Goal: Transaction & Acquisition: Subscribe to service/newsletter

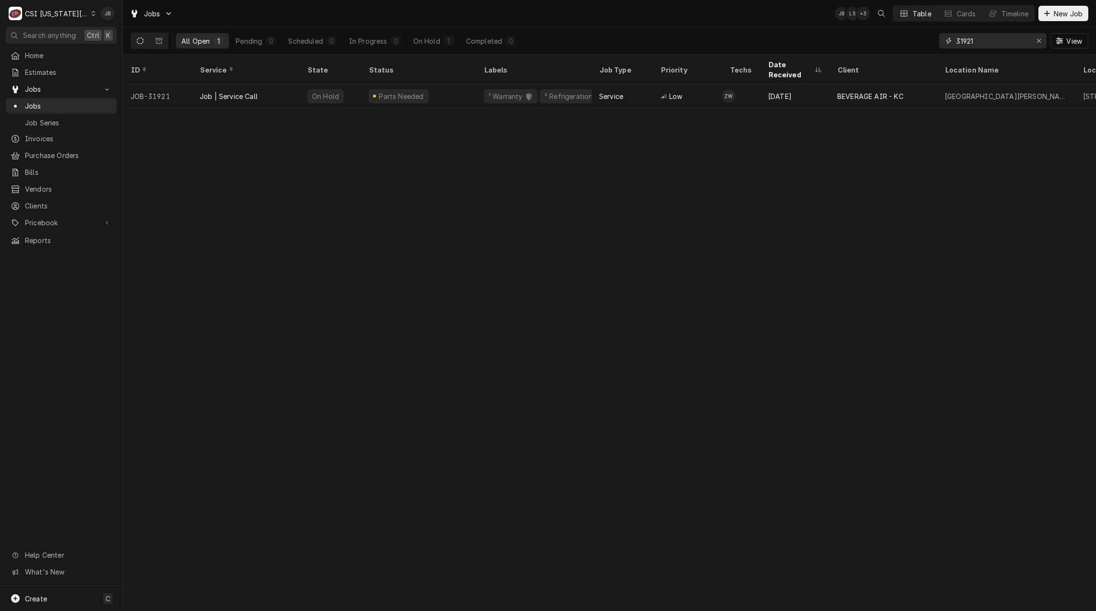
drag, startPoint x: 1000, startPoint y: 45, endPoint x: 893, endPoint y: 34, distance: 108.1
click at [900, 38] on div "All Open 1 Pending 0 Scheduled 0 In Progress 0 On Hold 1 Completed 0 31921 View" at bounding box center [610, 40] width 958 height 27
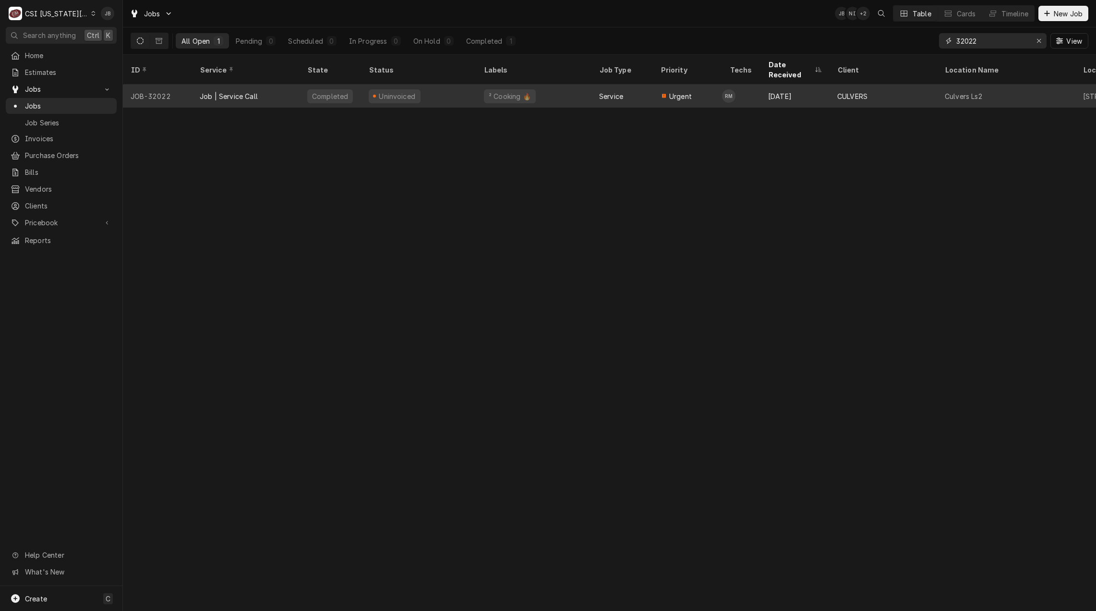
type input "32022"
click at [267, 85] on div "Job | Service Call" at bounding box center [246, 96] width 108 height 23
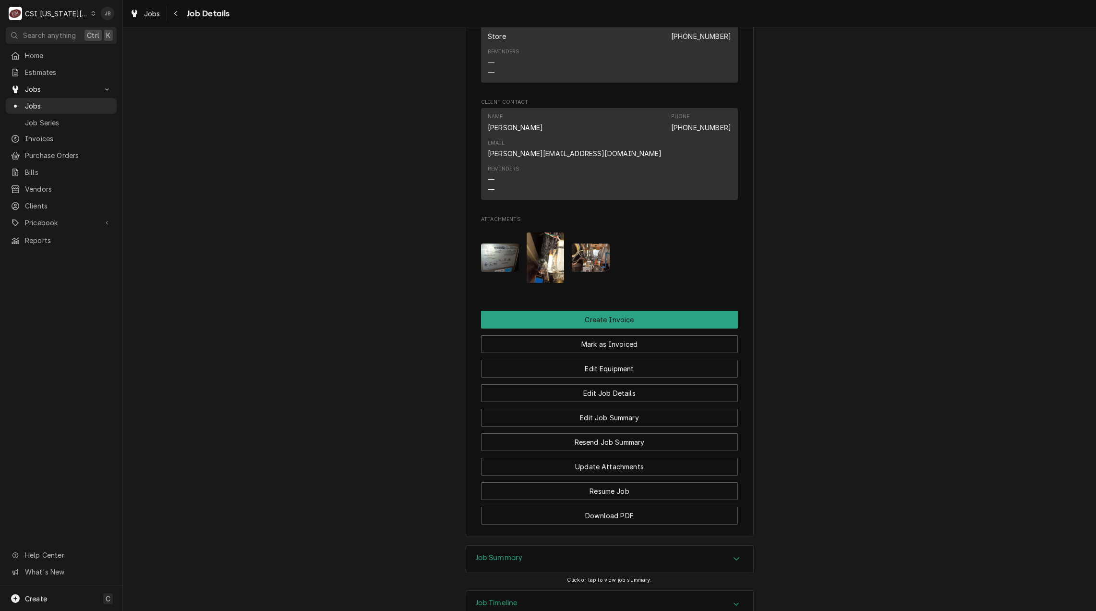
scroll to position [943, 0]
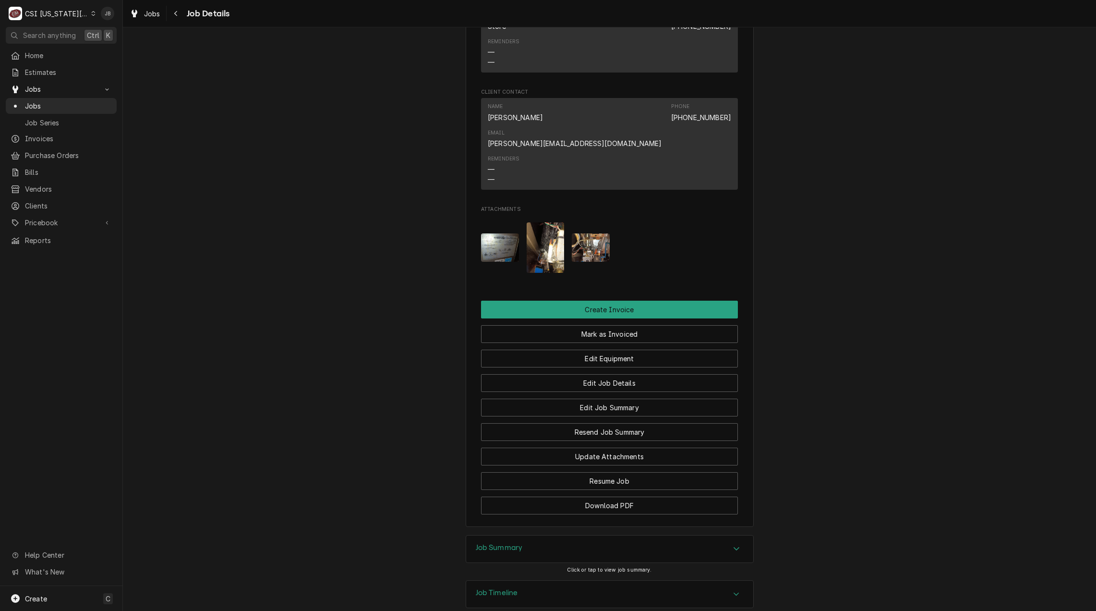
click at [523, 535] on div "Job Summary" at bounding box center [609, 548] width 287 height 27
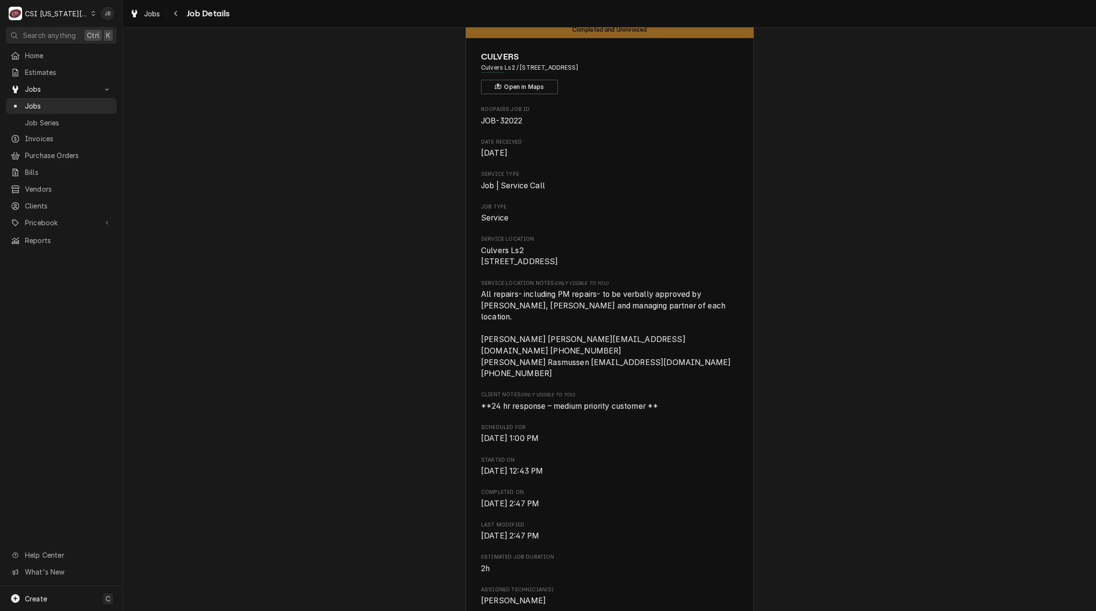
scroll to position [0, 0]
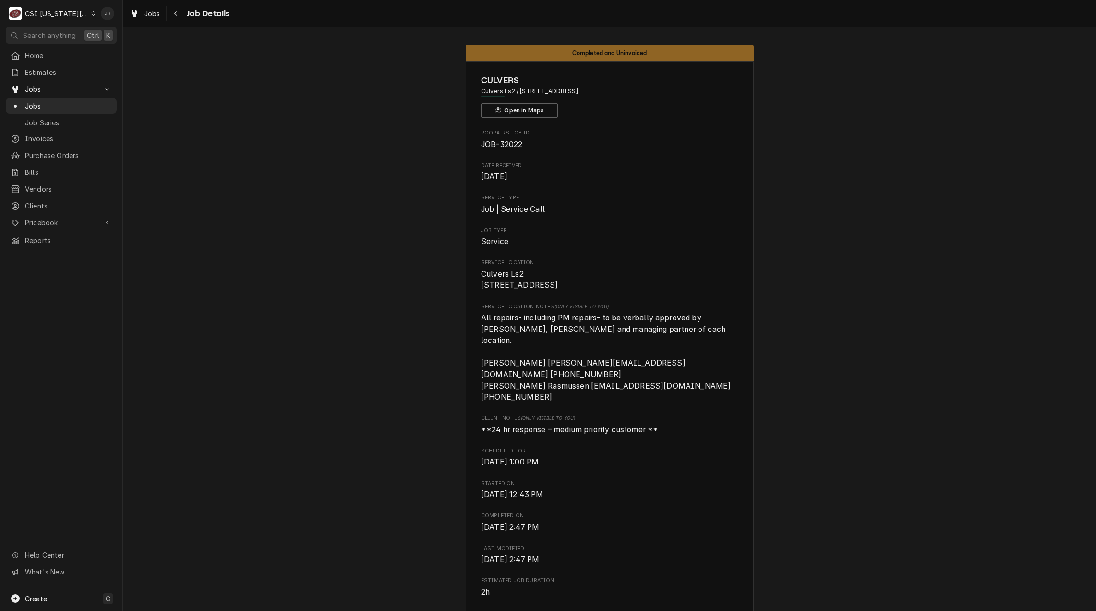
drag, startPoint x: 515, startPoint y: 92, endPoint x: 608, endPoint y: 88, distance: 93.7
click at [608, 88] on span "Culvers Ls2 / 1275 Southeast Oldham Parkway, Lees Summit, MO 64063" at bounding box center [609, 91] width 257 height 9
copy span "1275 Southeast Oldham Parkwa"
click at [38, 106] on span "Jobs" at bounding box center [68, 106] width 87 height 10
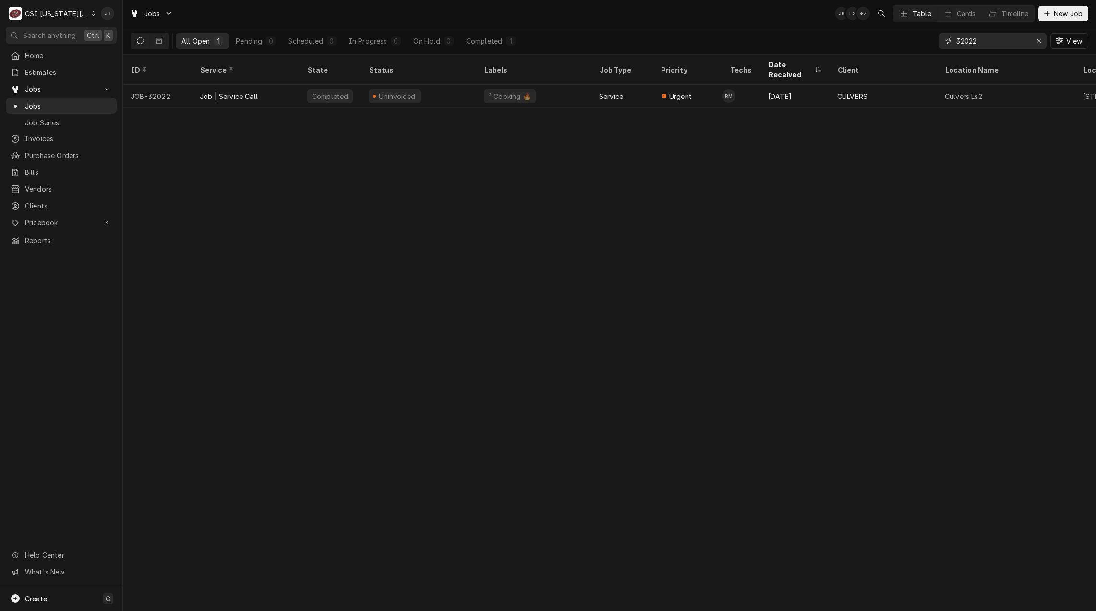
drag, startPoint x: 994, startPoint y: 39, endPoint x: 918, endPoint y: 38, distance: 76.4
click at [920, 38] on div "All Open 1 Pending 0 Scheduled 0 In Progress 0 On Hold 0 Completed 1 32022 View" at bounding box center [610, 40] width 958 height 27
paste input "1275 Southeast Oldham Parkwa"
type input "1275 Southeast Oldham Parkwa"
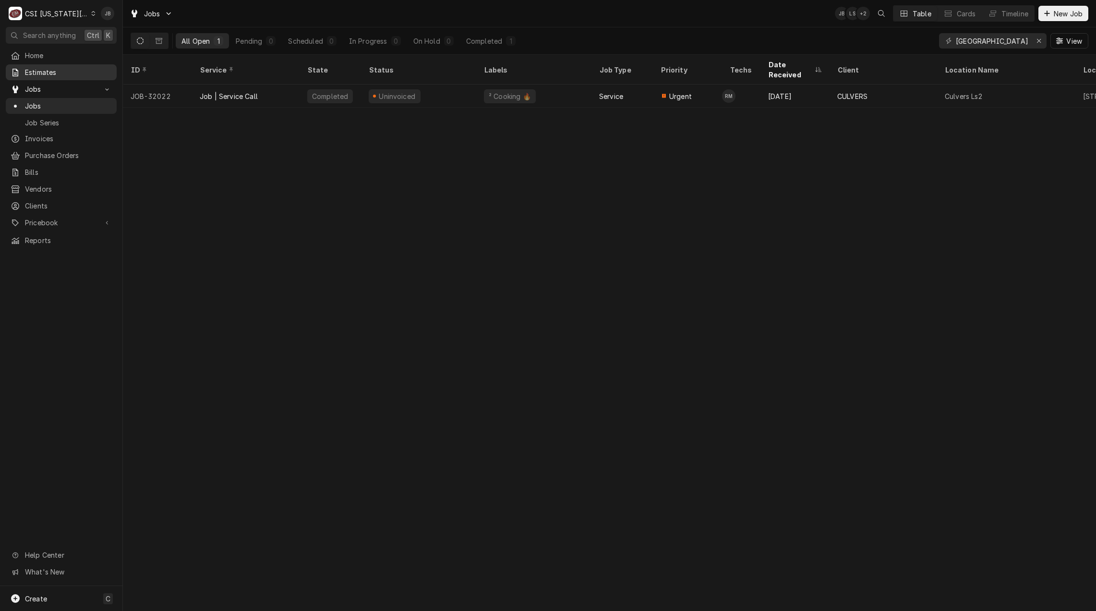
scroll to position [0, 0]
click at [57, 72] on span "Estimates" at bounding box center [68, 72] width 87 height 10
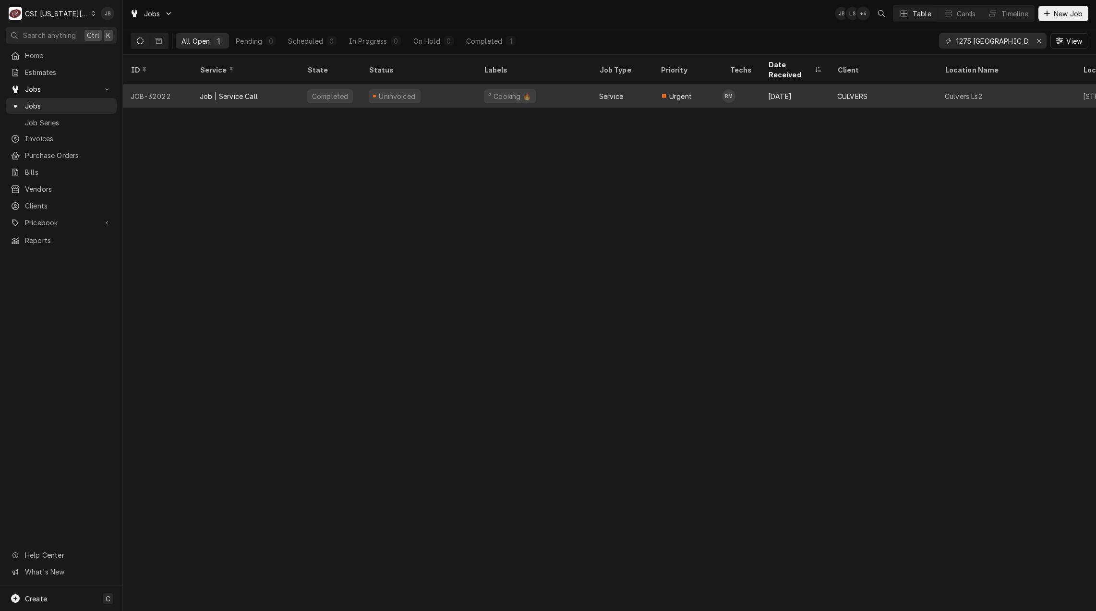
click at [225, 89] on div "Job | Service Call" at bounding box center [246, 96] width 108 height 23
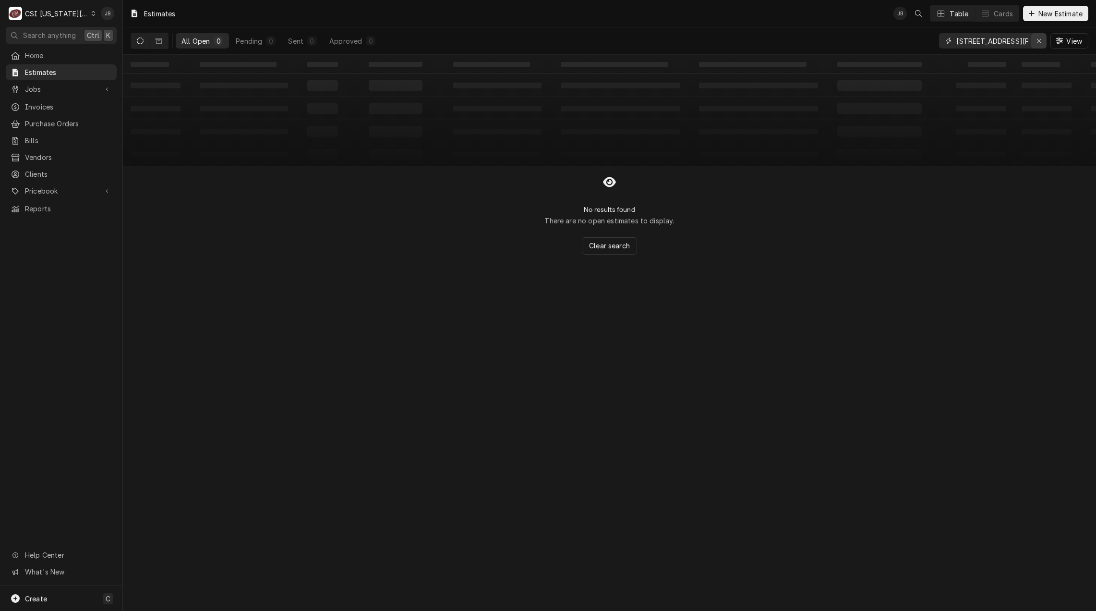
click at [1040, 39] on icon "Erase input" at bounding box center [1039, 41] width 4 height 4
click at [979, 41] on input "Dynamic Content Wrapper" at bounding box center [1002, 40] width 90 height 15
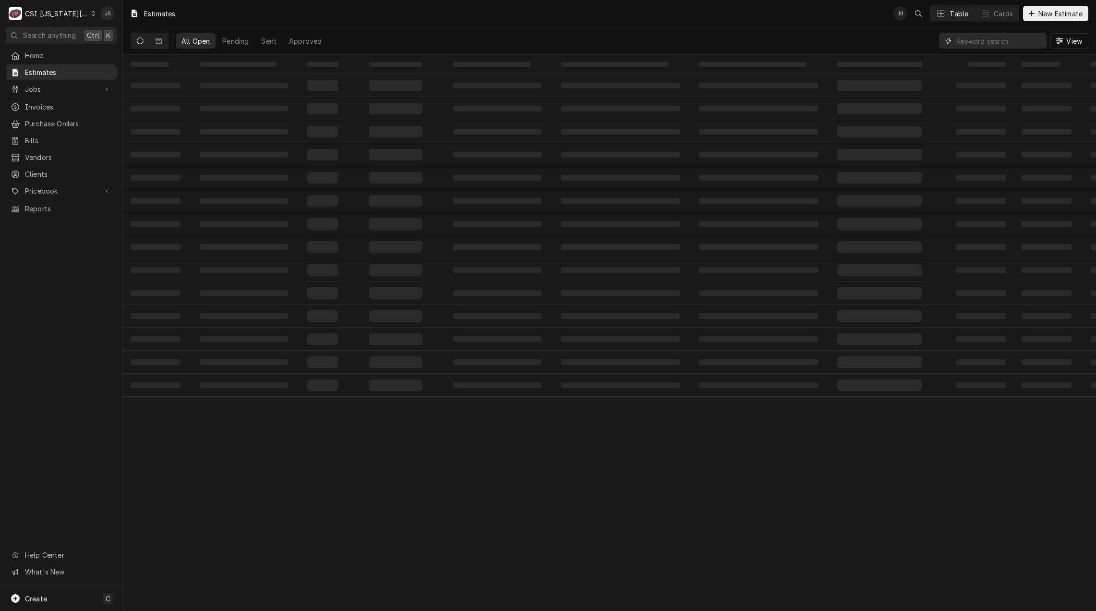
paste input "1275 Southeast Oldham Parkwa"
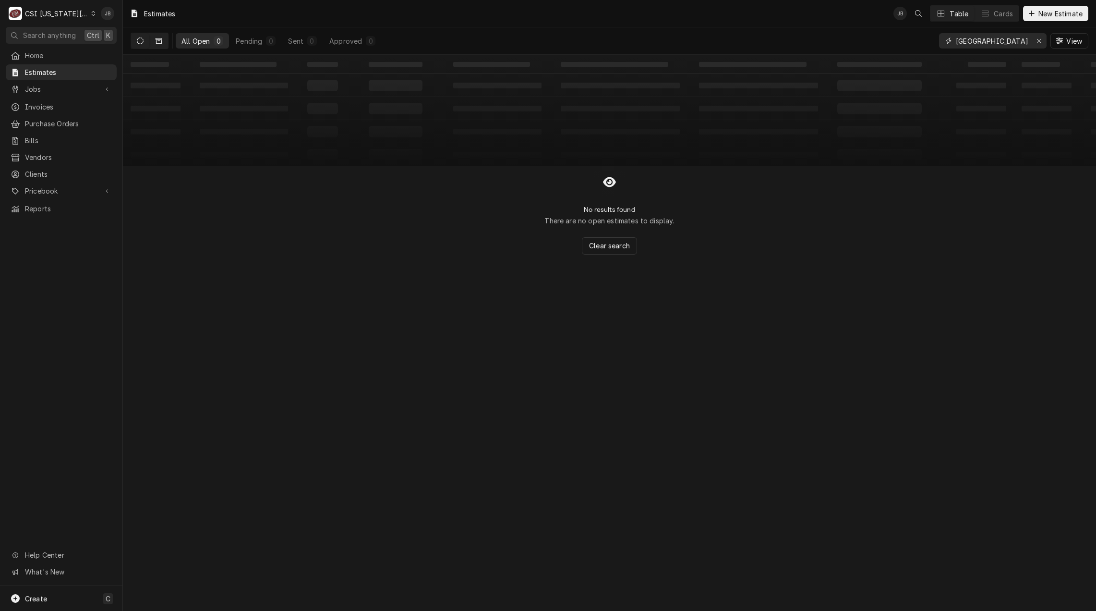
type input "1275 Southeast Oldham Parkwa"
click at [158, 41] on icon "Dynamic Content Wrapper" at bounding box center [159, 41] width 7 height 6
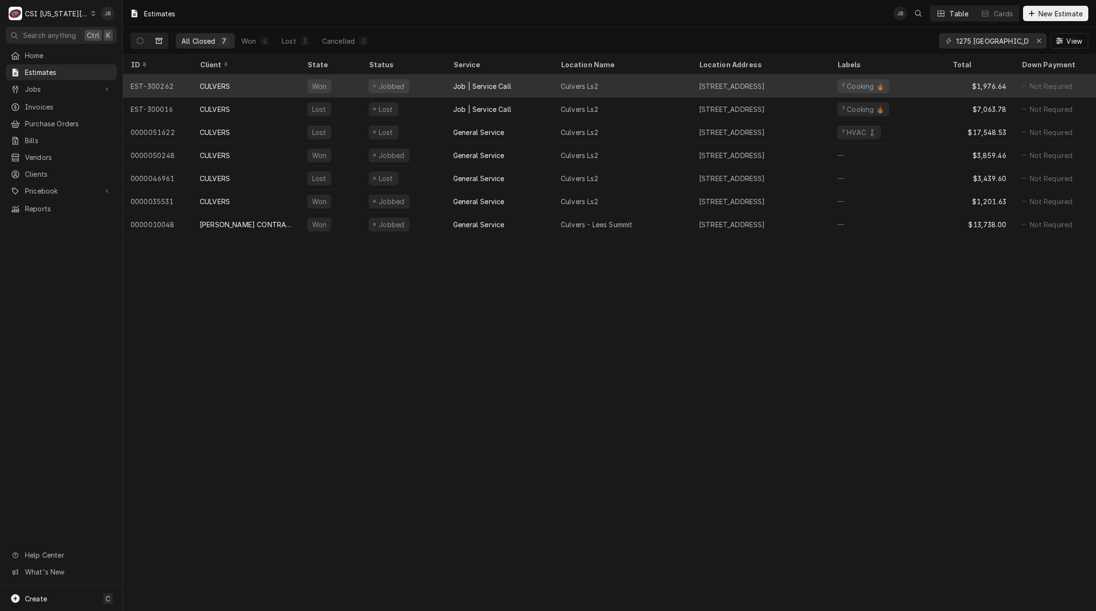
click at [237, 86] on div "CULVERS" at bounding box center [246, 85] width 108 height 23
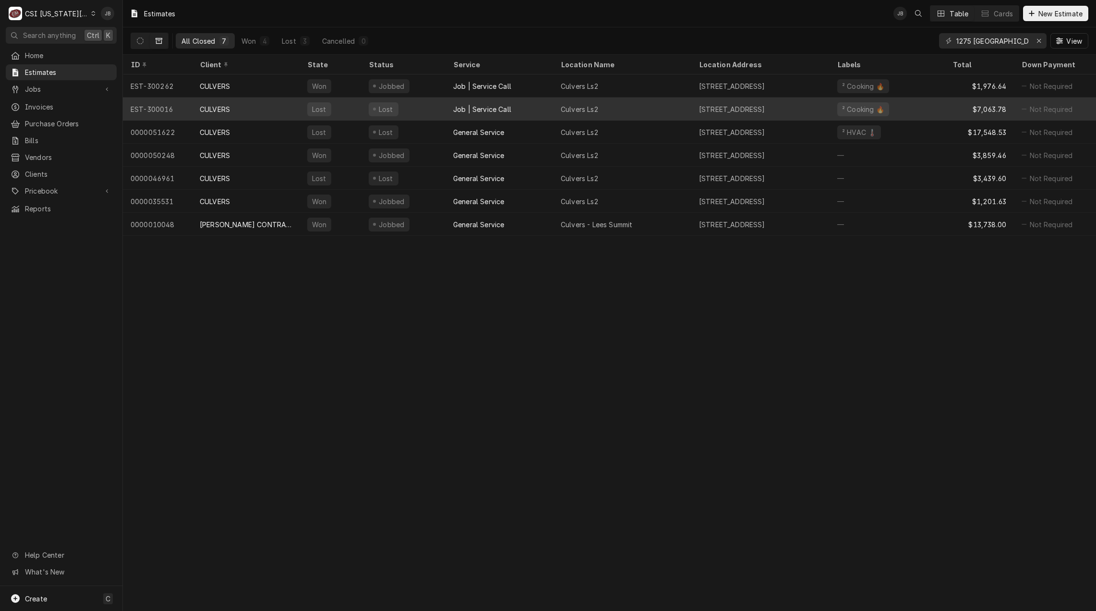
click at [390, 109] on div "Lost" at bounding box center [385, 109] width 17 height 10
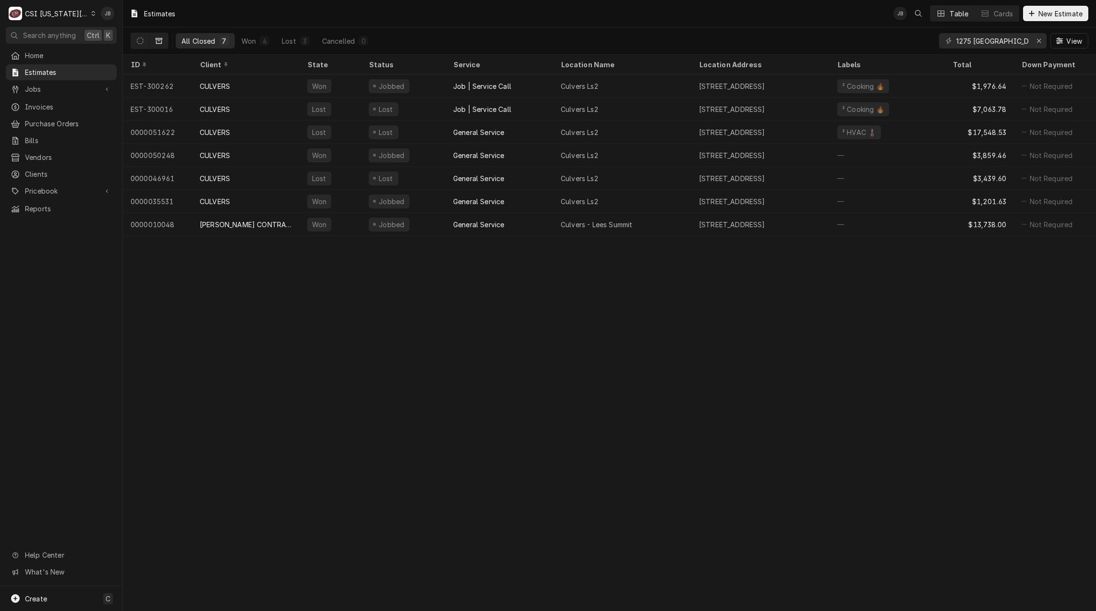
click at [490, 38] on div "All Closed 7 Won 4 Lost 3 Cancelled 0 1275 Southeast Oldham Parkwa View" at bounding box center [610, 40] width 958 height 27
click at [1040, 41] on icon "Erase input" at bounding box center [1039, 40] width 5 height 7
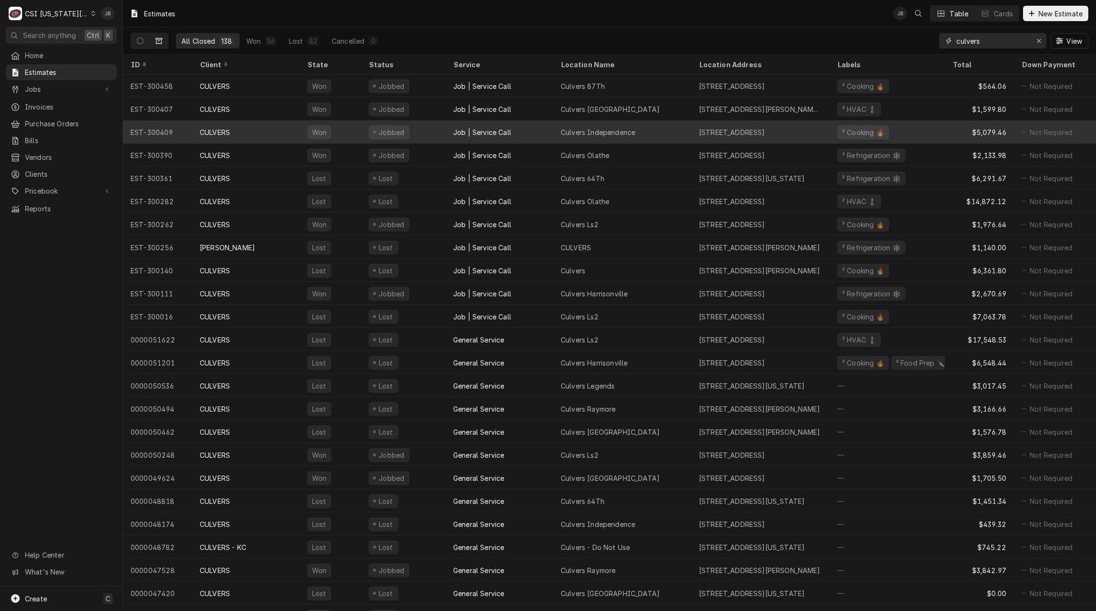
type input "culvers"
click at [598, 134] on div "Culvers Independence" at bounding box center [598, 132] width 74 height 10
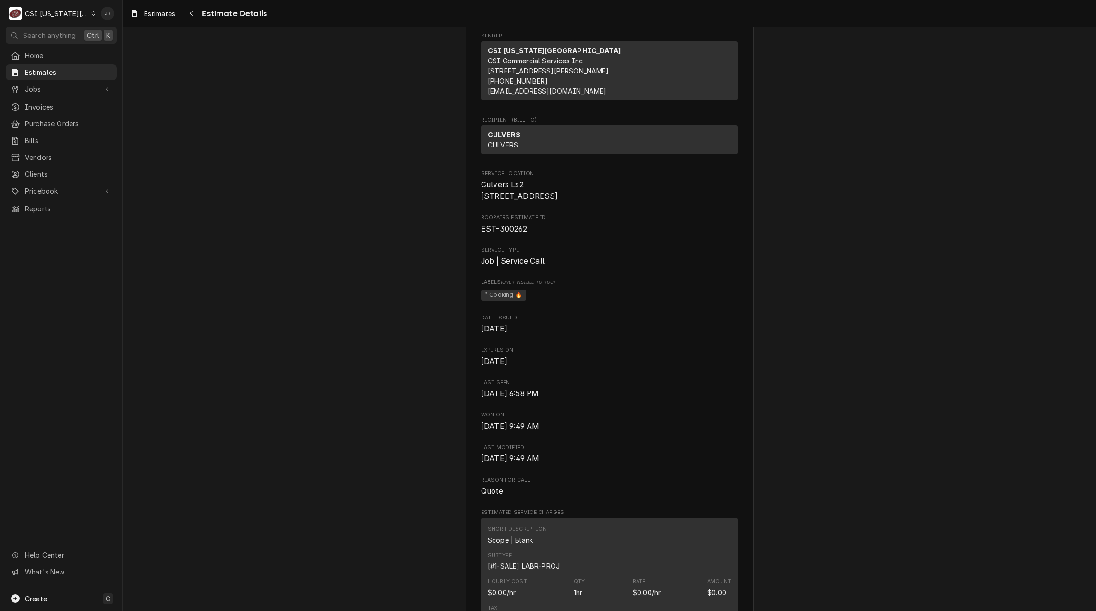
scroll to position [288, 0]
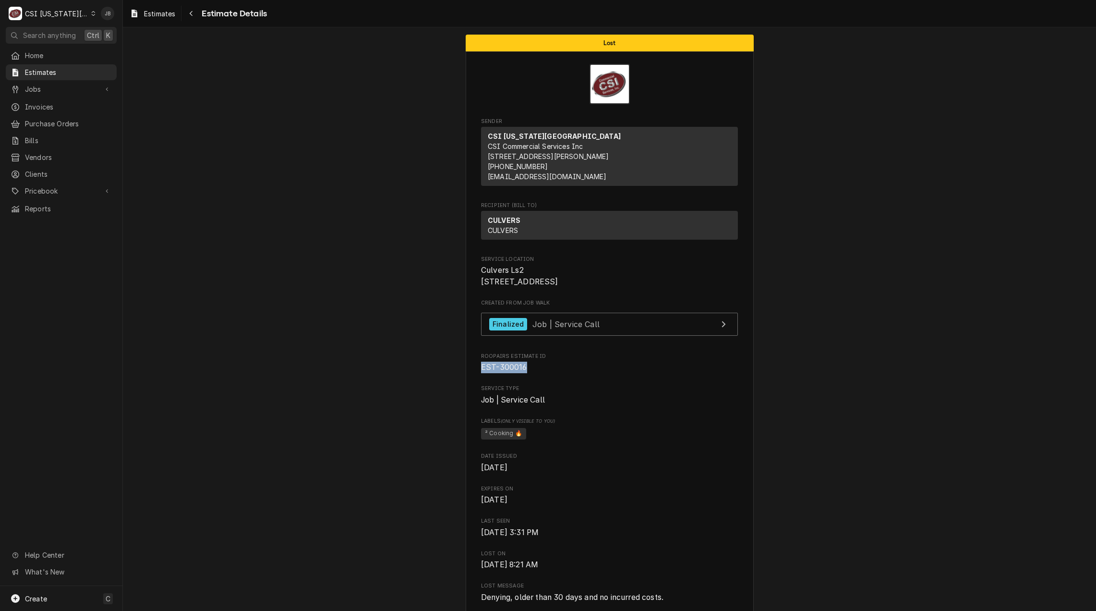
drag, startPoint x: 521, startPoint y: 388, endPoint x: 461, endPoint y: 388, distance: 59.6
click at [679, 441] on div "Labels (Only Visible to You) ² Cooking 🔥" at bounding box center [609, 429] width 257 height 24
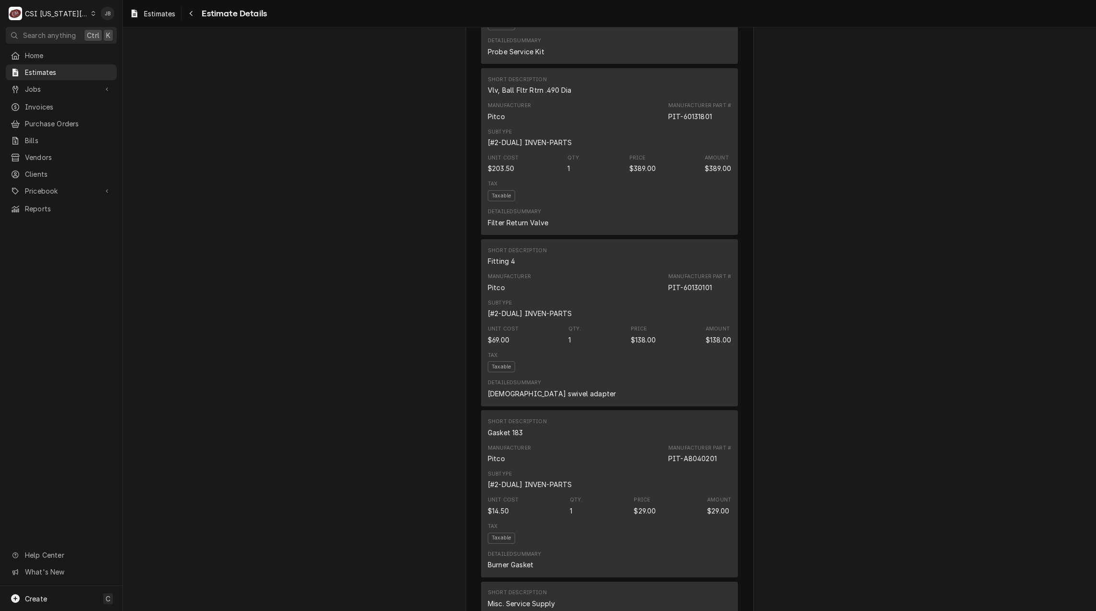
scroll to position [1681, 0]
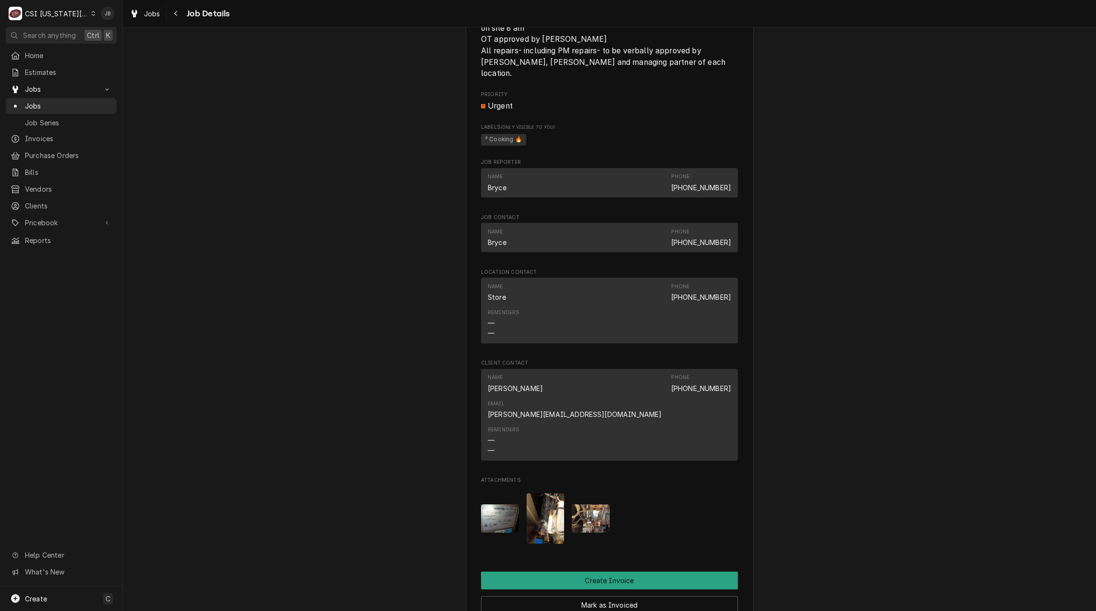
scroll to position [943, 0]
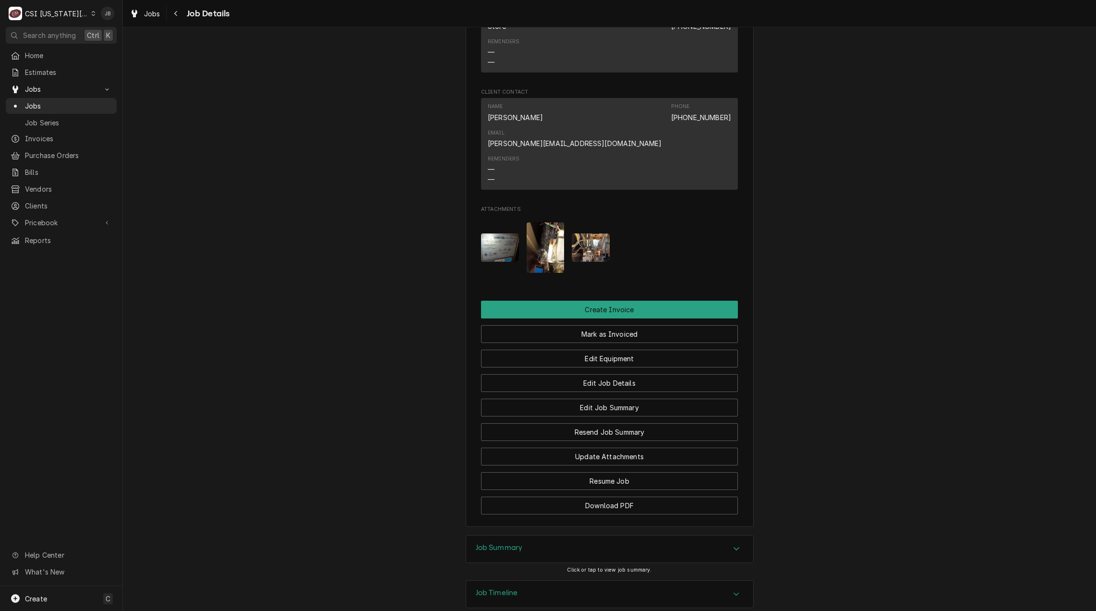
click at [529, 535] on div "Job Summary" at bounding box center [609, 548] width 287 height 27
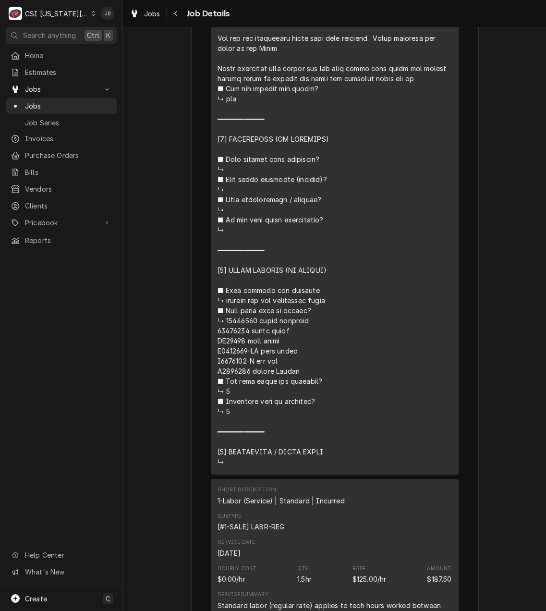
scroll to position [2144, 0]
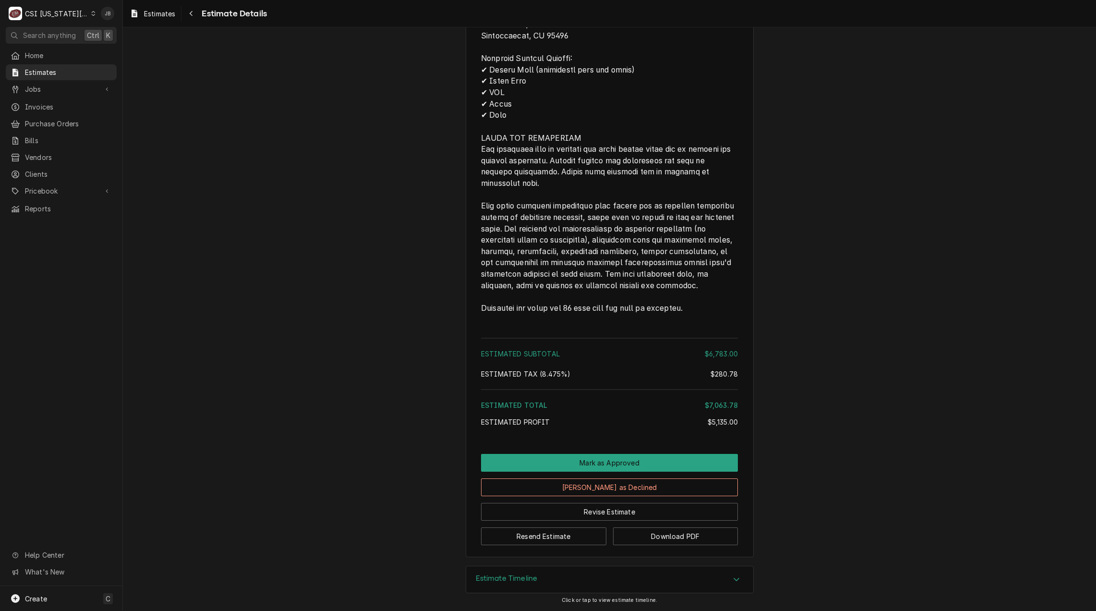
scroll to position [2686, 0]
click at [588, 514] on button "Revise Estimate" at bounding box center [609, 512] width 257 height 18
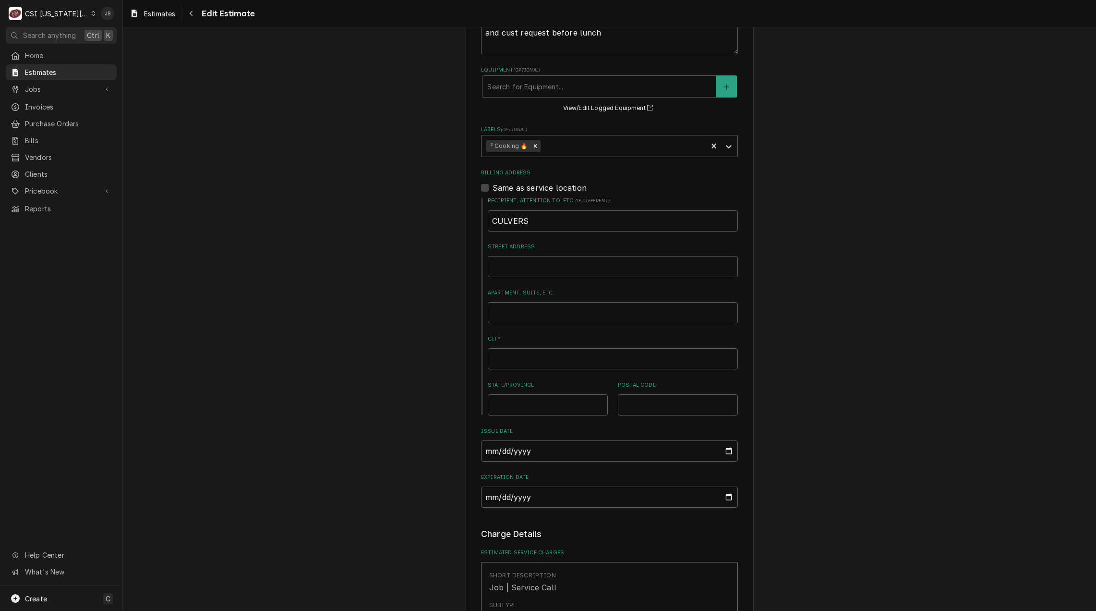
scroll to position [624, 0]
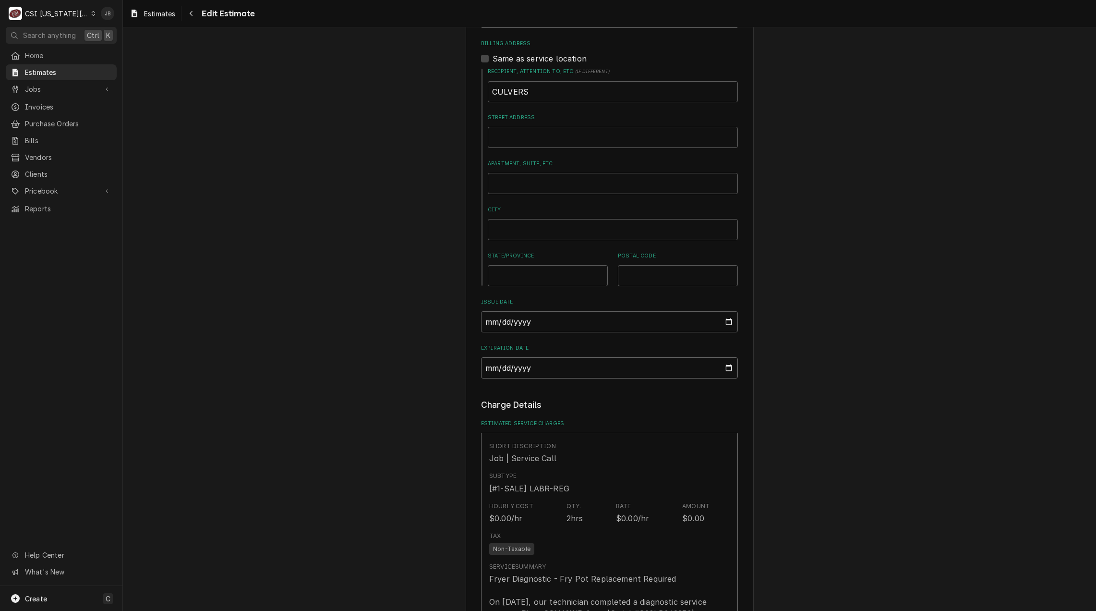
click at [724, 357] on input "2025-05-07" at bounding box center [609, 367] width 257 height 21
click at [726, 357] on input "2025-05-07" at bounding box center [609, 367] width 257 height 21
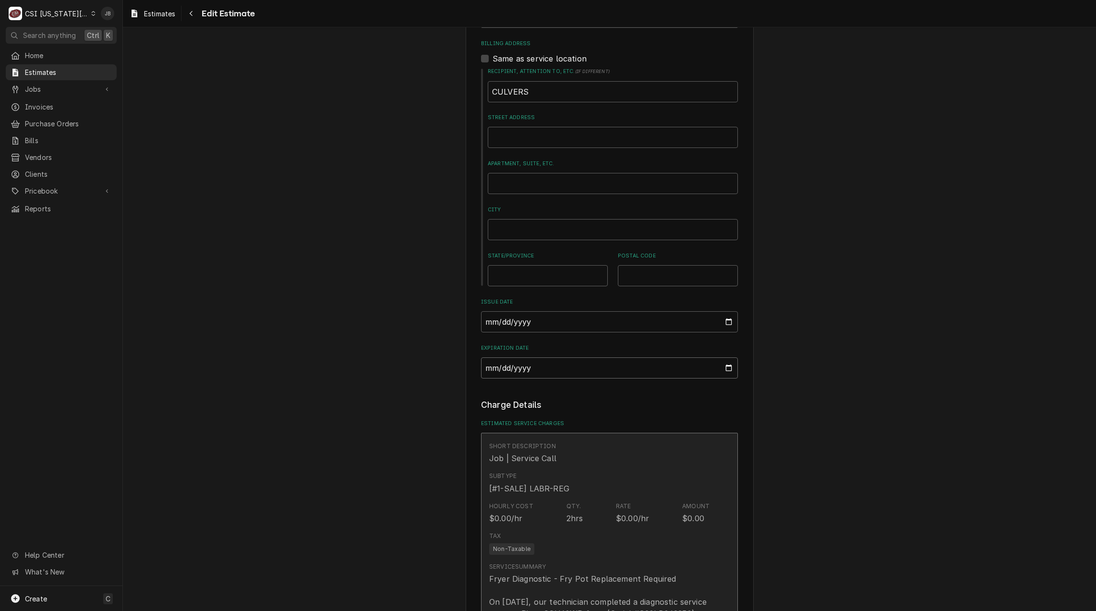
type textarea "x"
type input "2025-06-07"
type textarea "x"
type input "2025-08-13"
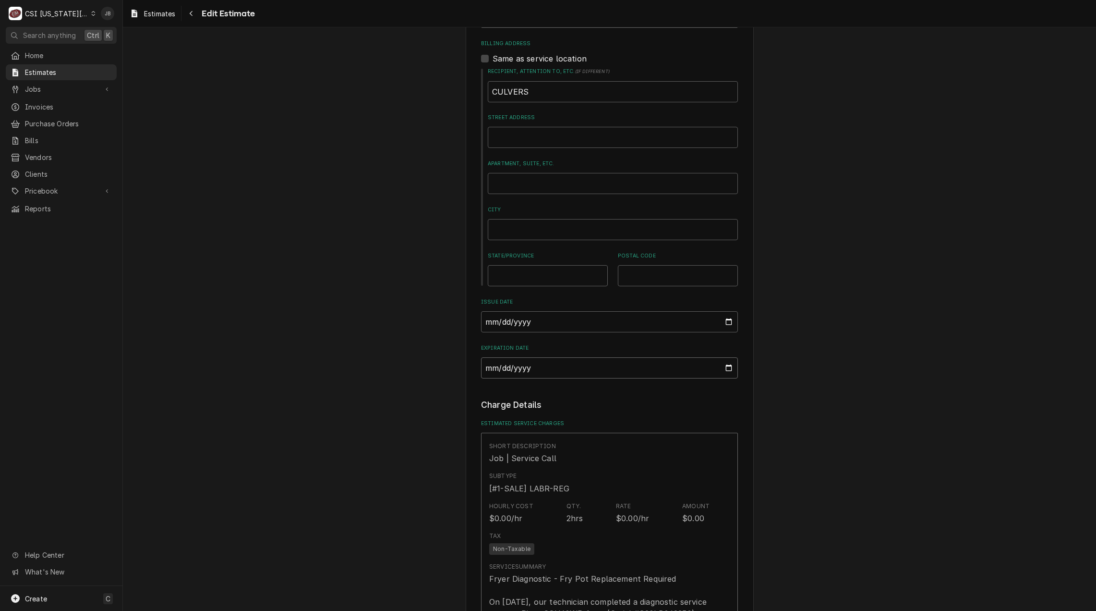
click at [726, 357] on input "2025-08-13" at bounding box center [609, 367] width 257 height 21
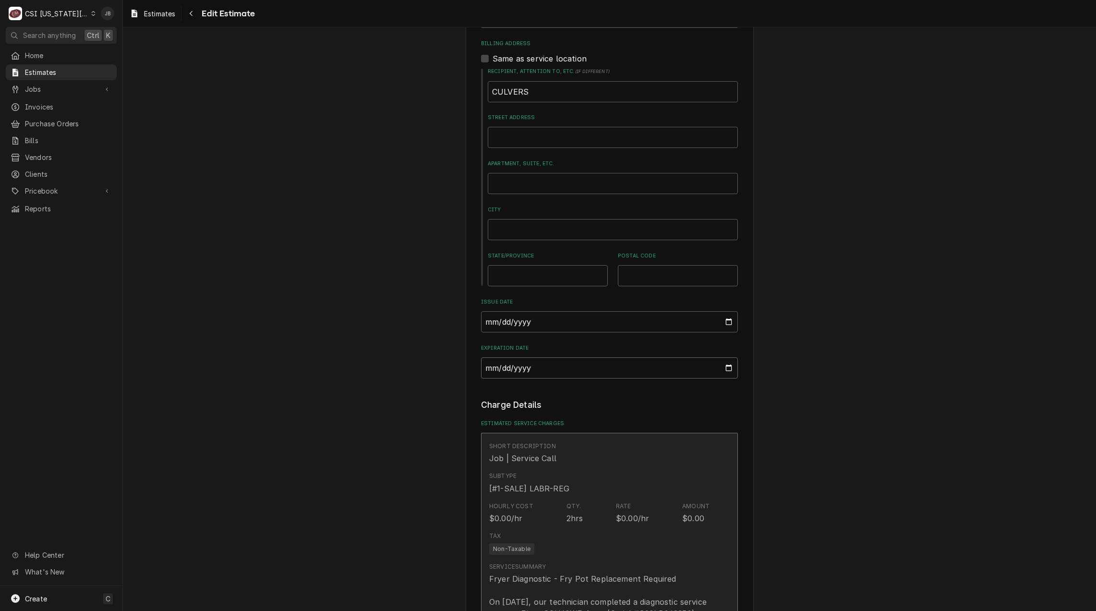
type textarea "x"
type input "2025-08-31"
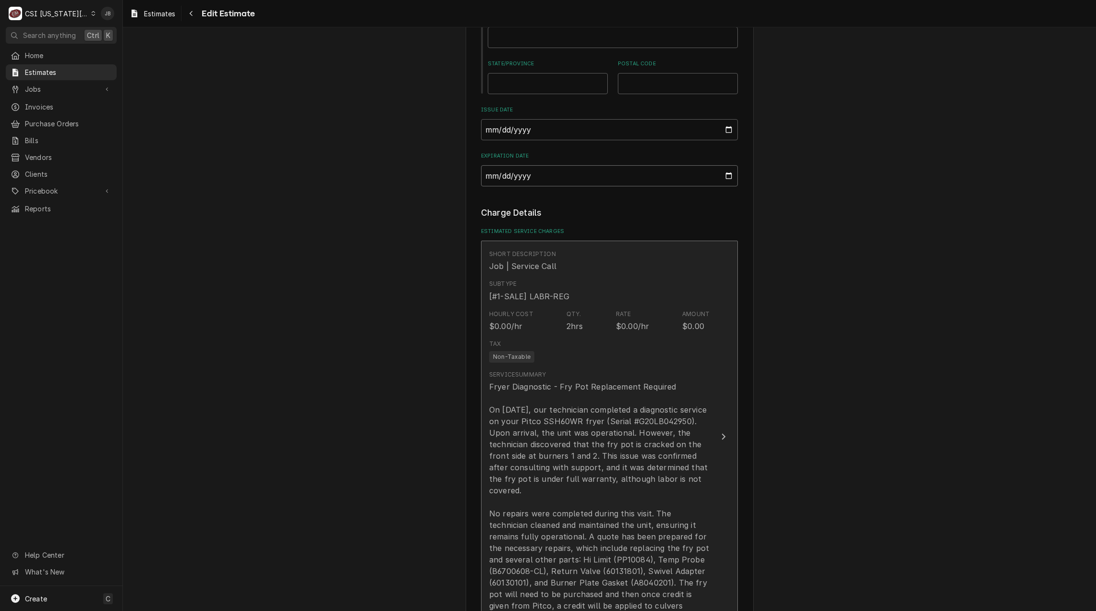
scroll to position [961, 0]
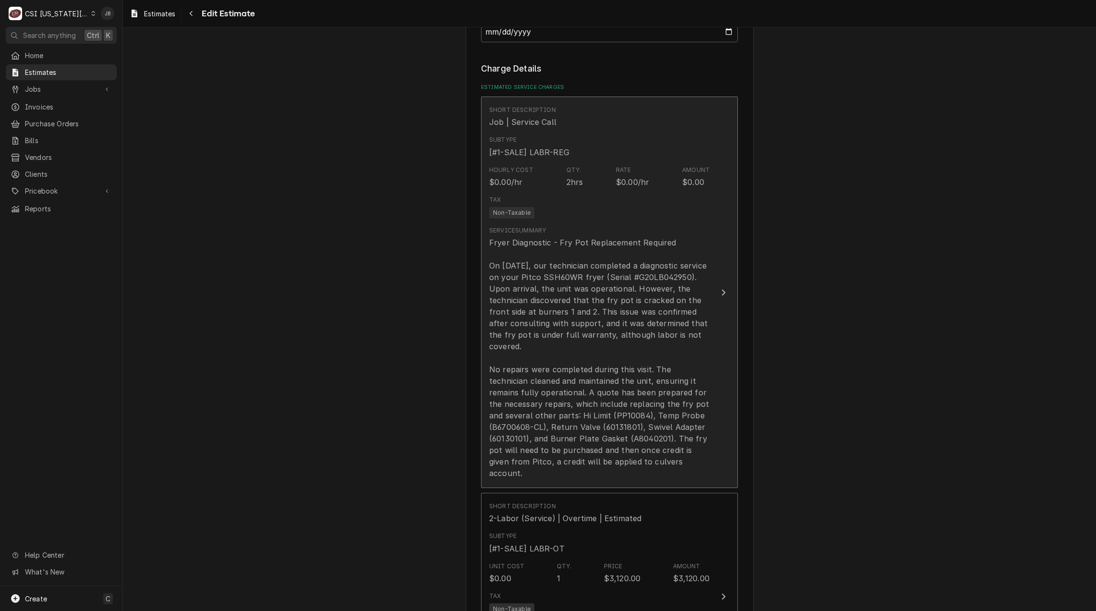
click at [617, 391] on div "Fryer Diagnostic - Fry Pot Replacement Required On April 7, 2025, our technicia…" at bounding box center [599, 358] width 220 height 242
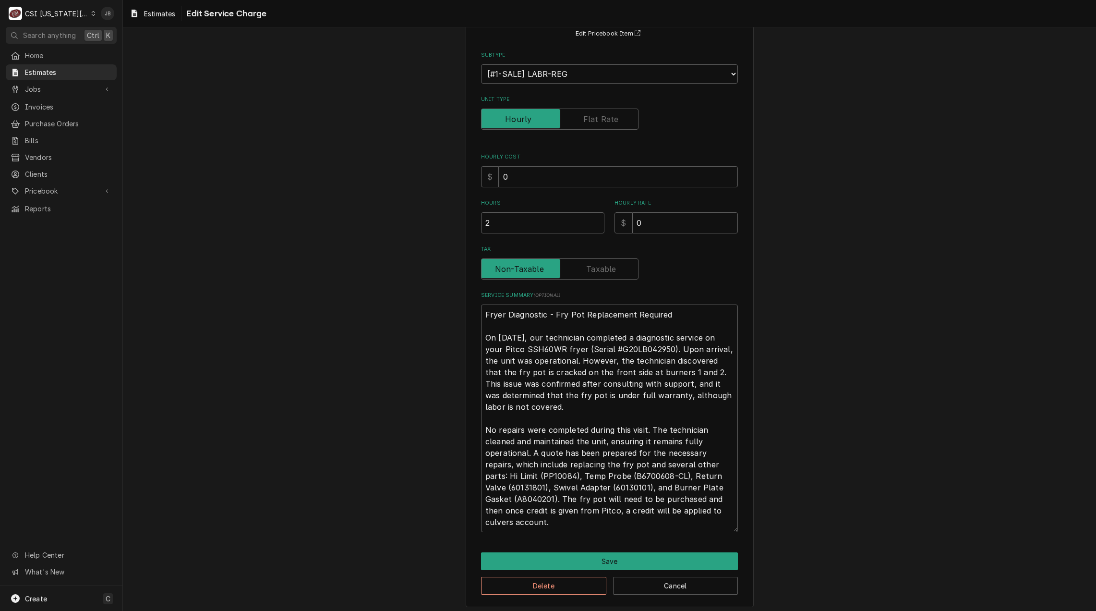
scroll to position [94, 0]
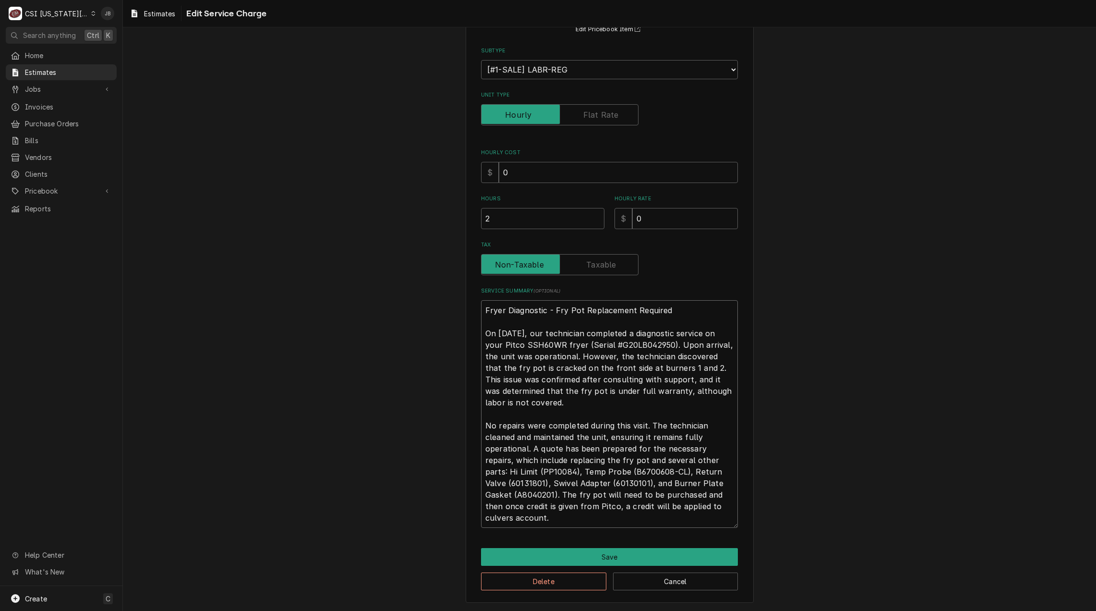
click at [523, 516] on textarea "Fryer Diagnostic - Fry Pot Replacement Required On April 7, 2025, our technicia…" at bounding box center [609, 414] width 257 height 228
type textarea "x"
type textarea "Fryer Diagnostic - Fry Pot Replacement Required On April 7, 2025, our technicia…"
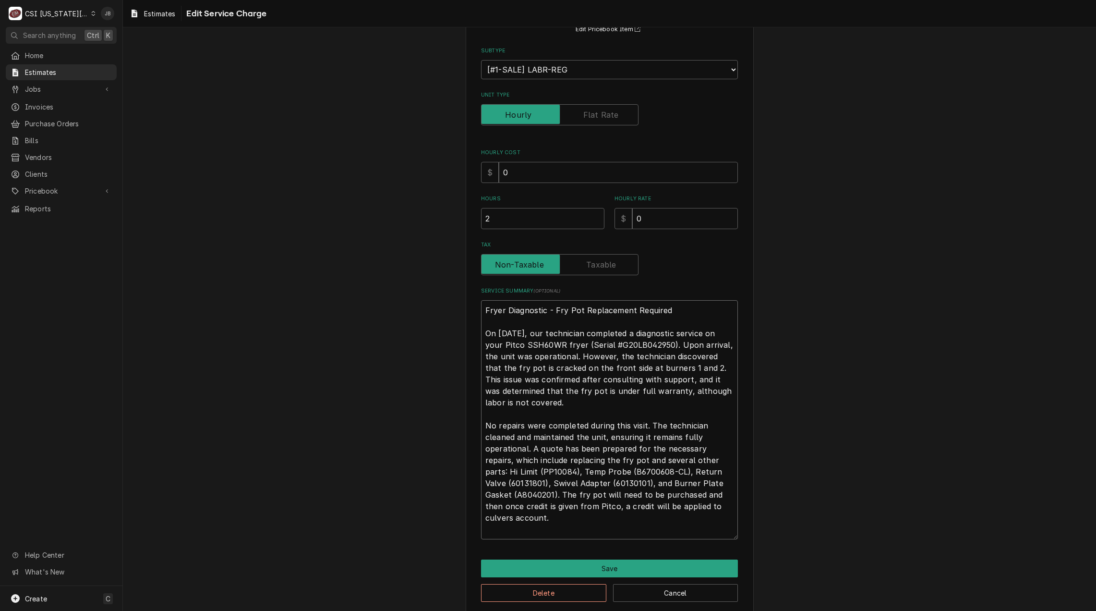
type textarea "x"
type textarea "Fryer Diagnostic - Fry Pot Replacement Required On April 7, 2025, our technicia…"
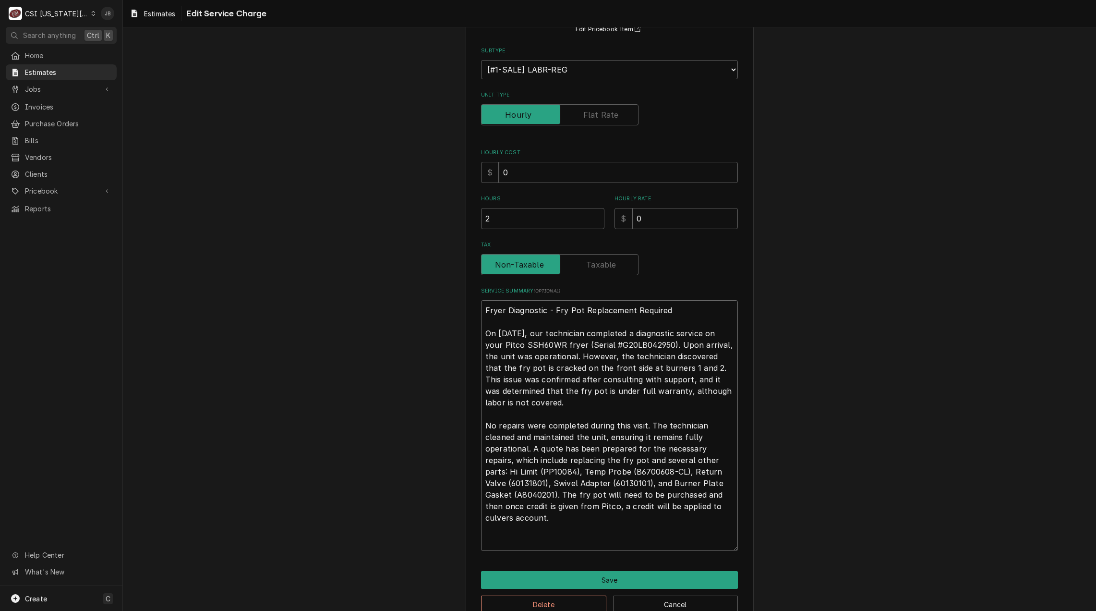
type textarea "x"
type textarea "Fryer Diagnostic - Fry Pot Replacement Required On April 7, 2025, our technicia…"
type textarea "x"
type textarea "Fryer Diagnostic - Fry Pot Replacement Required On April 7, 2025, our technicia…"
type textarea "x"
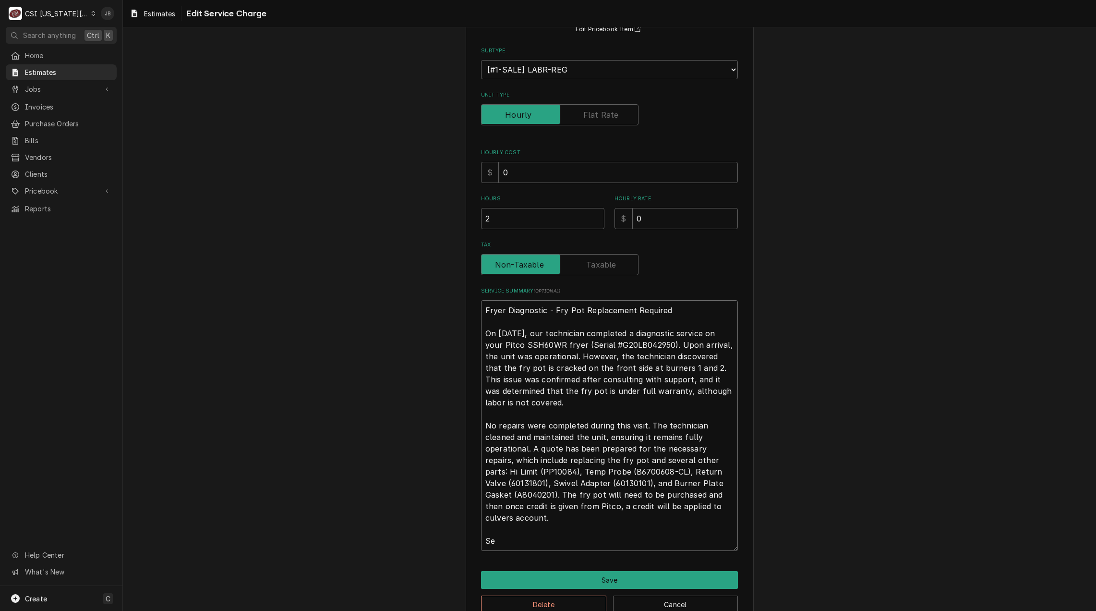
type textarea "Fryer Diagnostic - Fry Pot Replacement Required On April 7, 2025, our technicia…"
type textarea "x"
type textarea "Fryer Diagnostic - Fry Pot Replacement Required On April 7, 2025, our technicia…"
type textarea "x"
type textarea "Fryer Diagnostic - Fry Pot Replacement Required On April 7, 2025, our technicia…"
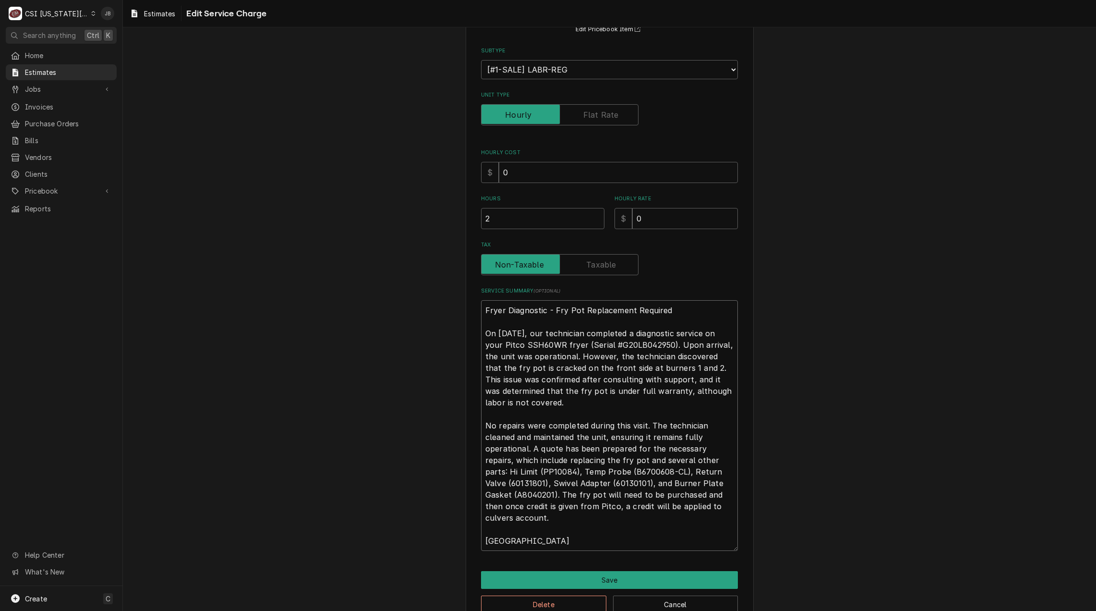
type textarea "x"
type textarea "Fryer Diagnostic - Fry Pot Replacement Required On April 7, 2025, our technicia…"
type textarea "x"
type textarea "Fryer Diagnostic - Fry Pot Replacement Required On April 7, 2025, our technicia…"
type textarea "x"
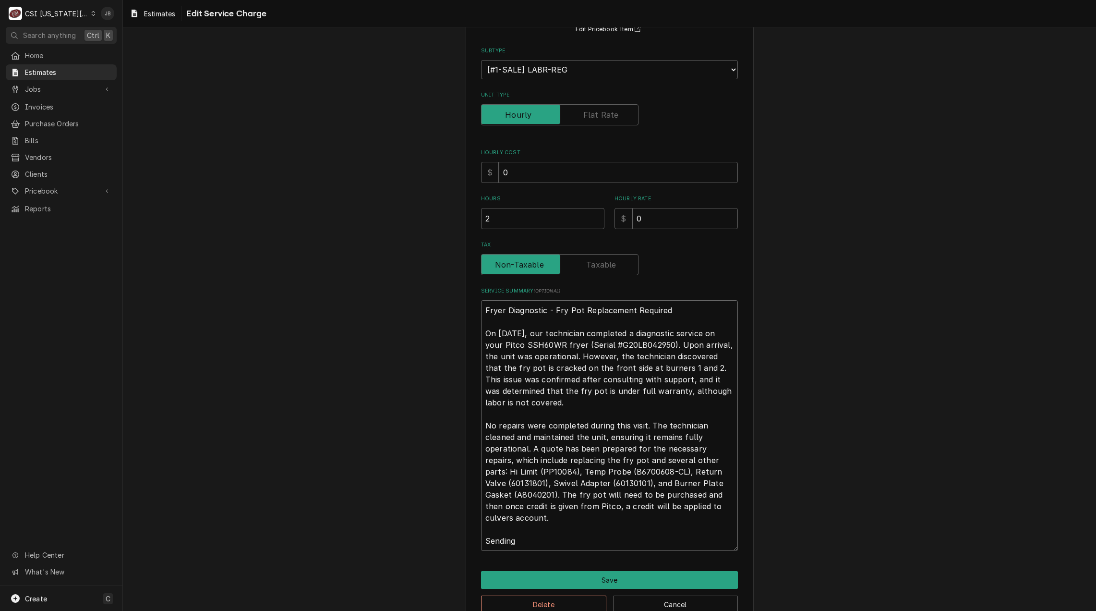
type textarea "Fryer Diagnostic - Fry Pot Replacement Required On April 7, 2025, our technicia…"
type textarea "x"
type textarea "Fryer Diagnostic - Fry Pot Replacement Required On April 7, 2025, our technicia…"
type textarea "x"
type textarea "Fryer Diagnostic - Fry Pot Replacement Required On April 7, 2025, our technicia…"
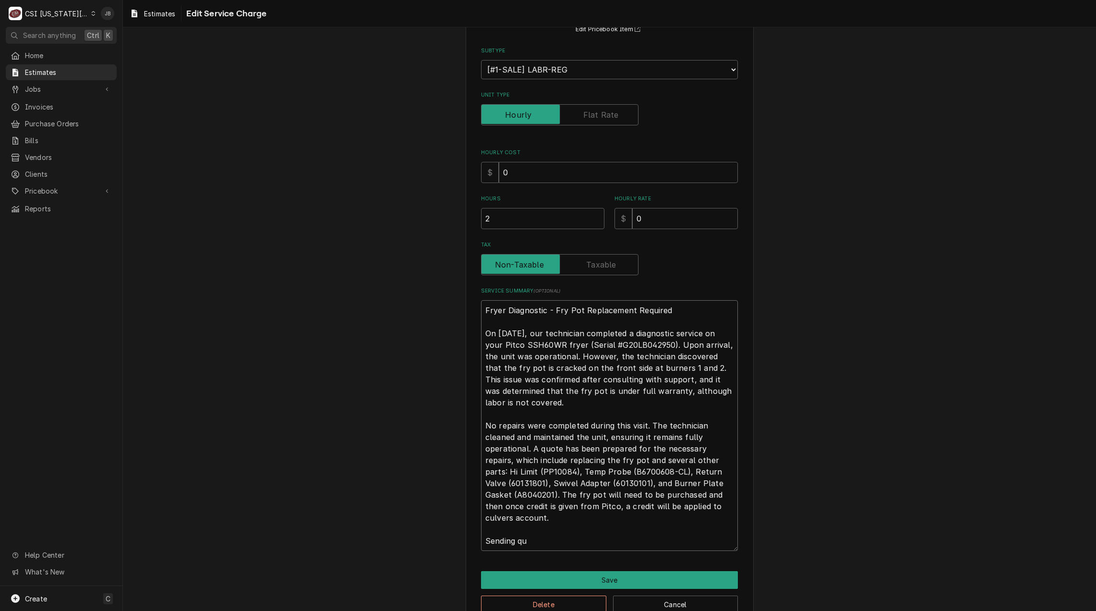
type textarea "x"
type textarea "Fryer Diagnostic - Fry Pot Replacement Required On April 7, 2025, our technicia…"
type textarea "x"
type textarea "Fryer Diagnostic - Fry Pot Replacement Required On April 7, 2025, our technicia…"
type textarea "x"
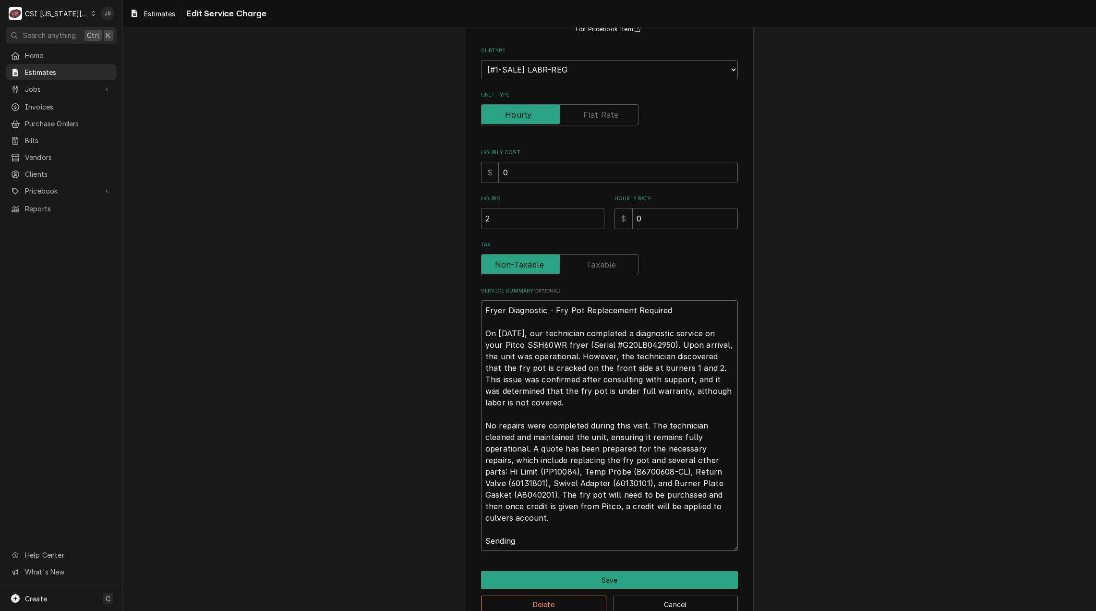
type textarea "Fryer Diagnostic - Fry Pot Replacement Required On April 7, 2025, our technicia…"
type textarea "x"
type textarea "Fryer Diagnostic - Fry Pot Replacement Required On April 7, 2025, our technicia…"
type textarea "x"
type textarea "Fryer Diagnostic - Fry Pot Replacement Required On April 7, 2025, our technicia…"
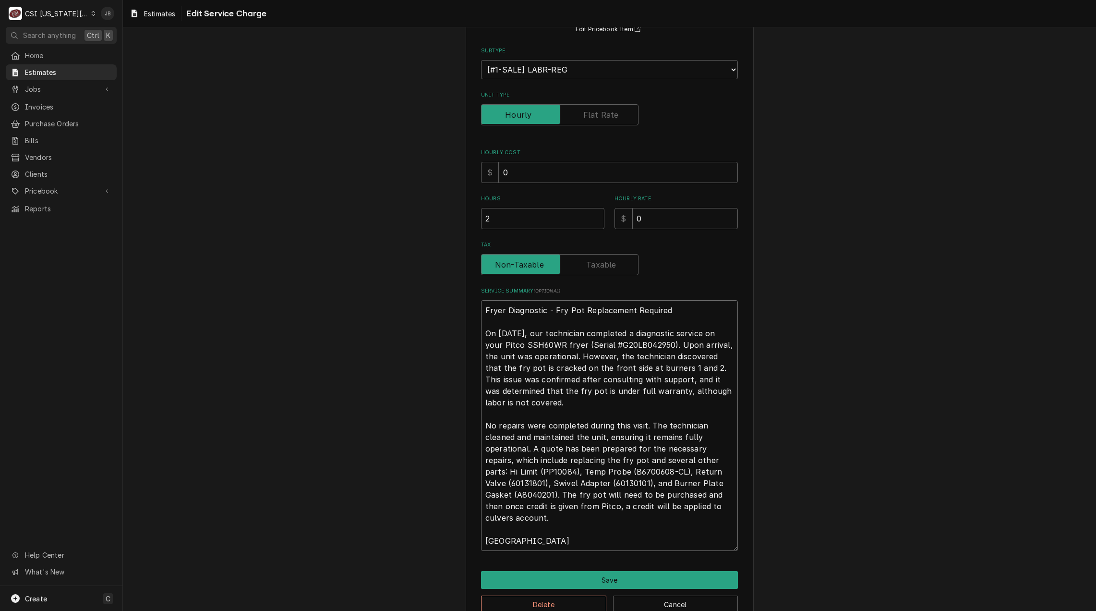
type textarea "x"
type textarea "Fryer Diagnostic - Fry Pot Replacement Required On April 7, 2025, our technicia…"
type textarea "x"
type textarea "Fryer Diagnostic - Fry Pot Replacement Required On April 7, 2025, our technicia…"
type textarea "x"
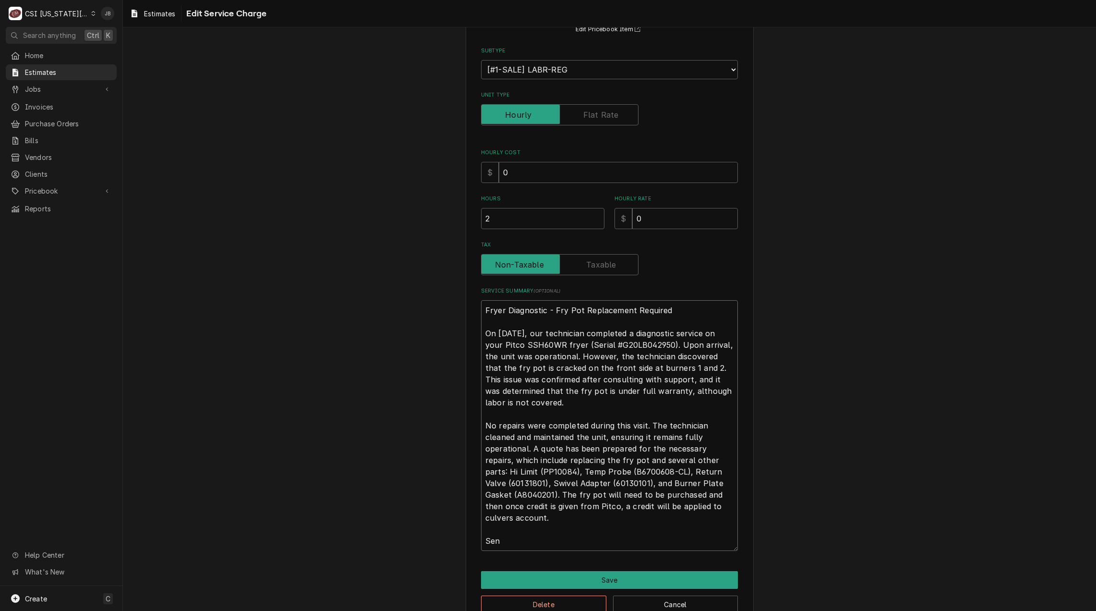
type textarea "Fryer Diagnostic - Fry Pot Replacement Required On April 7, 2025, our technicia…"
type textarea "x"
type textarea "Fryer Diagnostic - Fry Pot Replacement Required On April 7, 2025, our technicia…"
type textarea "x"
type textarea "Fryer Diagnostic - Fry Pot Replacement Required On April 7, 2025, our technicia…"
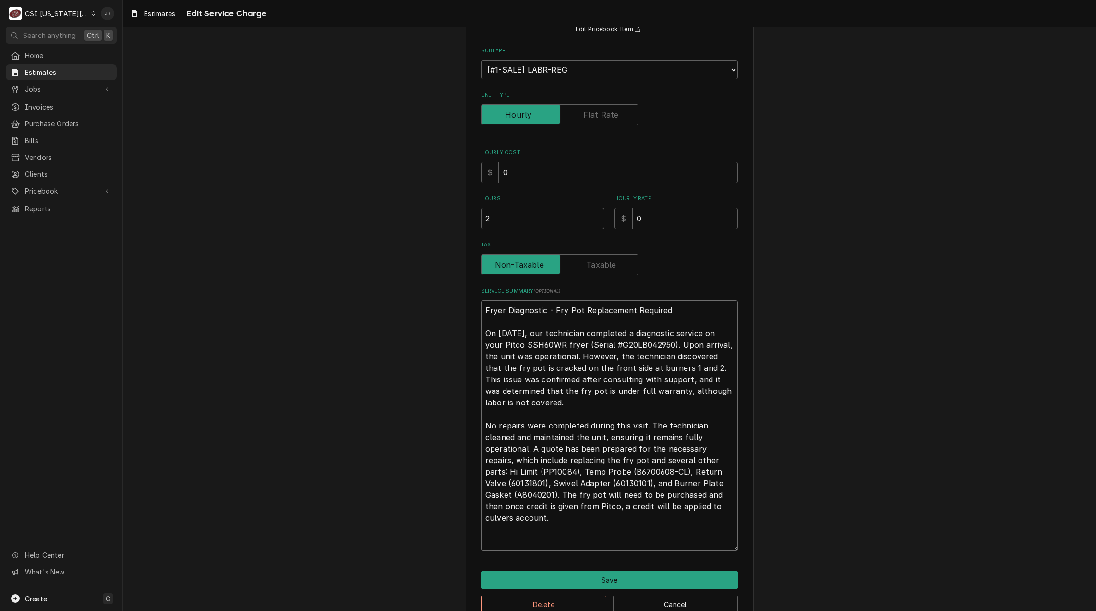
type textarea "x"
type textarea "Fryer Diagnostic - Fry Pot Replacement Required On April 7, 2025, our technicia…"
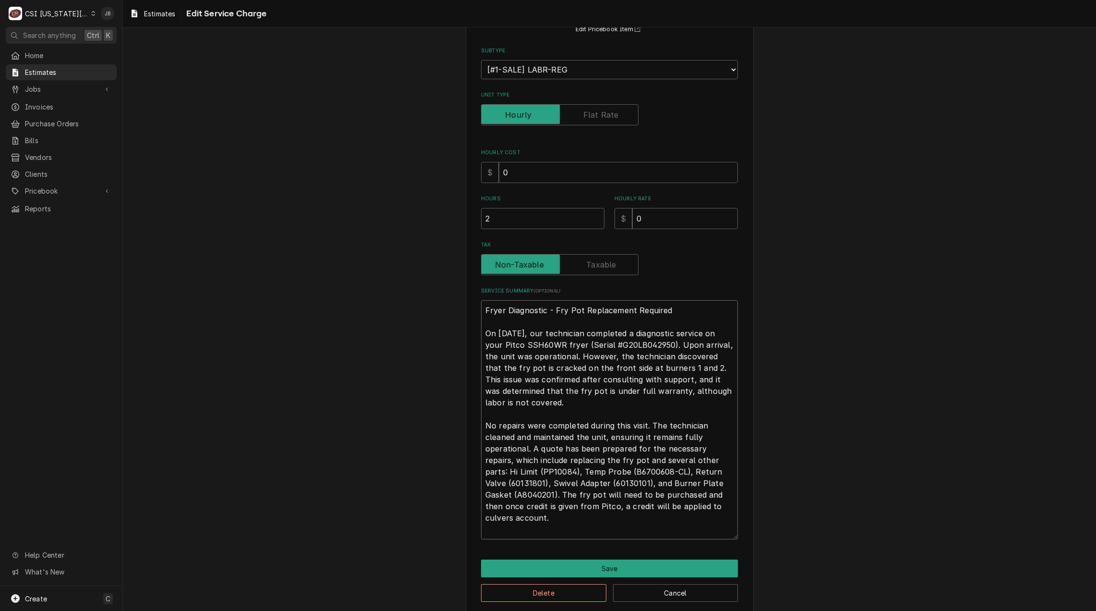
type textarea "x"
type textarea "Fryer Diagnostic - Fry Pot Replacement Required On April 7, 2025, our technicia…"
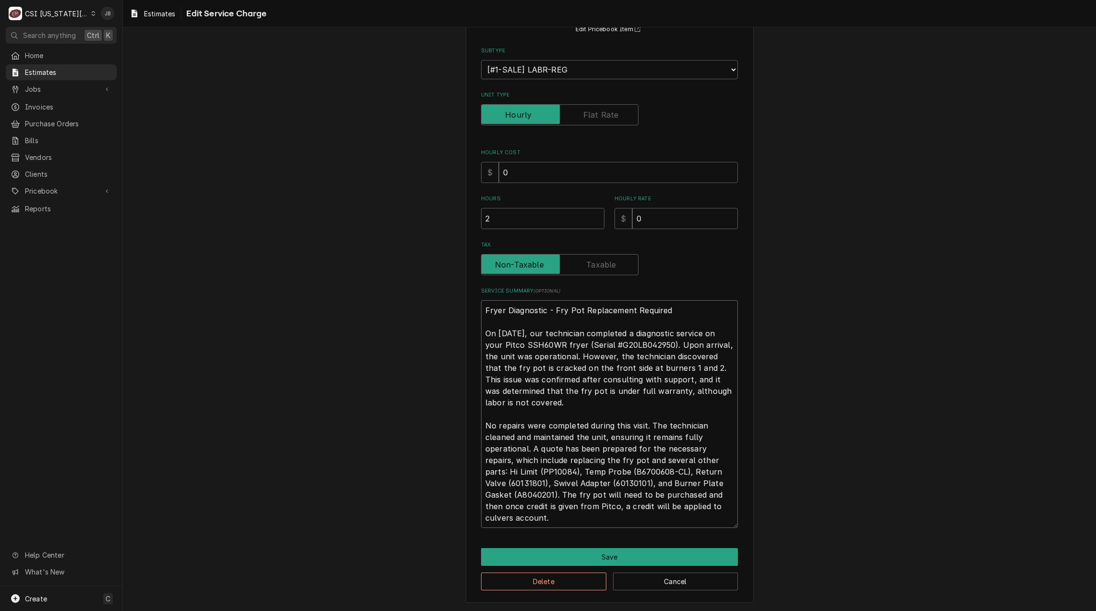
click at [525, 449] on textarea "Fryer Diagnostic - Fry Pot Replacement Required On April 7, 2025, our technicia…" at bounding box center [609, 414] width 257 height 228
click at [642, 580] on button "Cancel" at bounding box center [675, 581] width 125 height 18
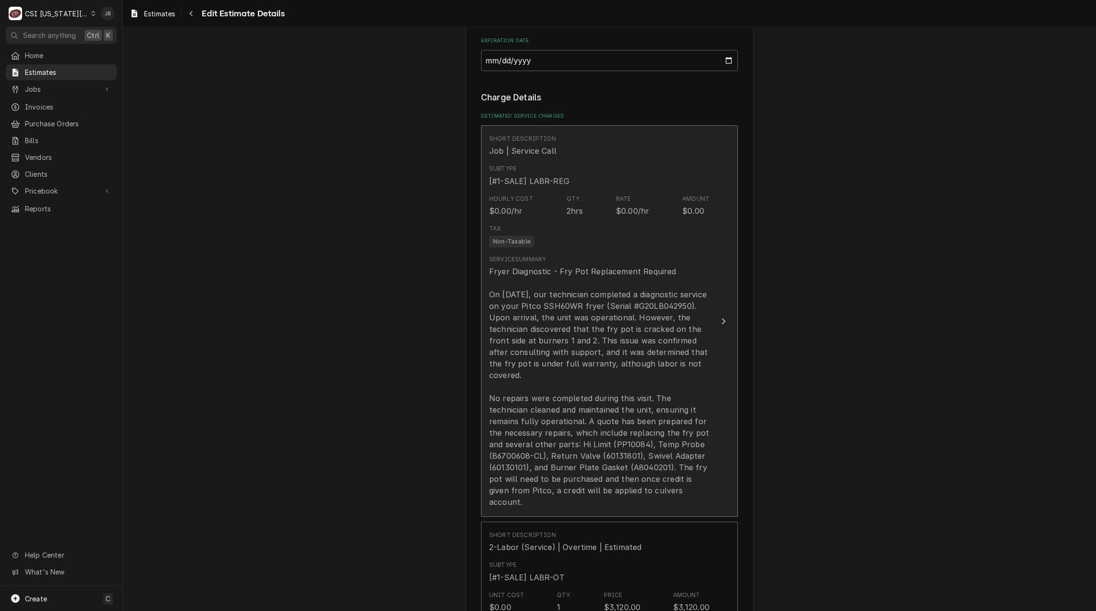
scroll to position [1045, 0]
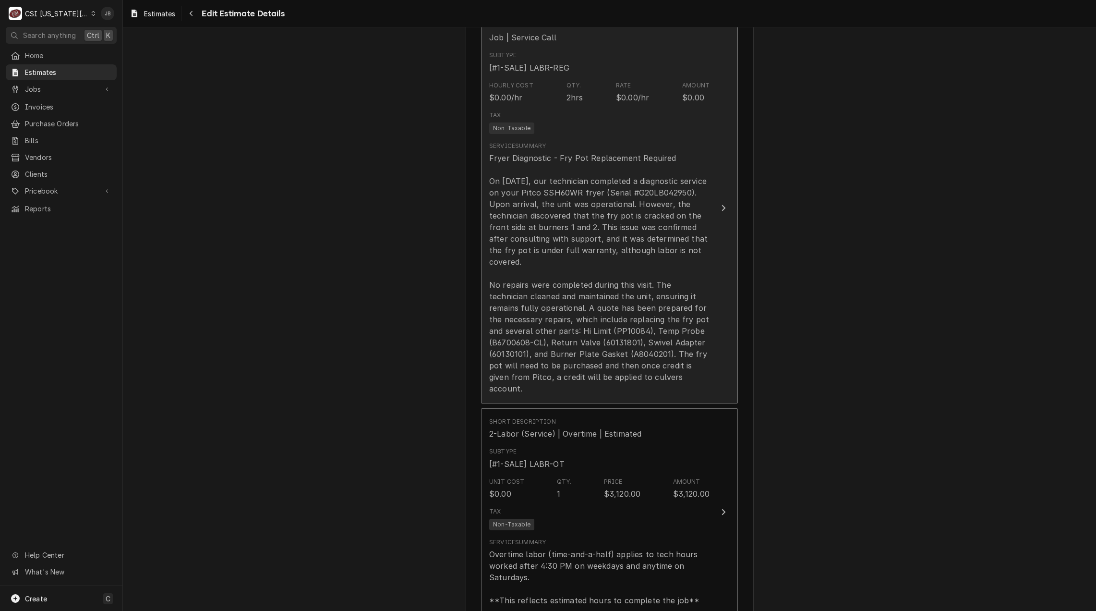
click at [563, 275] on div "Fryer Diagnostic - Fry Pot Replacement Required On April 7, 2025, our technicia…" at bounding box center [599, 273] width 220 height 242
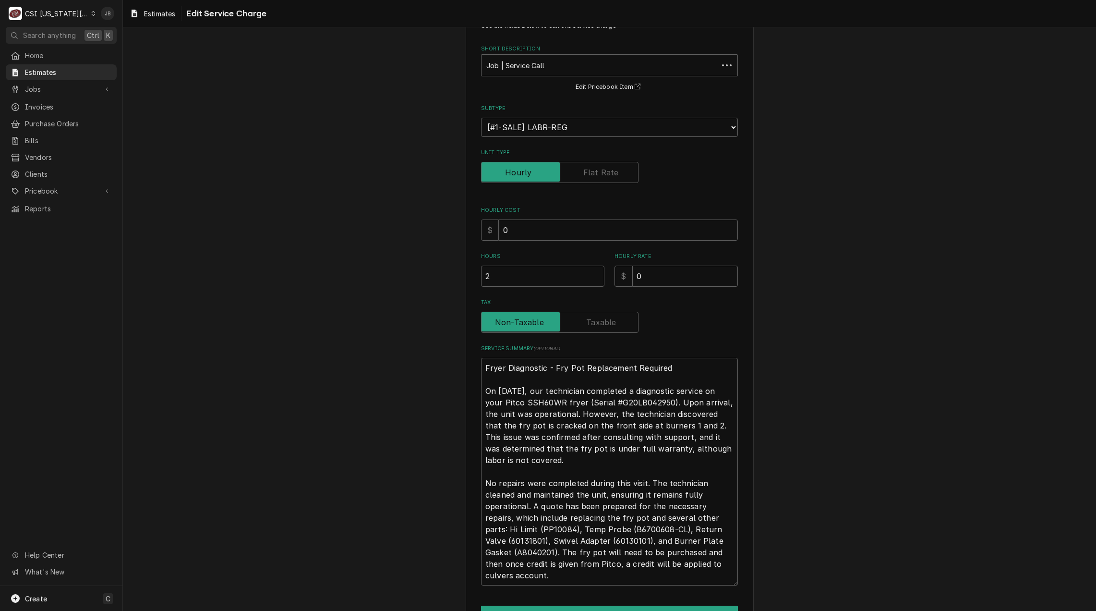
scroll to position [94, 0]
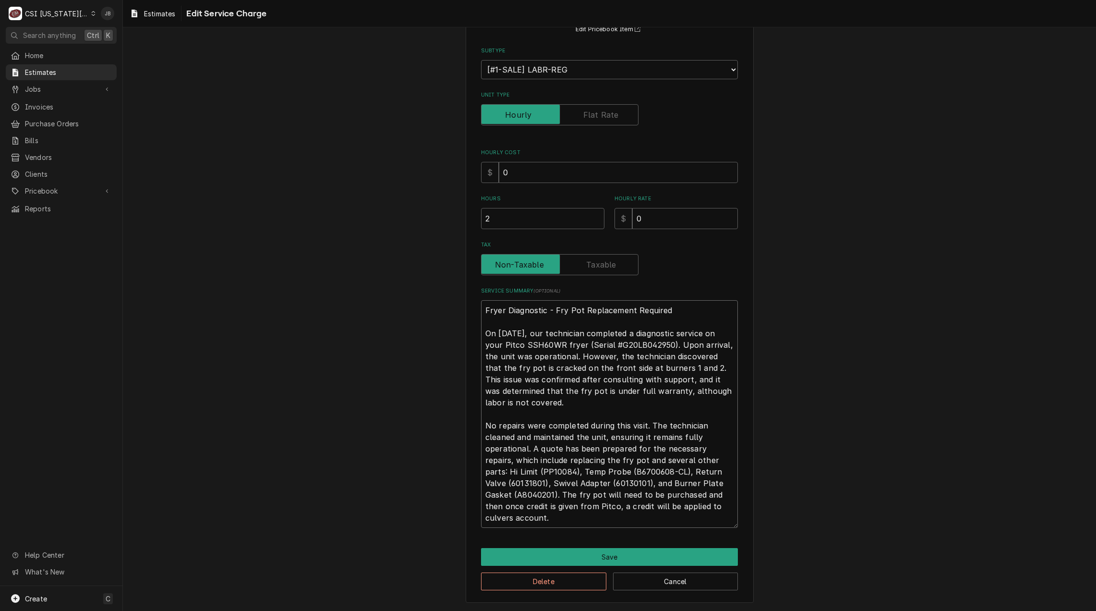
drag, startPoint x: 518, startPoint y: 519, endPoint x: 425, endPoint y: 301, distance: 237.1
click at [425, 301] on div "Use the fields below to edit this service charge Short Description Job | Servic…" at bounding box center [609, 277] width 973 height 668
type textarea "x"
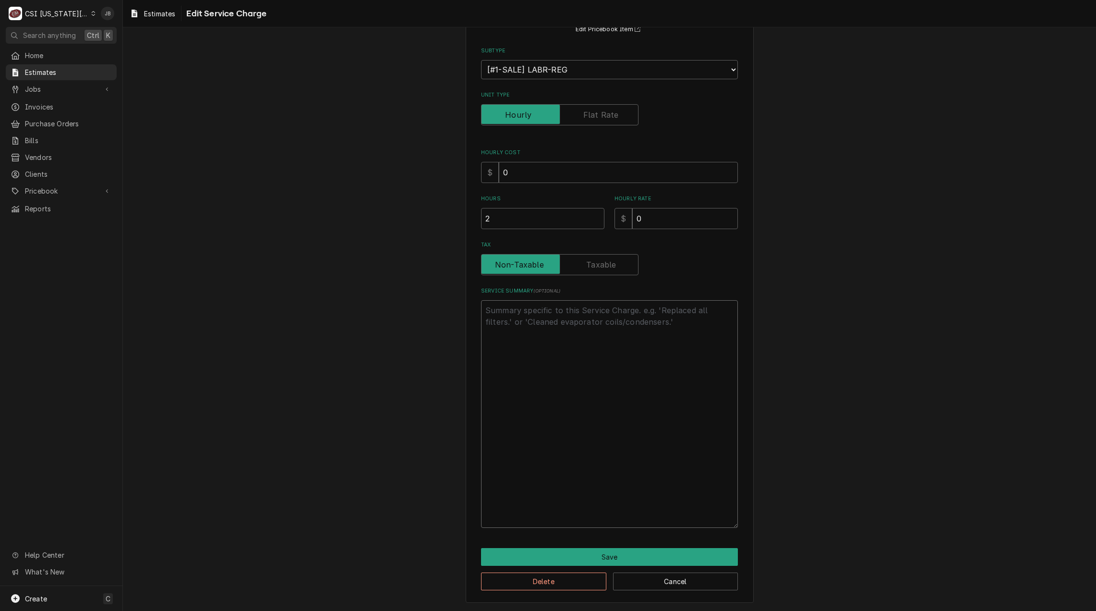
scroll to position [0, 0]
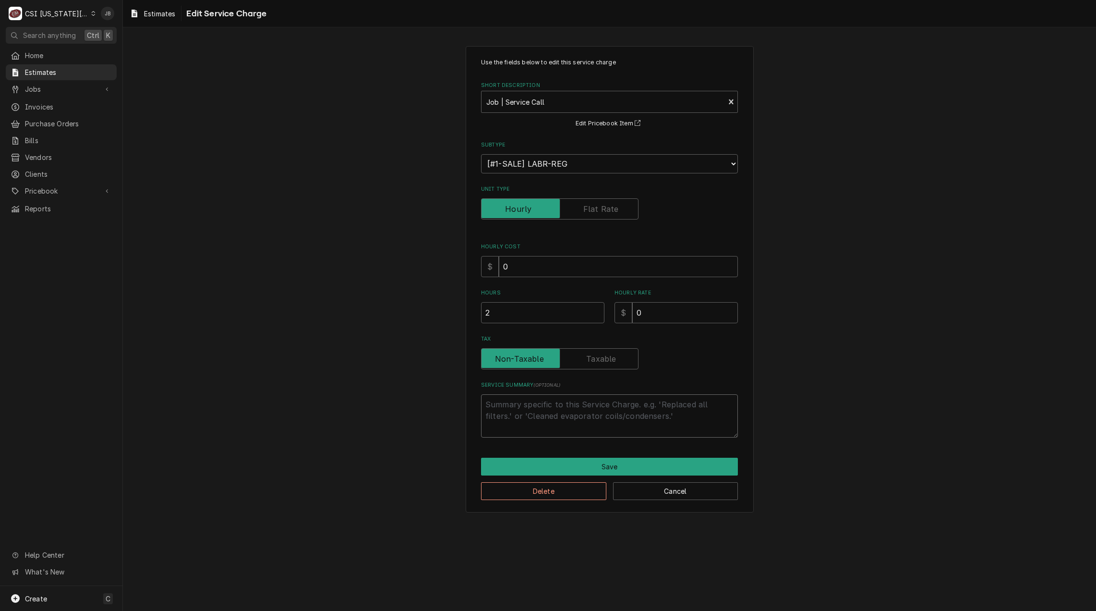
type textarea "x"
click at [544, 494] on button "Delete" at bounding box center [543, 491] width 125 height 18
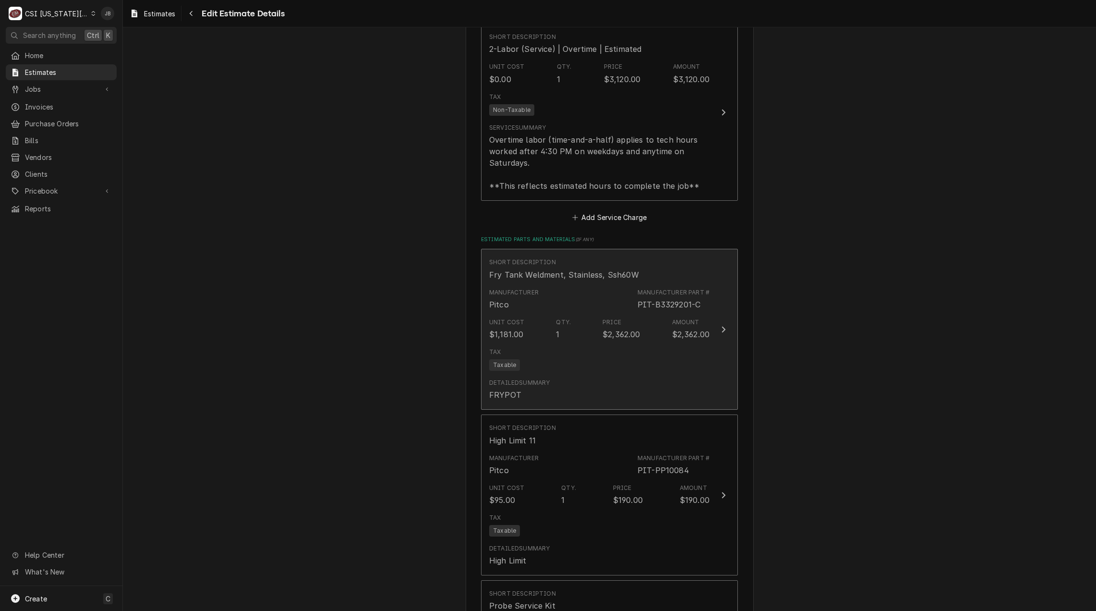
scroll to position [1034, 0]
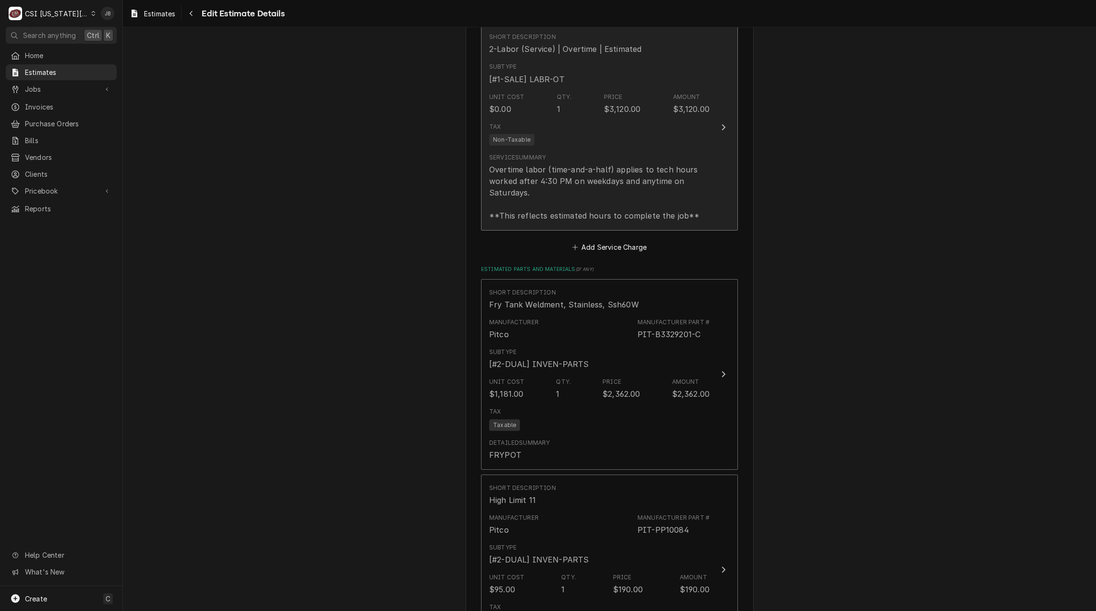
click at [598, 164] on div "Overtime labor (time-and-a-half) applies to tech hours worked after 4:30 PM on …" at bounding box center [599, 193] width 220 height 58
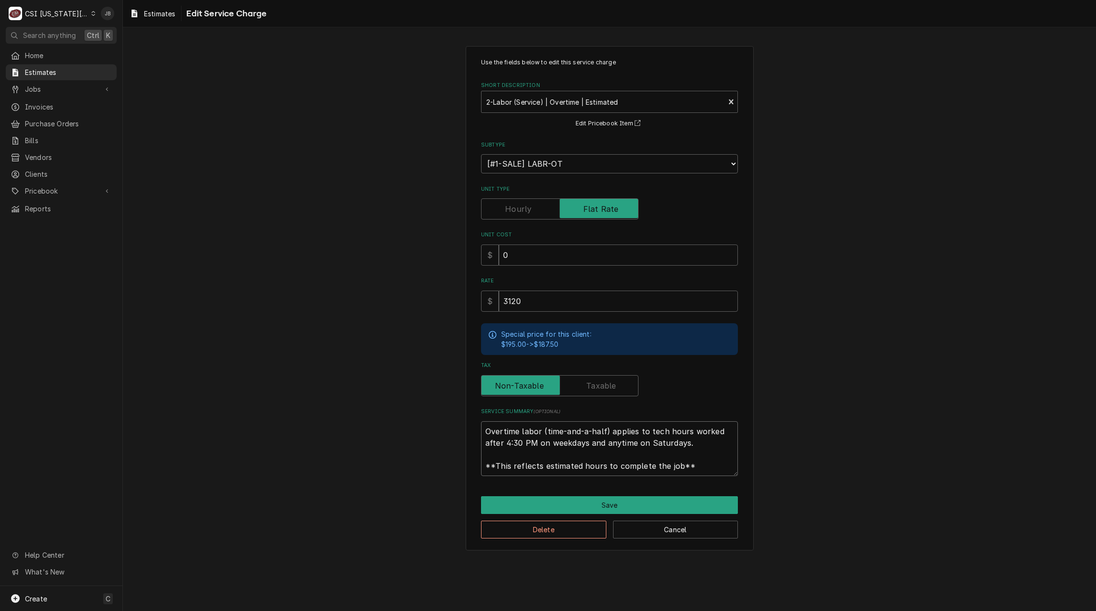
drag, startPoint x: 486, startPoint y: 429, endPoint x: 812, endPoint y: 502, distance: 334.2
click at [811, 502] on div "Use the fields below to edit this service charge Short Description 2-Labor (Ser…" at bounding box center [609, 298] width 973 height 522
paste textarea "Fryer Diagnostic - Fry Pot Replacement Required On April 7, 2025, our technicia…"
type textarea "x"
type textarea "Fryer Diagnostic - Fry Pot Replacement Required On April 7, 2025, our technicia…"
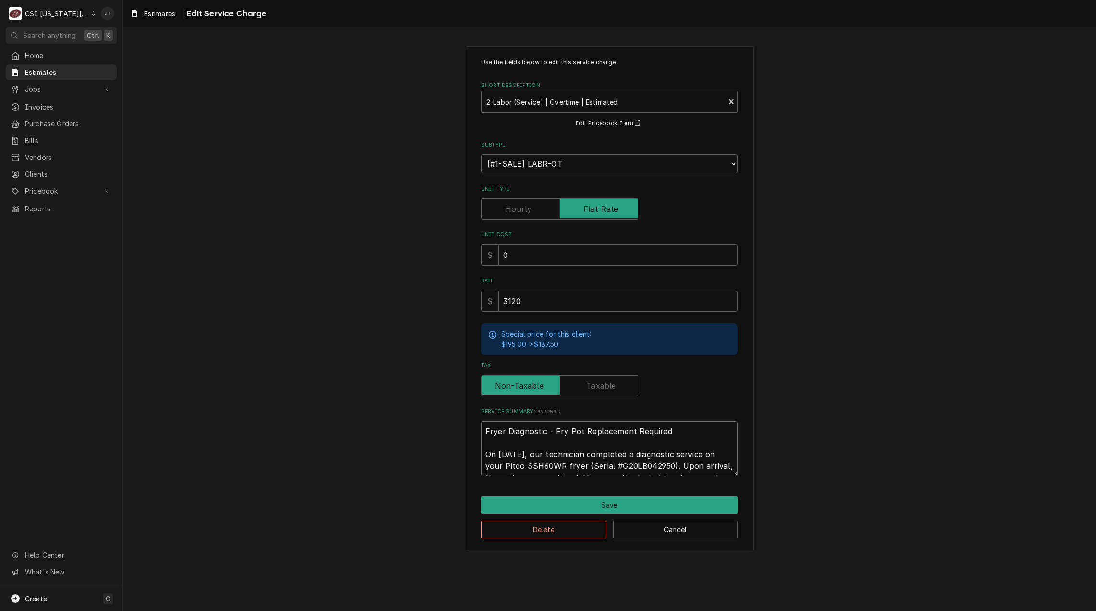
scroll to position [32, 0]
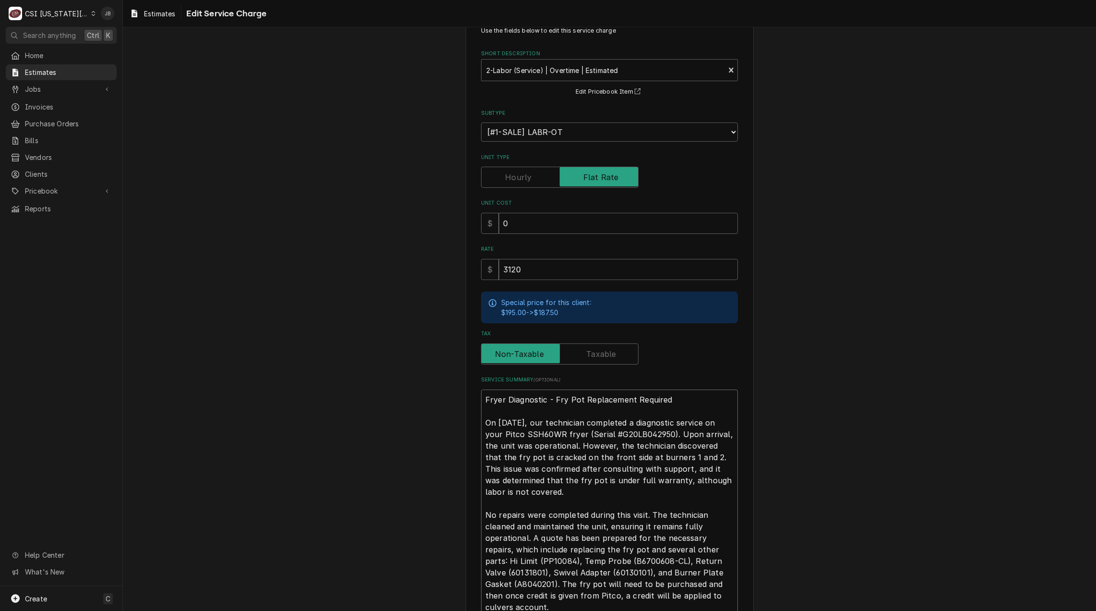
type textarea "x"
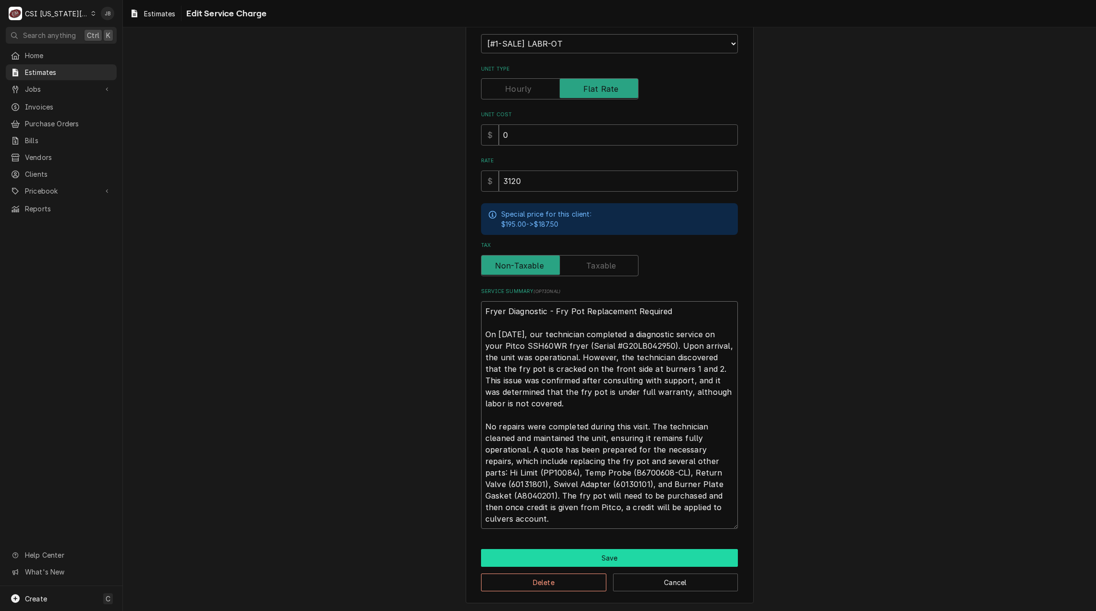
type textarea "Fryer Diagnostic - Fry Pot Replacement Required On April 7, 2025, our technicia…"
click at [576, 556] on button "Save" at bounding box center [609, 558] width 257 height 18
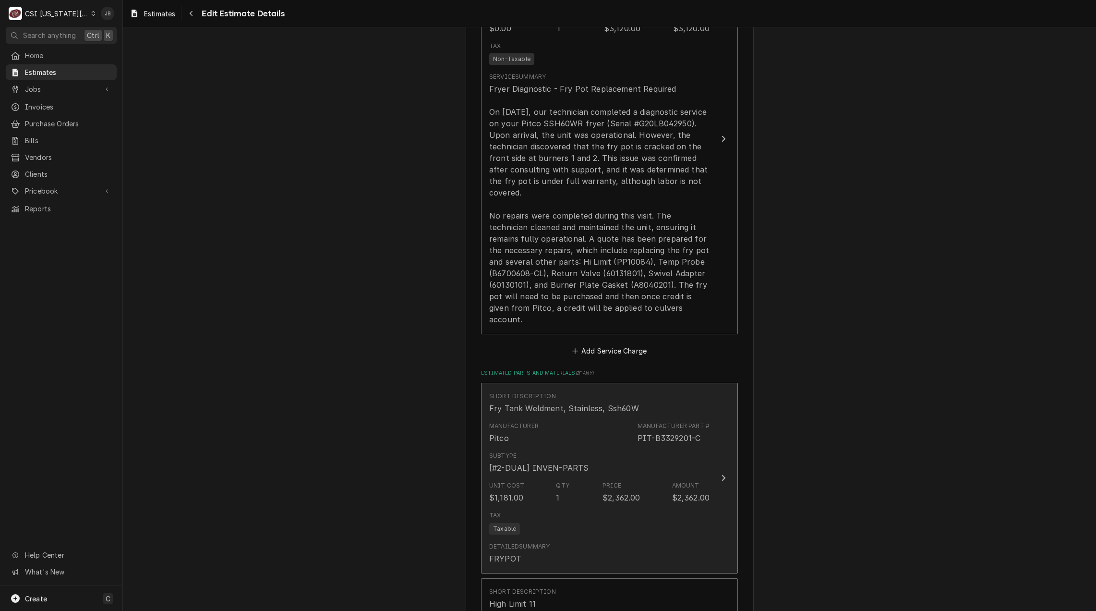
scroll to position [1118, 0]
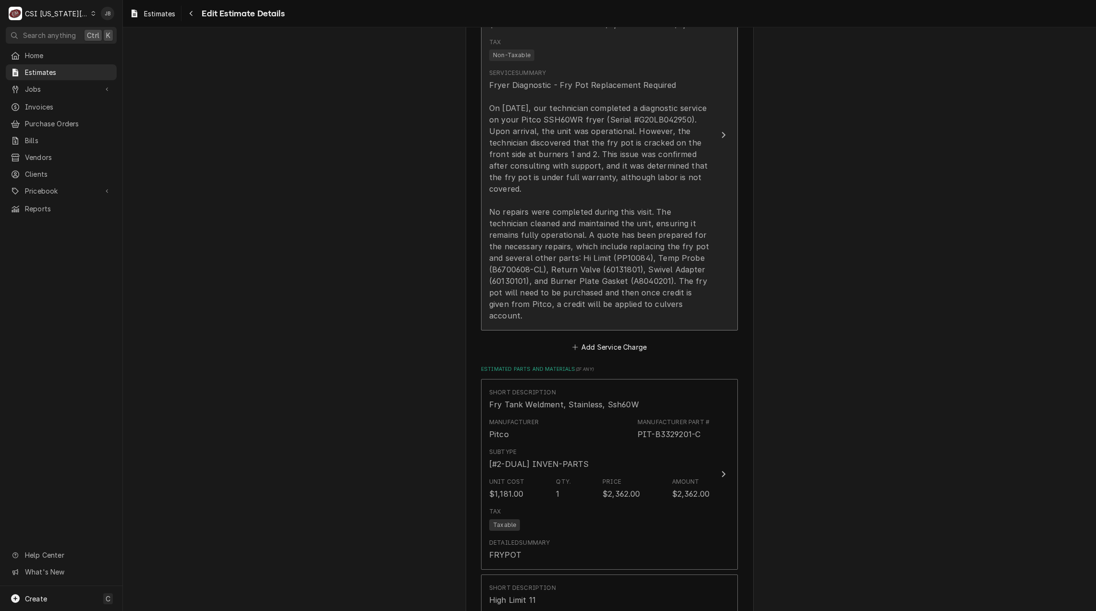
click at [606, 166] on div "Fryer Diagnostic - Fry Pot Replacement Required On April 7, 2025, our technicia…" at bounding box center [599, 200] width 220 height 242
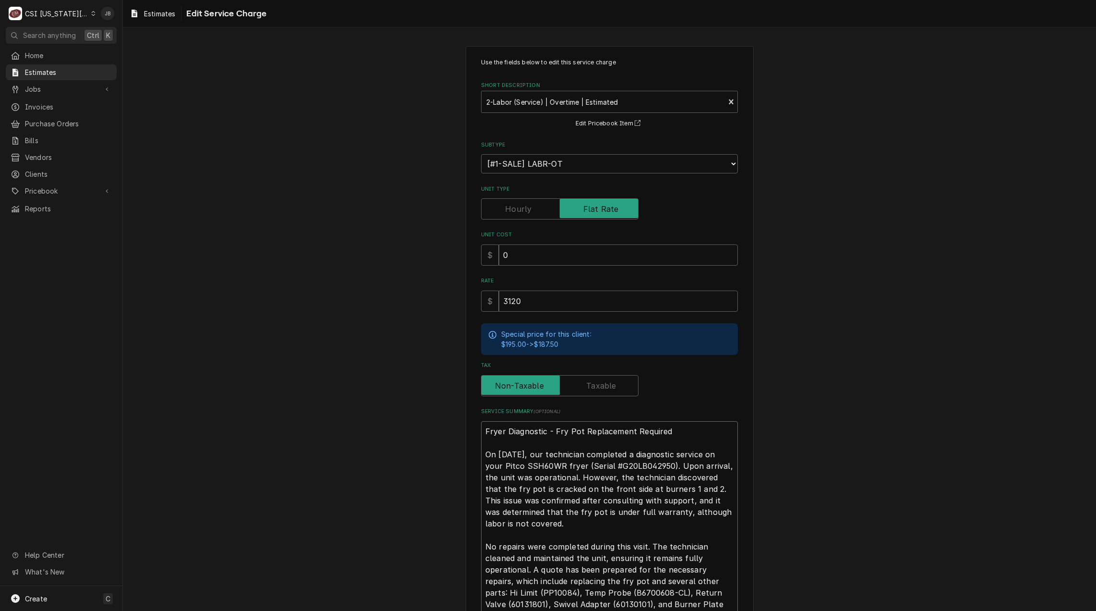
click at [638, 509] on textarea "Fryer Diagnostic - Fry Pot Replacement Required On April 7, 2025, our technicia…" at bounding box center [609, 535] width 257 height 228
click at [629, 509] on textarea "Fryer Diagnostic - Fry Pot Replacement Required On April 7, 2025, our technicia…" at bounding box center [609, 535] width 257 height 228
type textarea "x"
type textarea "Fryer Diagnostic - Fry Pot Replacement Required On April 7, 2025, our technicia…"
type textarea "x"
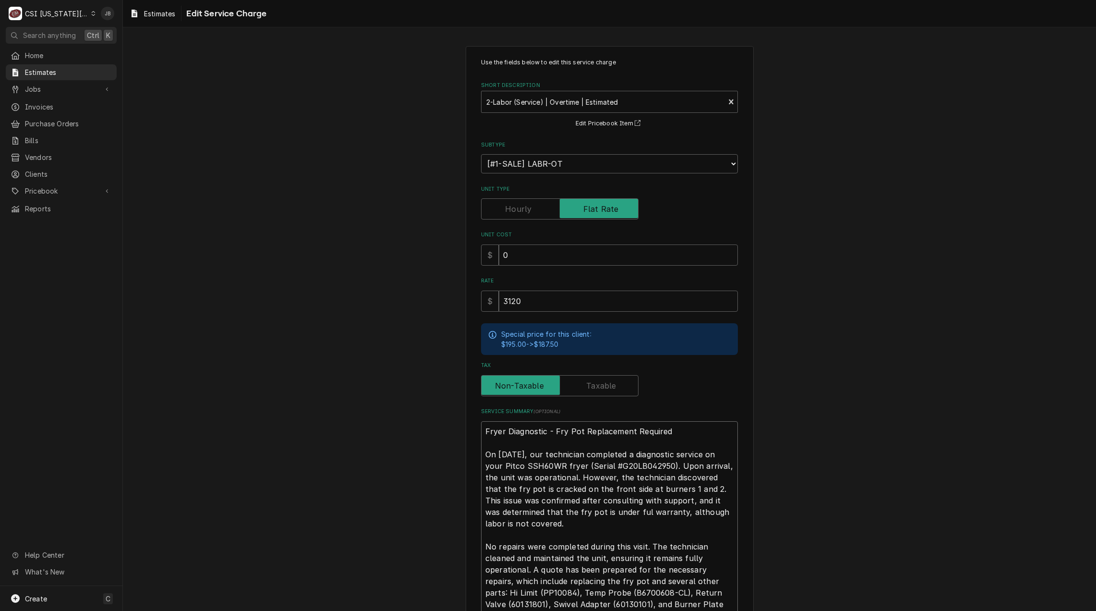
type textarea "Fryer Diagnostic - Fry Pot Replacement Required On April 7, 2025, our technicia…"
type textarea "x"
type textarea "Fryer Diagnostic - Fry Pot Replacement Required On April 7, 2025, our technicia…"
type textarea "x"
type textarea "Fryer Diagnostic - Fry Pot Replacement Required On April 7, 2025, our technicia…"
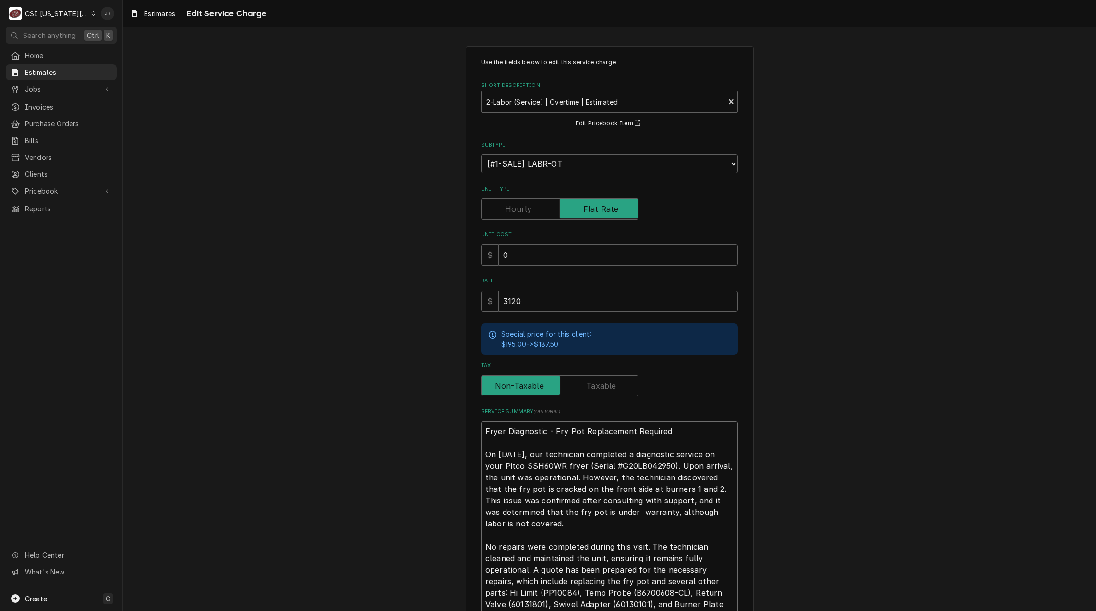
type textarea "x"
type textarea "Fryer Diagnostic - Fry Pot Replacement Required On [DATE], our technician compl…"
type textarea "x"
click at [559, 520] on textarea "Fryer Diagnostic - Fry Pot Replacement Required On [DATE], our technician compl…" at bounding box center [609, 535] width 257 height 228
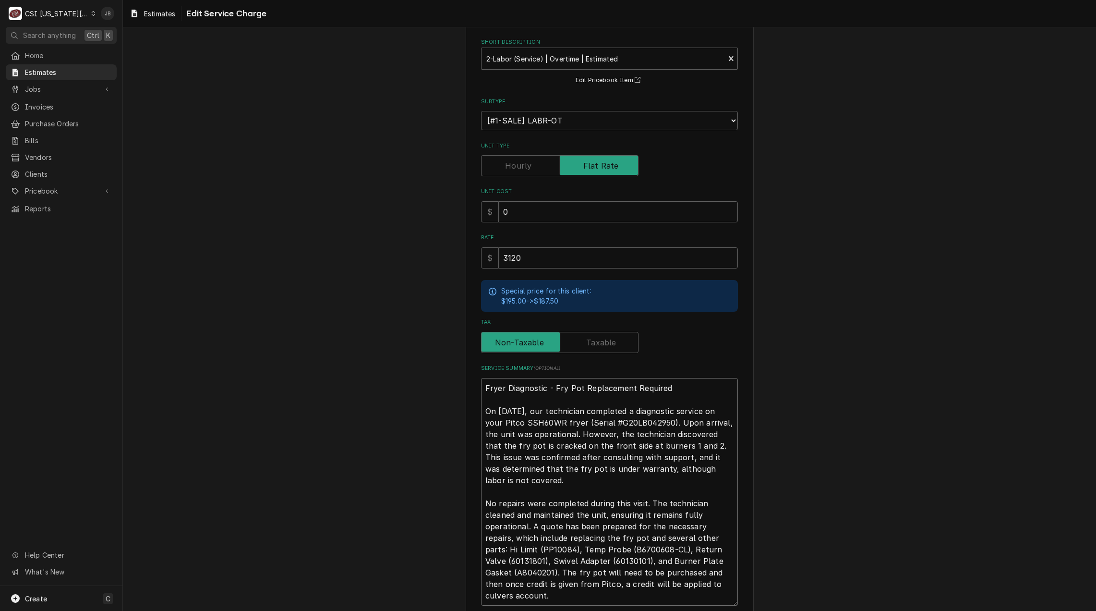
scroll to position [120, 0]
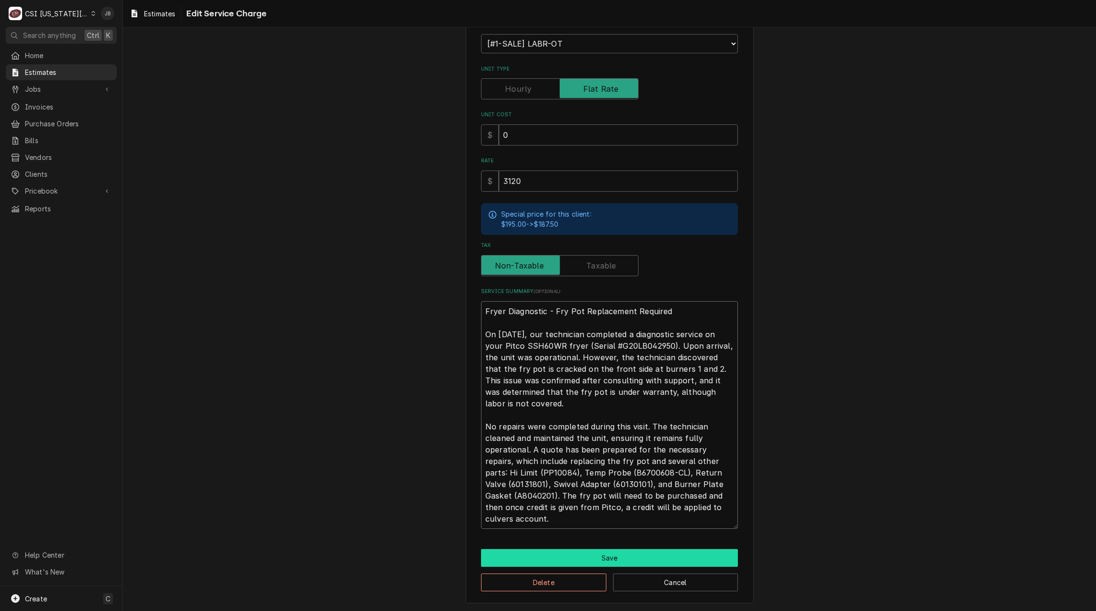
type textarea "Fryer Diagnostic - Fry Pot Replacement Required On [DATE], our technician compl…"
click at [595, 558] on button "Save" at bounding box center [609, 558] width 257 height 18
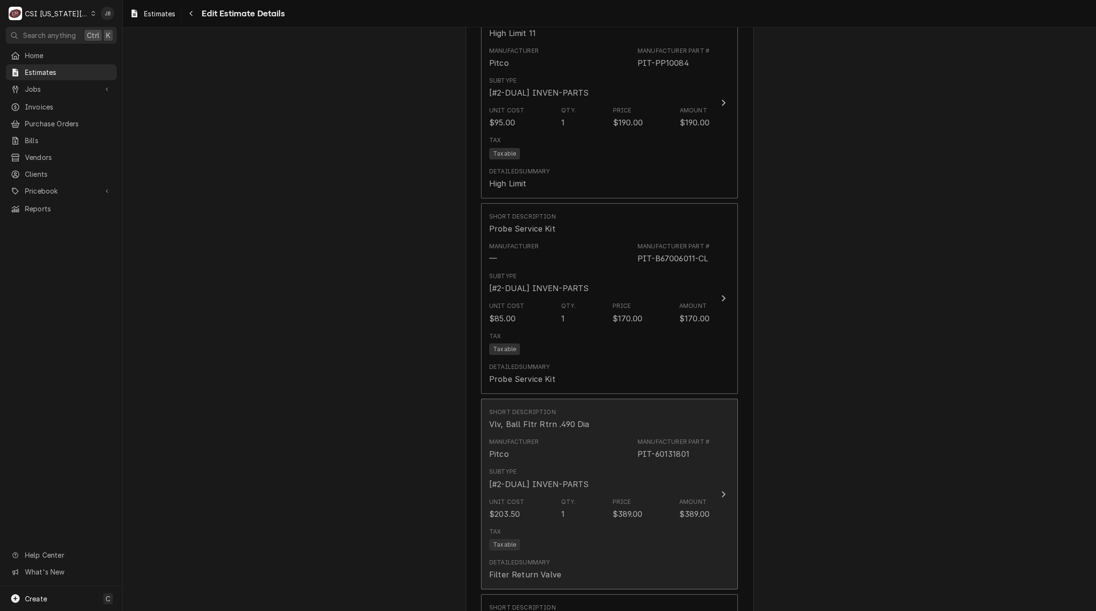
scroll to position [1761, 0]
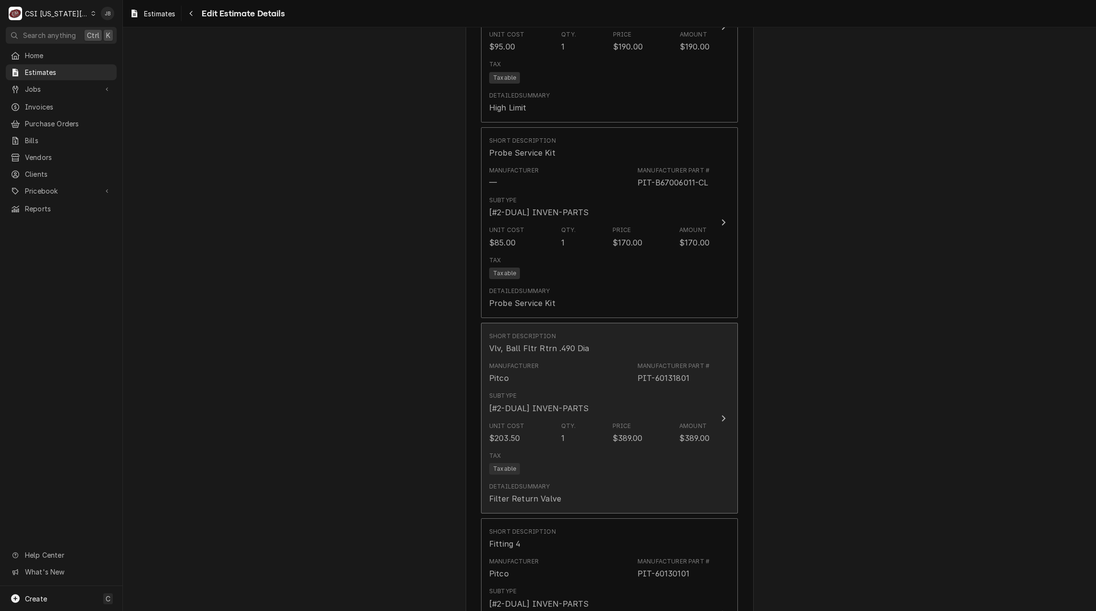
click at [596, 388] on div "Subtype [#2-DUAL] INVEN-PARTS" at bounding box center [599, 403] width 220 height 30
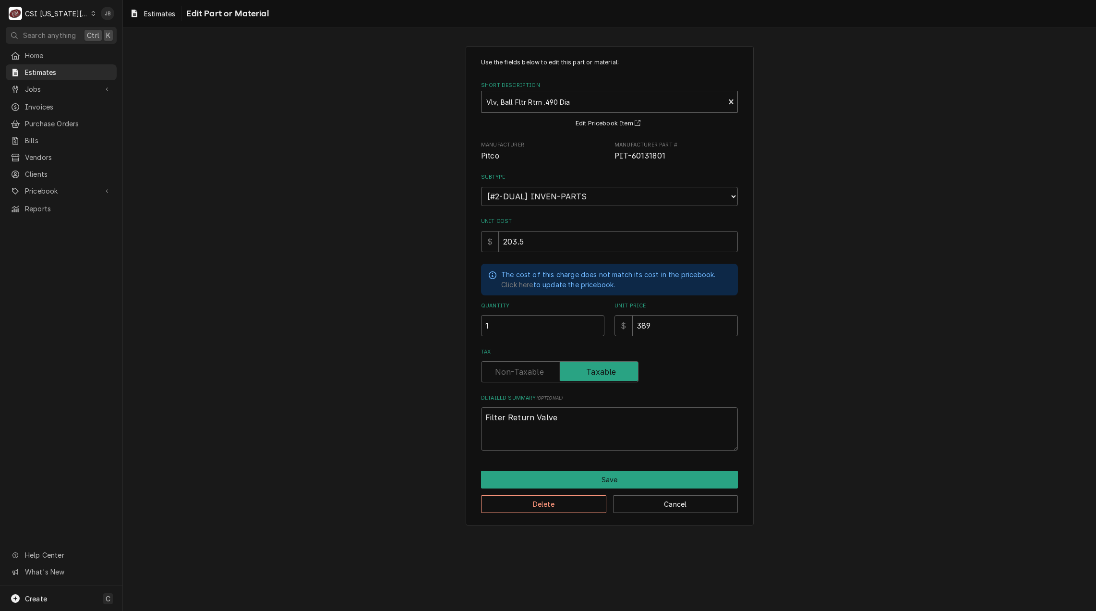
type textarea "x"
click at [564, 101] on div "Short Description" at bounding box center [602, 101] width 233 height 17
type input "60131007"
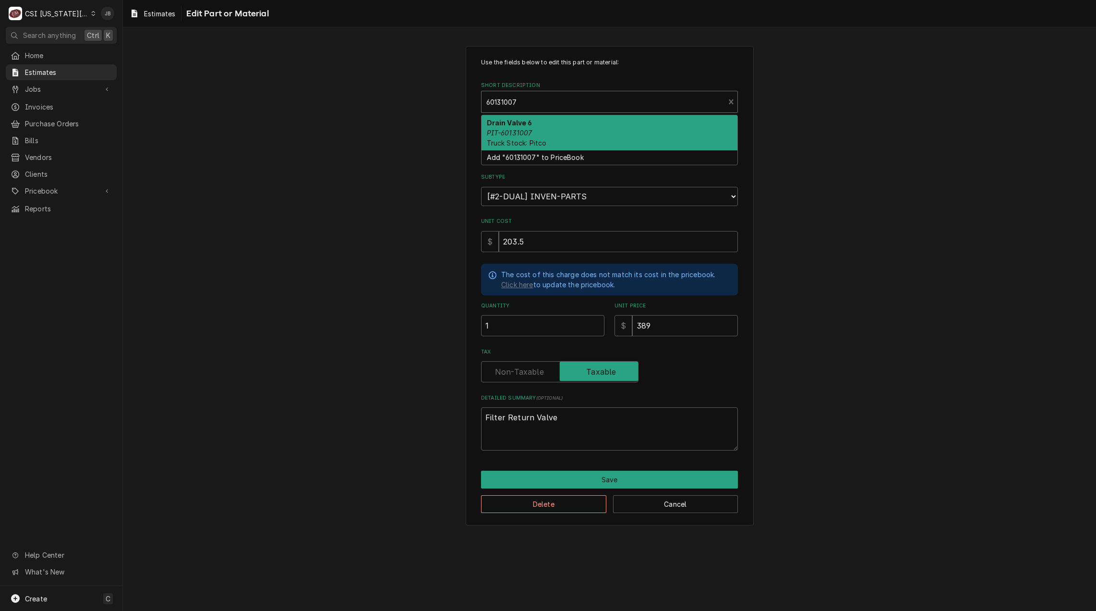
click at [553, 129] on div "Drain Valve 6 PIT-60131007 Truck Stock: Pitco" at bounding box center [610, 132] width 256 height 35
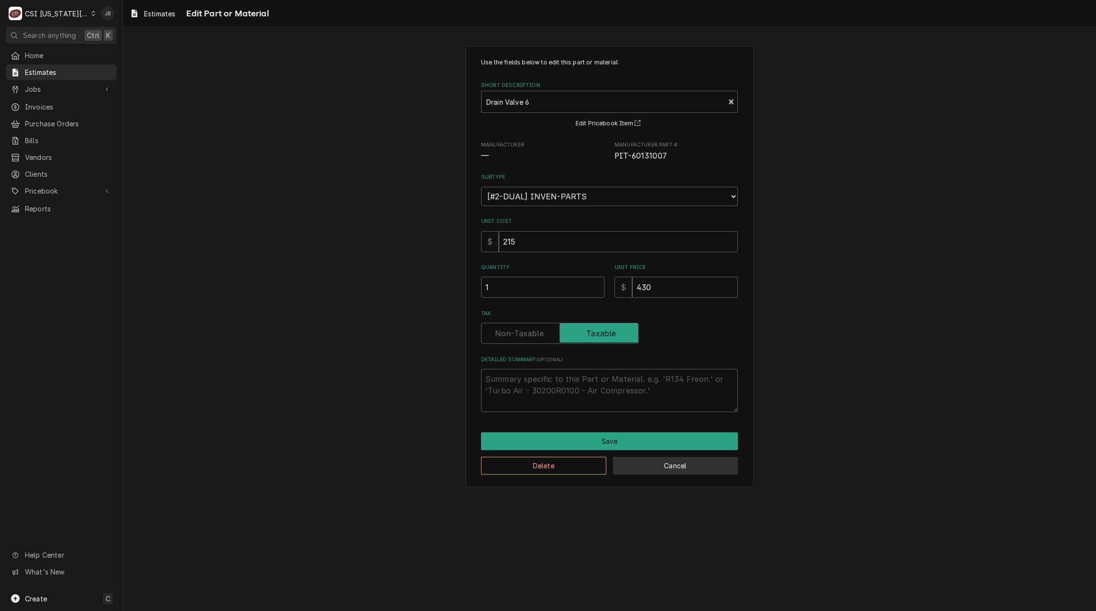
click at [675, 471] on button "Cancel" at bounding box center [675, 466] width 125 height 18
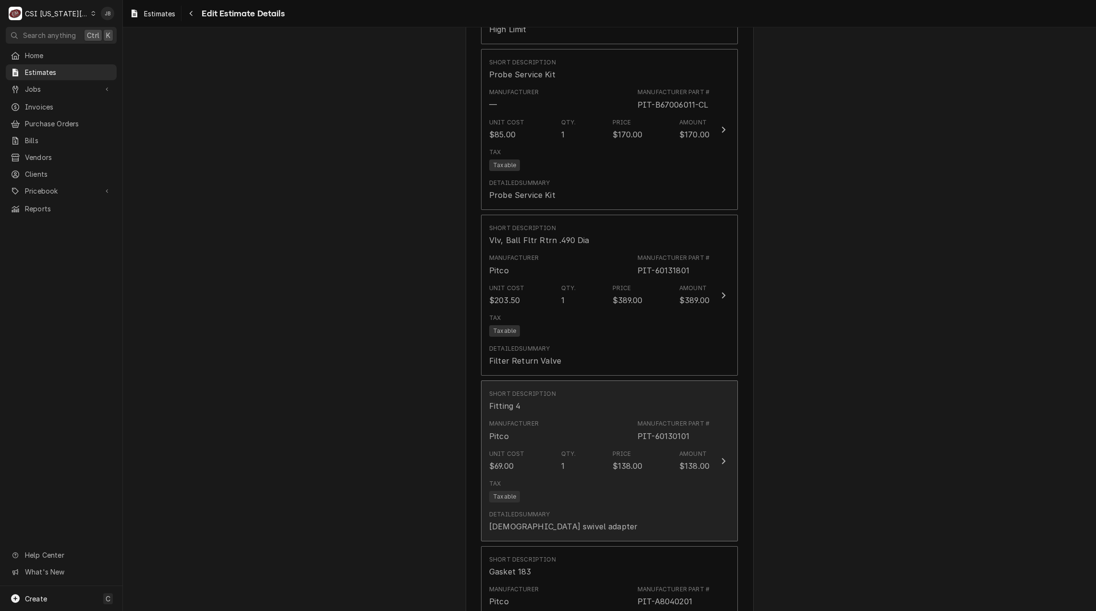
scroll to position [1839, 0]
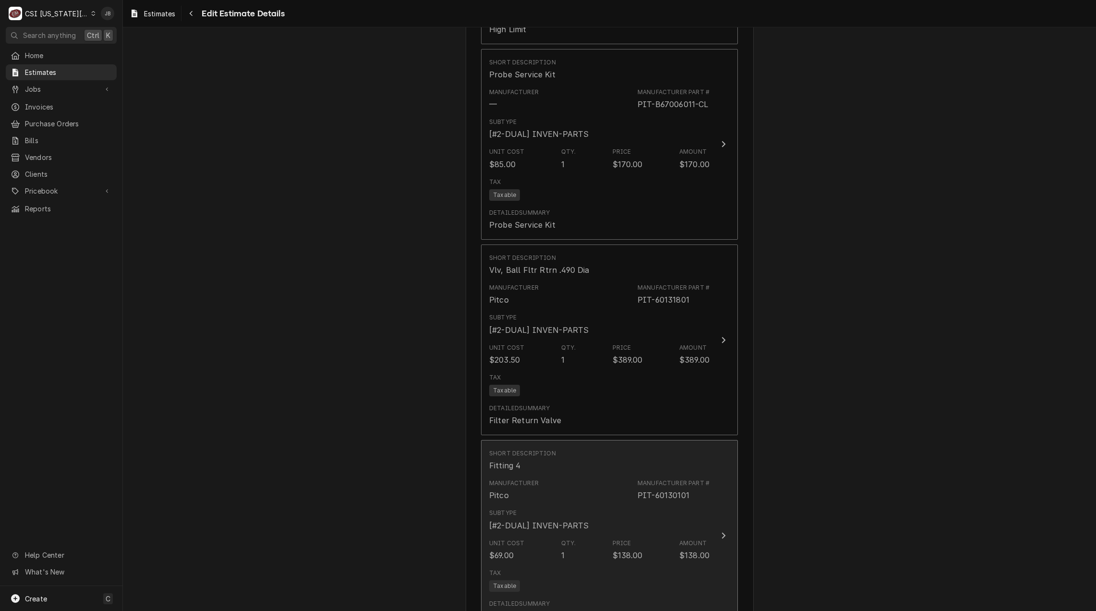
type textarea "x"
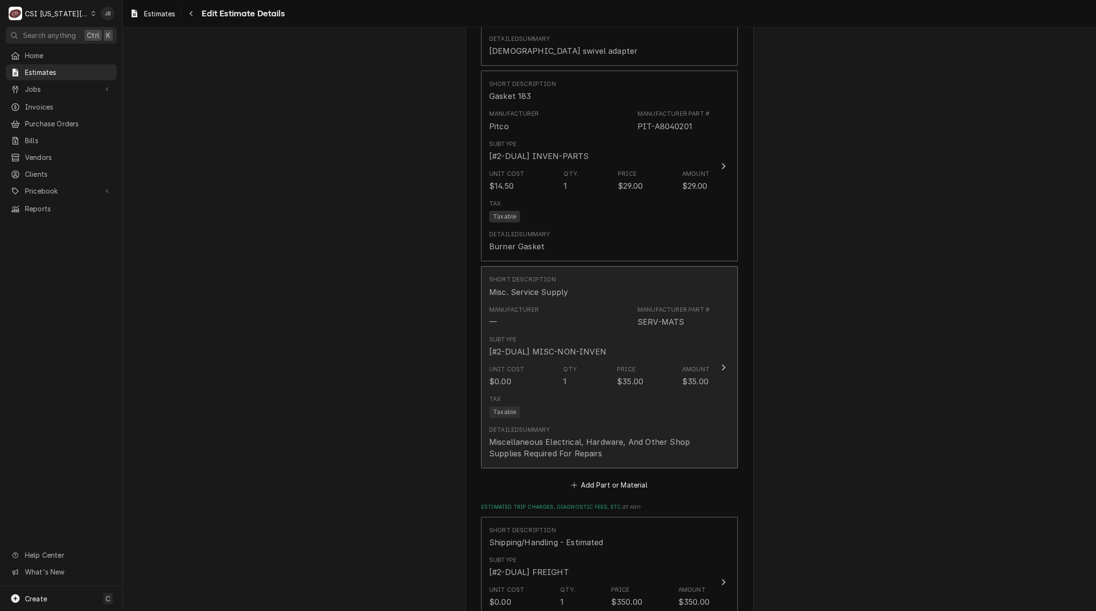
scroll to position [2655, 0]
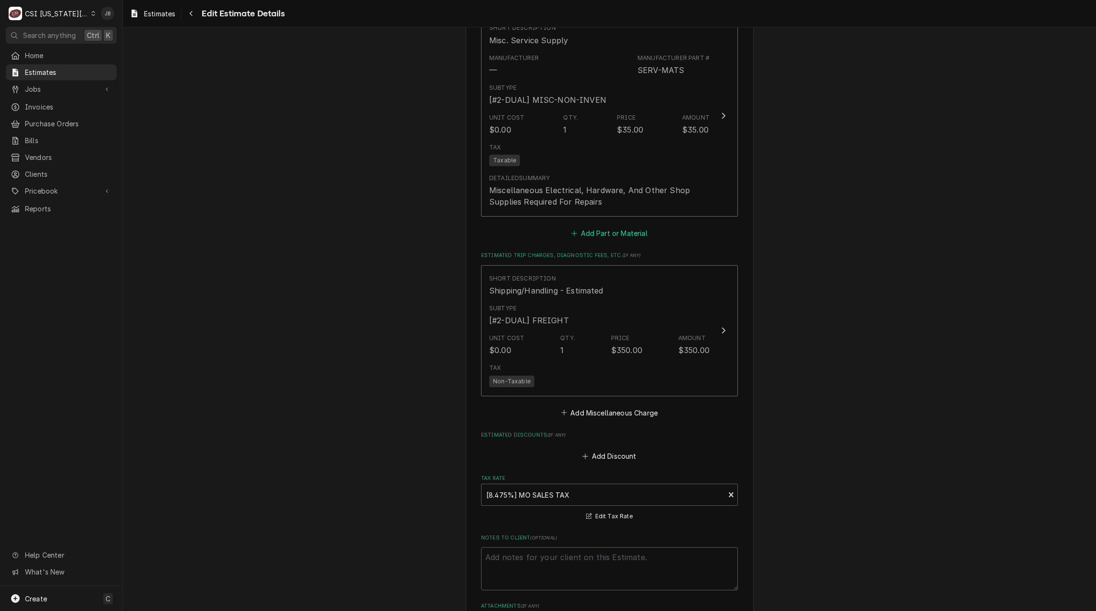
click at [605, 227] on button "Add Part or Material" at bounding box center [609, 233] width 79 height 13
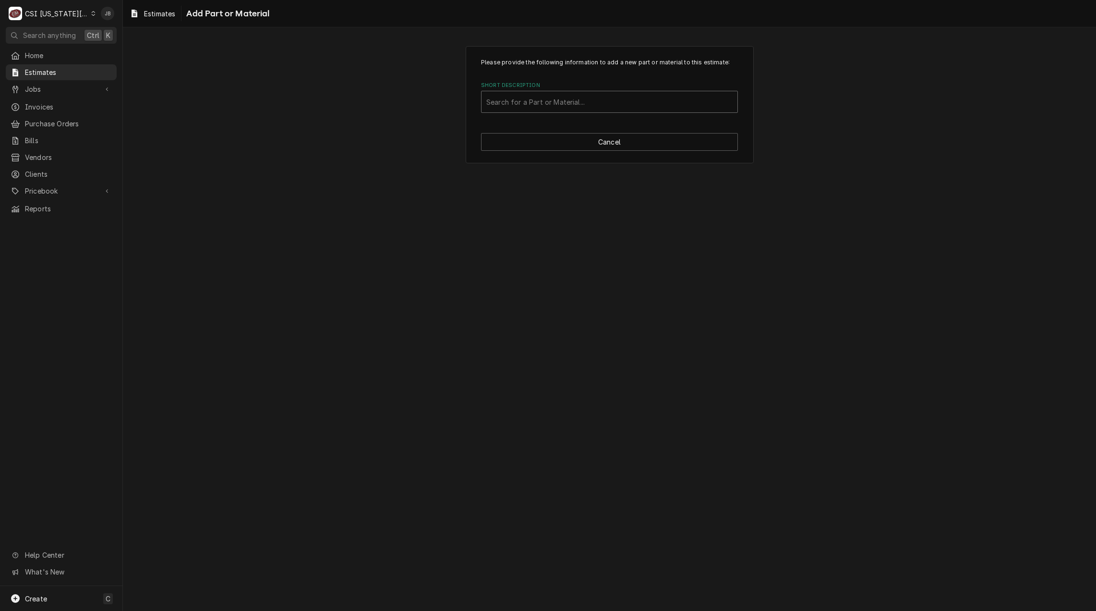
click at [533, 103] on div "Short Description" at bounding box center [609, 101] width 246 height 17
type input "60131007"
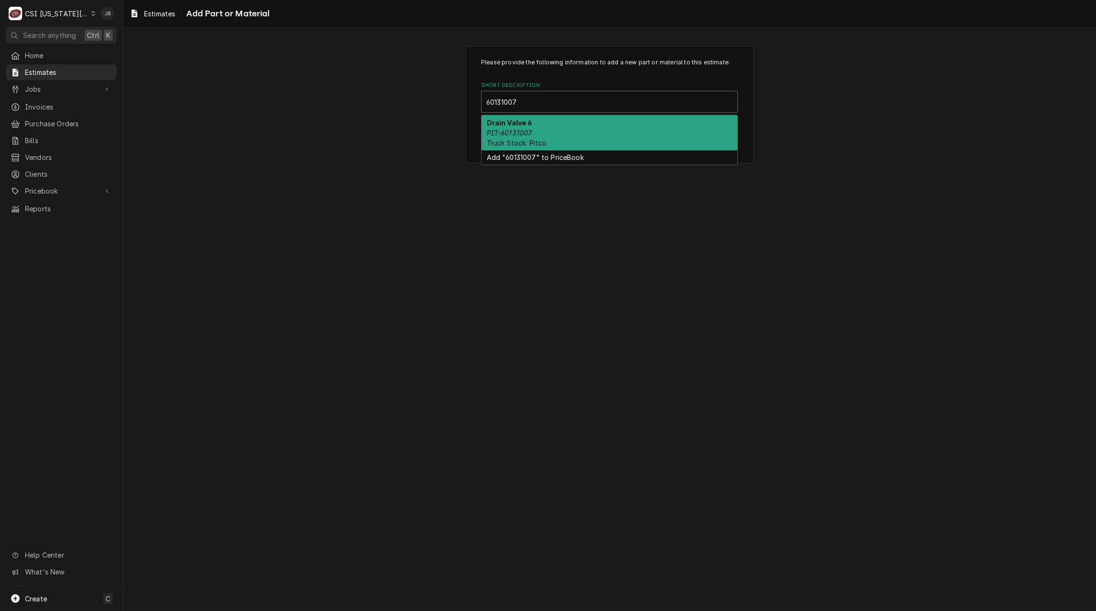
click at [511, 126] on strong "Drain Valve 6" at bounding box center [510, 123] width 46 height 8
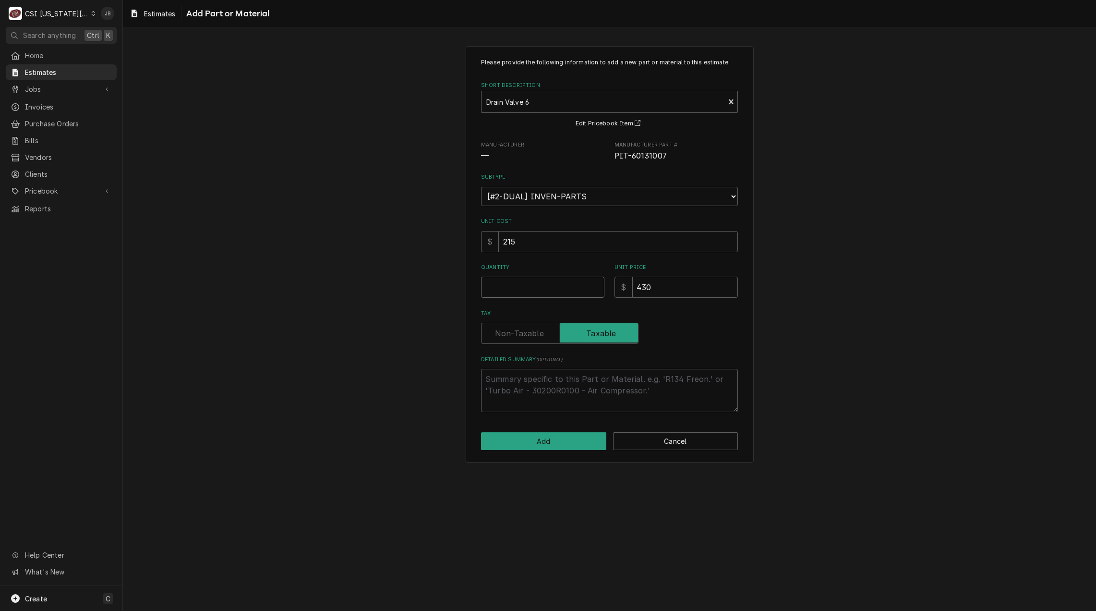
click at [512, 285] on input "Quantity" at bounding box center [542, 287] width 123 height 21
type textarea "x"
type input "1"
type textarea "x"
type input "1"
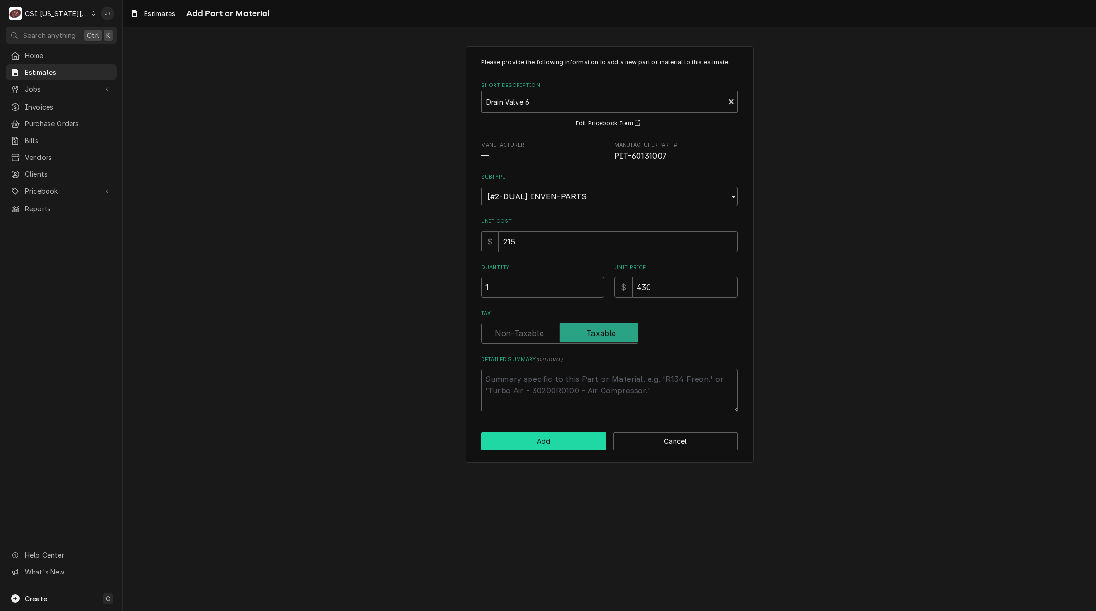
click at [517, 444] on button "Add" at bounding box center [543, 441] width 125 height 18
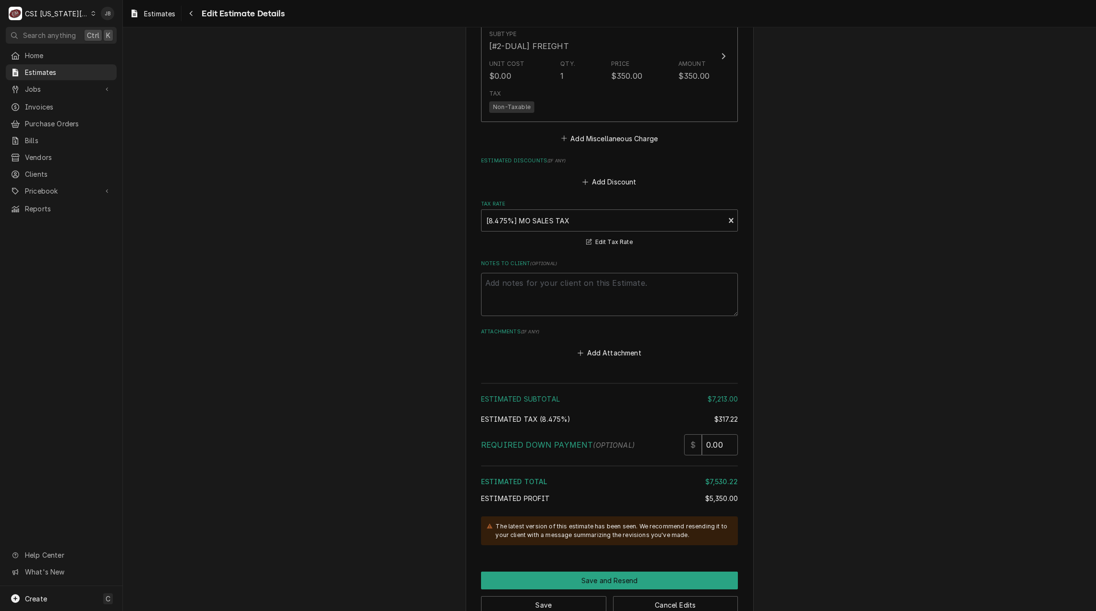
scroll to position [3129, 0]
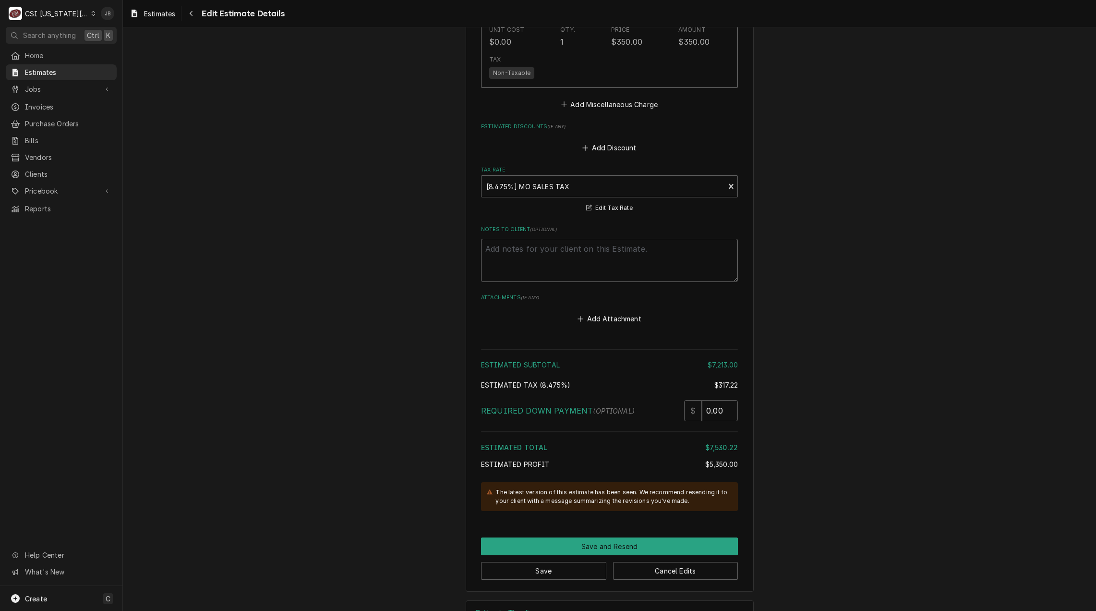
click at [501, 239] on textarea "Notes to Client ( optional )" at bounding box center [609, 260] width 257 height 43
type textarea "x"
type textarea "Q"
type textarea "x"
type textarea "Qu"
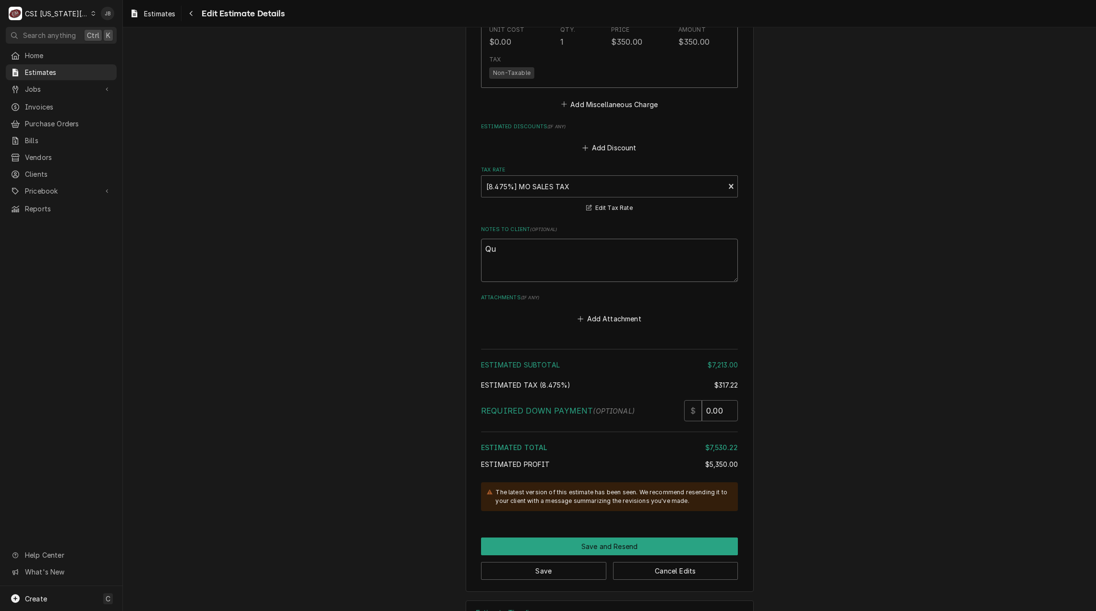
type textarea "x"
type textarea "Quo"
type textarea "x"
type textarea "Quot"
type textarea "x"
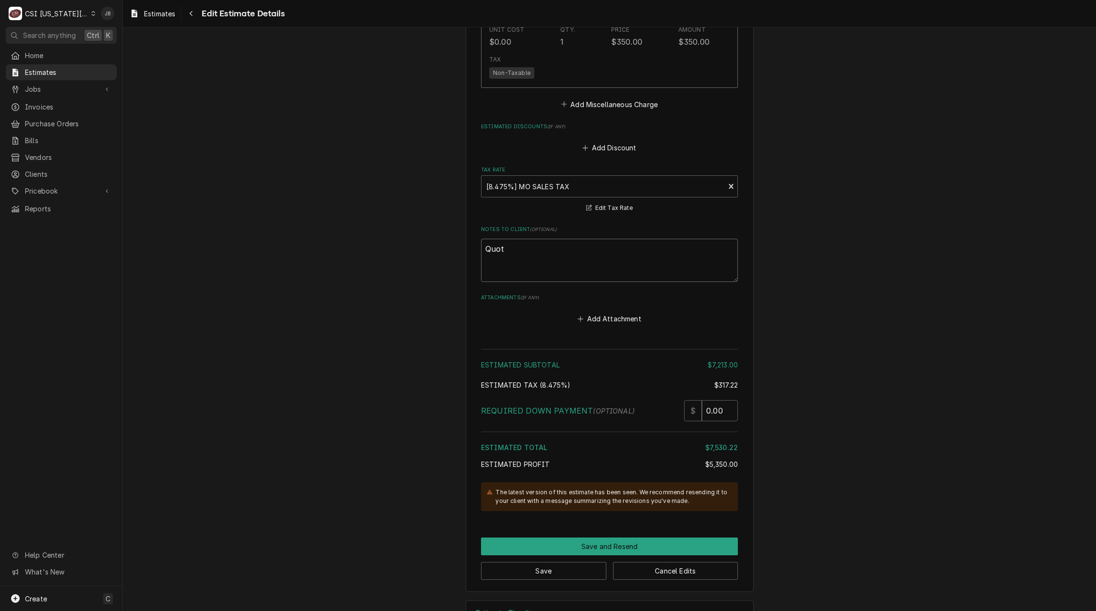
type textarea "Quote"
type textarea "x"
type textarea "Quote"
type textarea "x"
type textarea "Quote i"
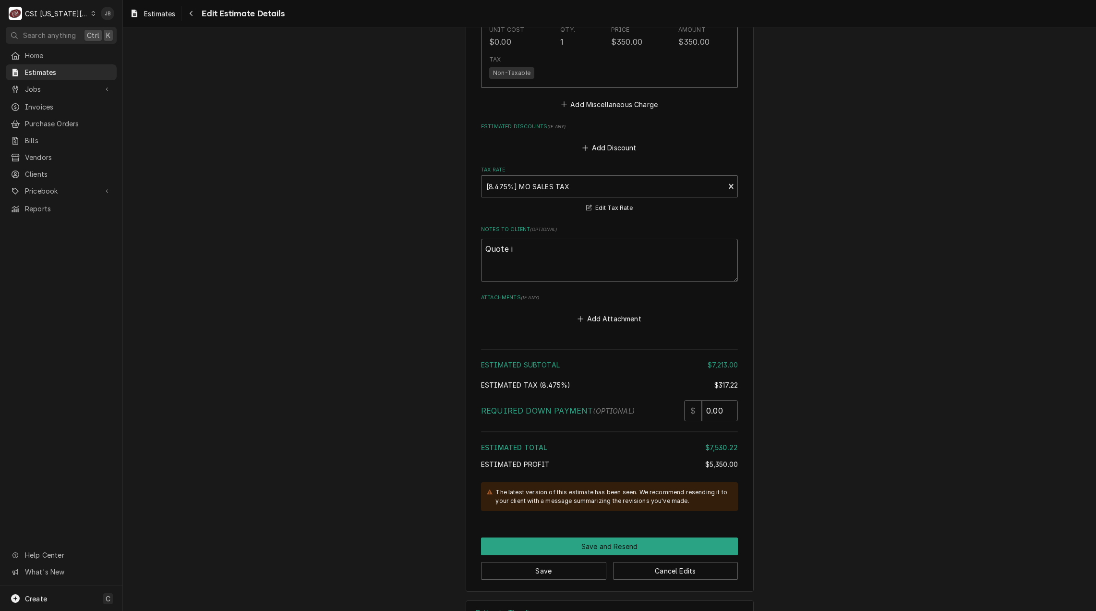
type textarea "x"
type textarea "Quote is"
type textarea "x"
type textarea "Quote is"
type textarea "x"
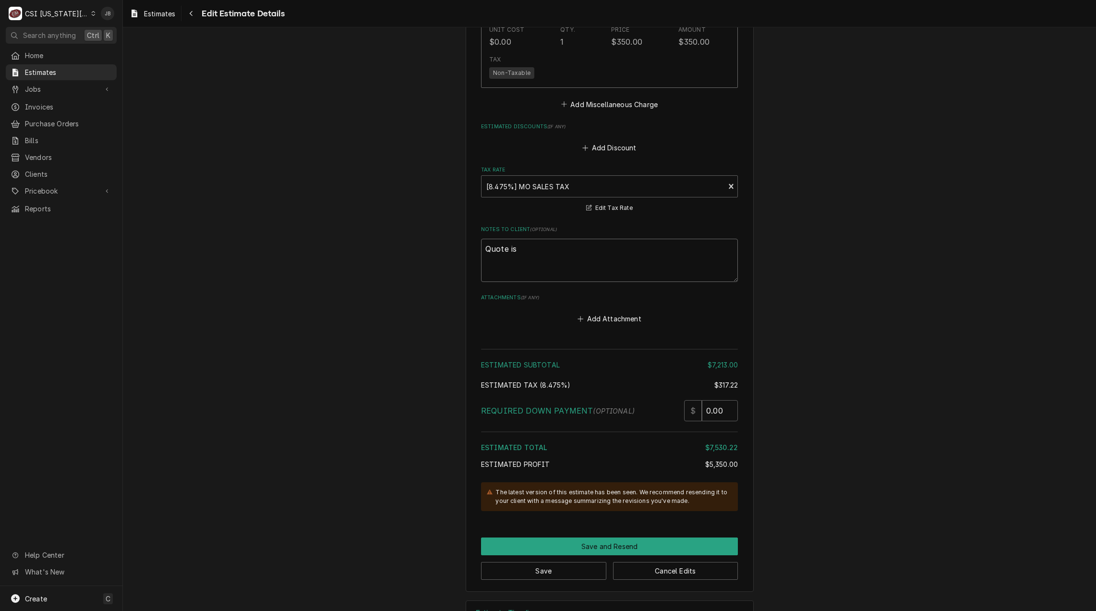
type textarea "Quote is b"
type textarea "x"
type textarea "Quote is be"
type textarea "x"
type textarea "Quote is bei"
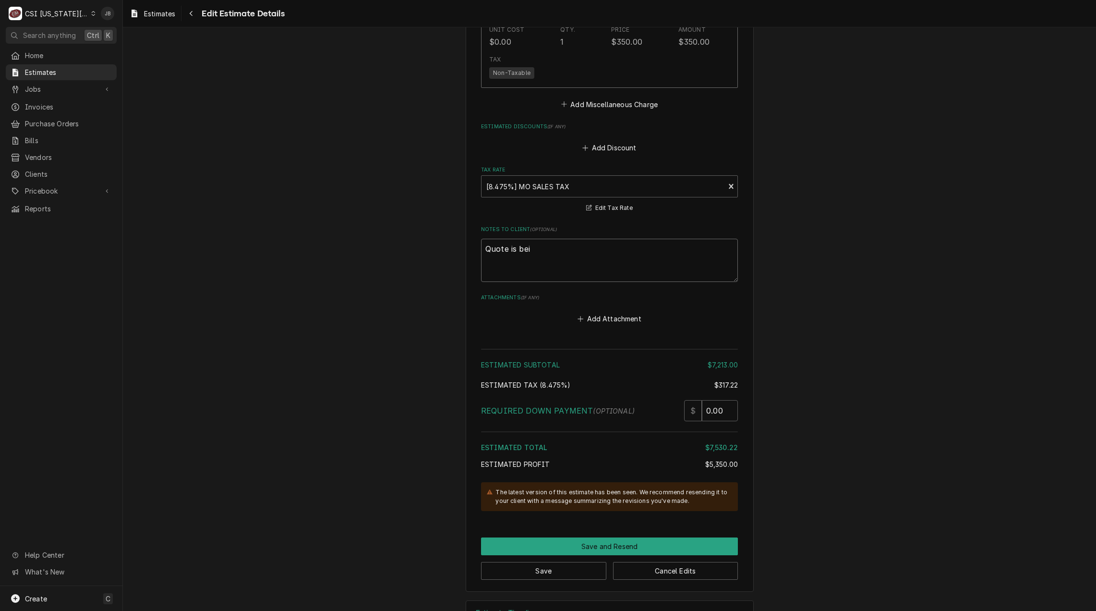
type textarea "x"
type textarea "Quote is bein"
type textarea "x"
type textarea "Quote is being"
type textarea "x"
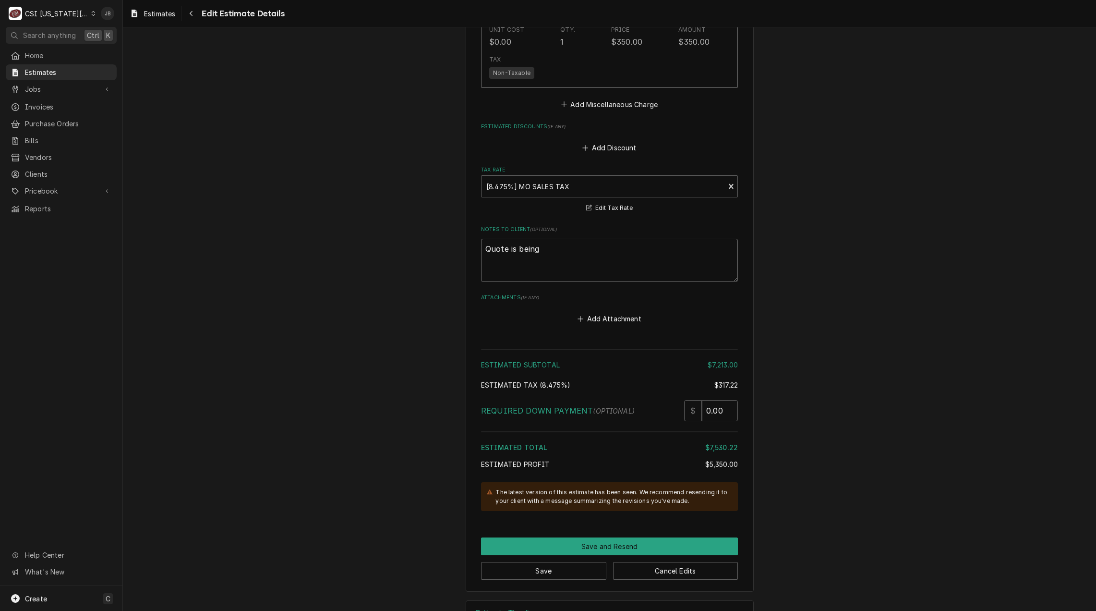
type textarea "Quote is being"
type textarea "x"
type textarea "Quote is being r"
type textarea "x"
type textarea "Quote is being re"
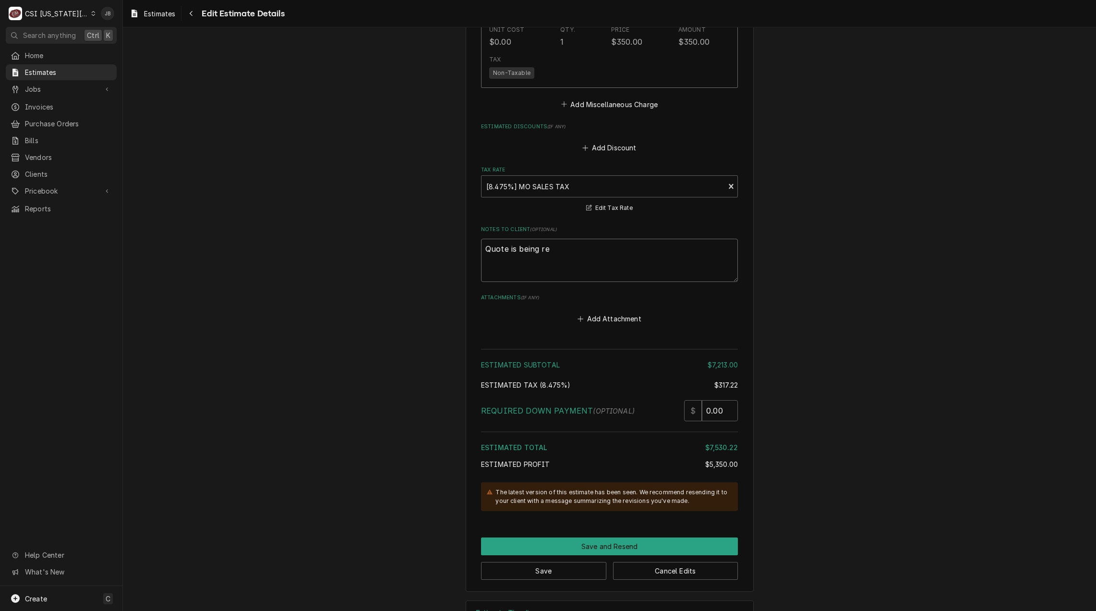
type textarea "x"
type textarea "Quote is being reo"
type textarea "x"
type textarea "Quote is being reop"
type textarea "x"
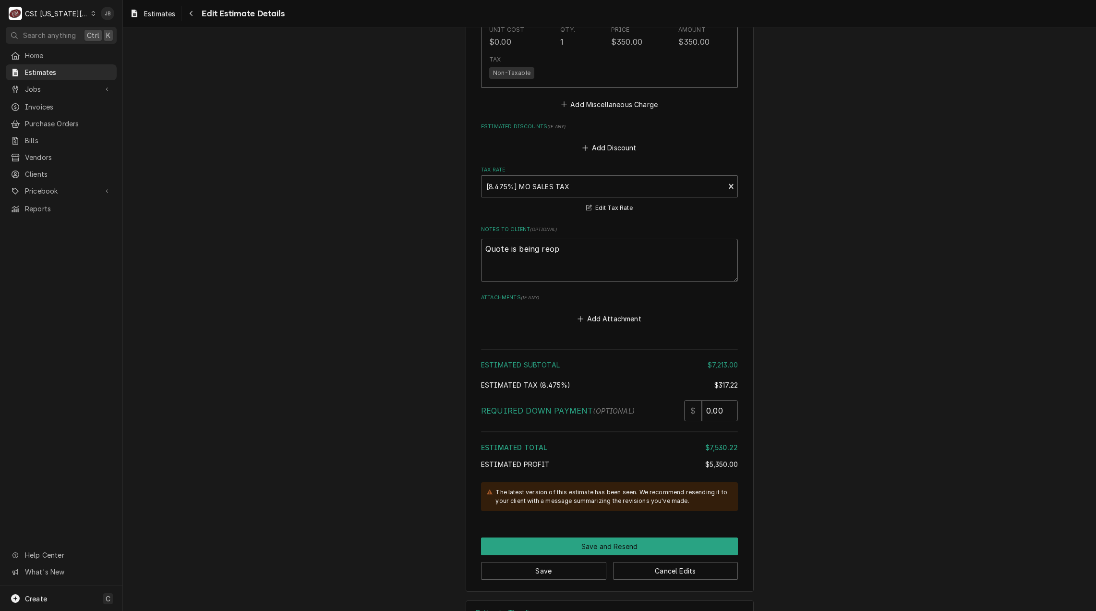
type textarea "Quote is being reope"
type textarea "x"
type textarea "Quote is being reopen"
type textarea "x"
type textarea "Quote is being reopene"
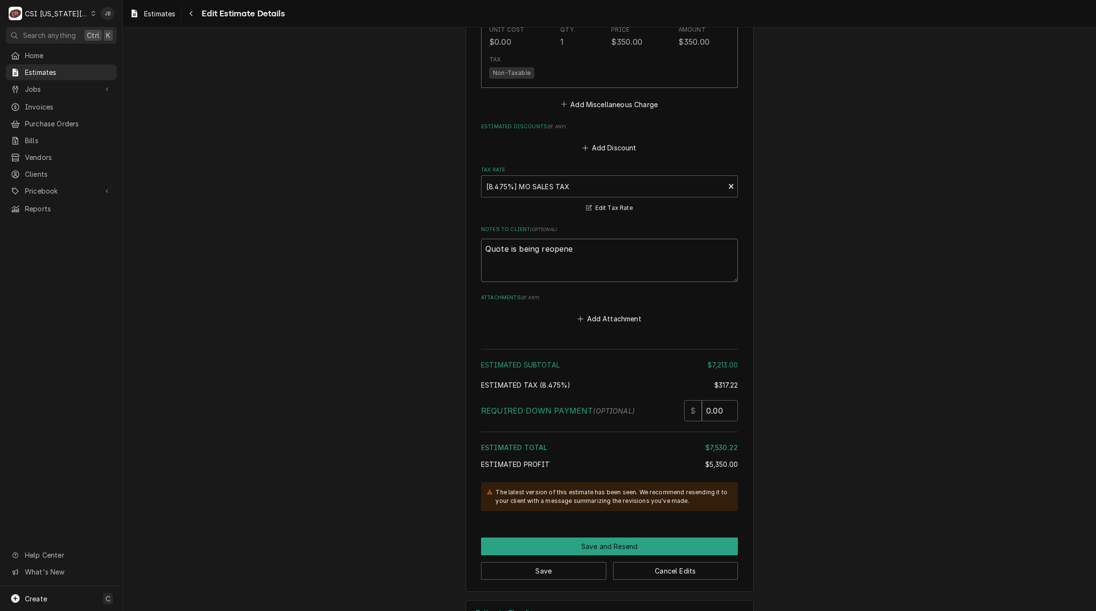
type textarea "x"
type textarea "Quote is being reopened"
type textarea "x"
type textarea "Quote is being reopened"
type textarea "x"
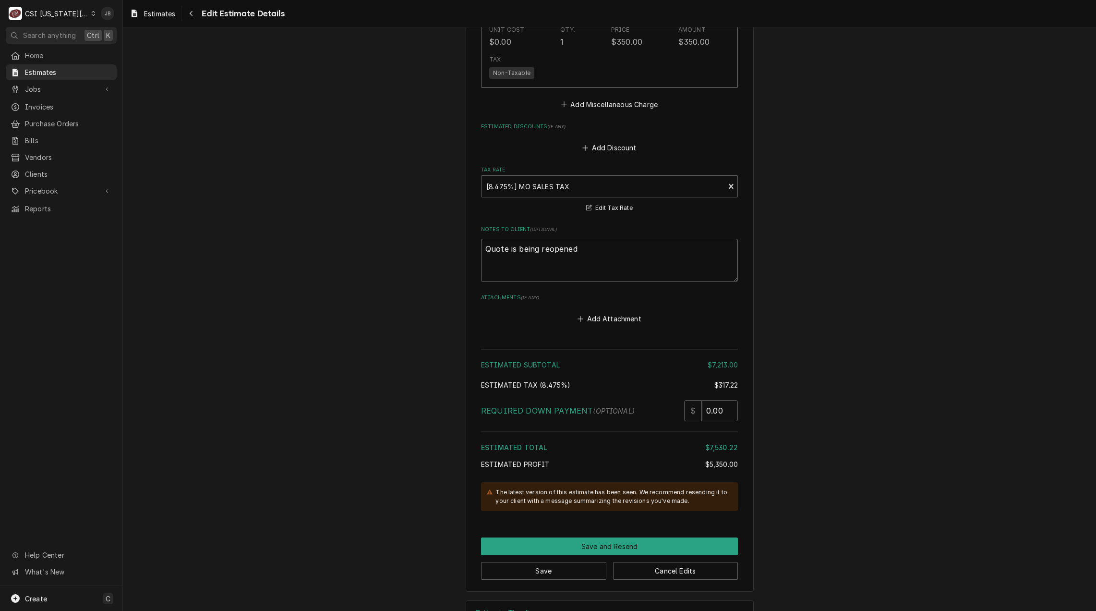
type textarea "Quote is being reopened a"
type textarea "x"
type textarea "Quote is being reopened an"
type textarea "x"
type textarea "Quote is being reopened ans"
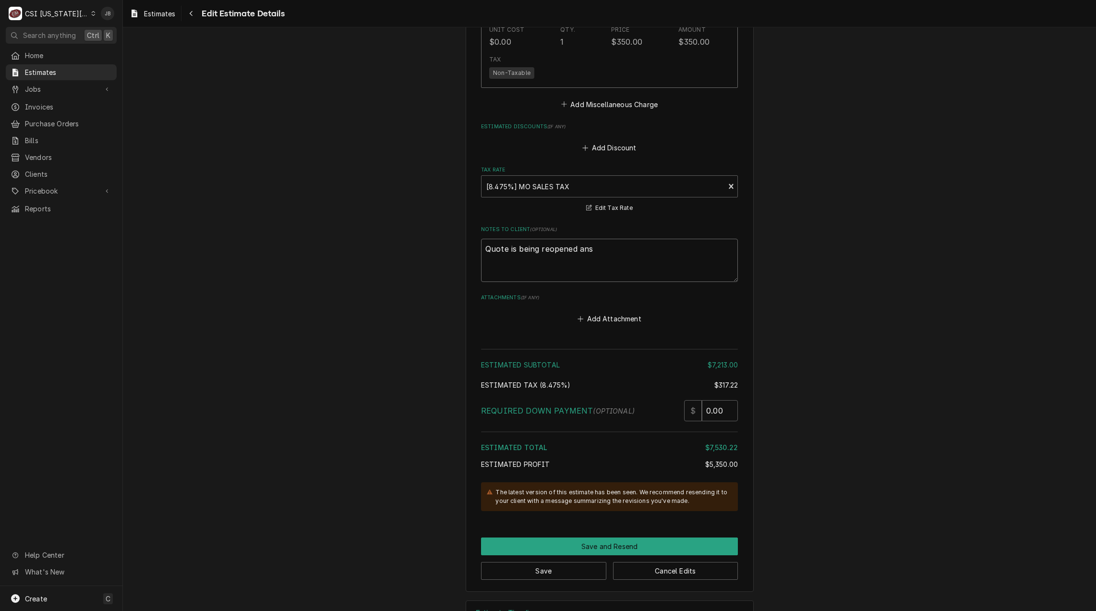
type textarea "x"
type textarea "Quote is being reopened ans"
type textarea "x"
type textarea "Quote is being reopened ans"
type textarea "x"
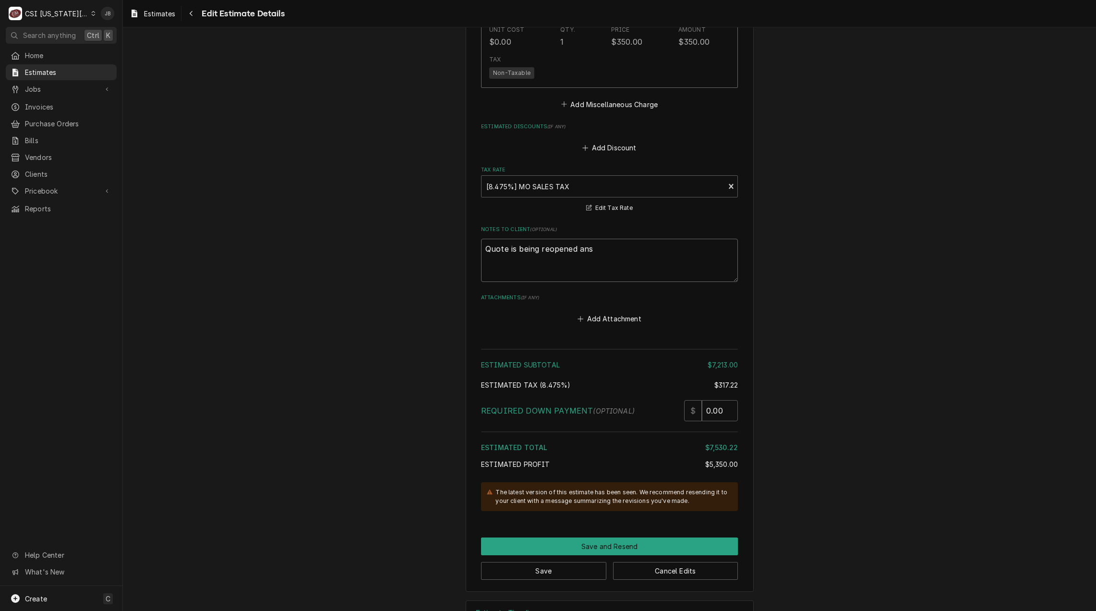
type textarea "Quote is being reopened an"
type textarea "x"
type textarea "Quote is being reopened and"
type textarea "x"
type textarea "Quote is being reopened and"
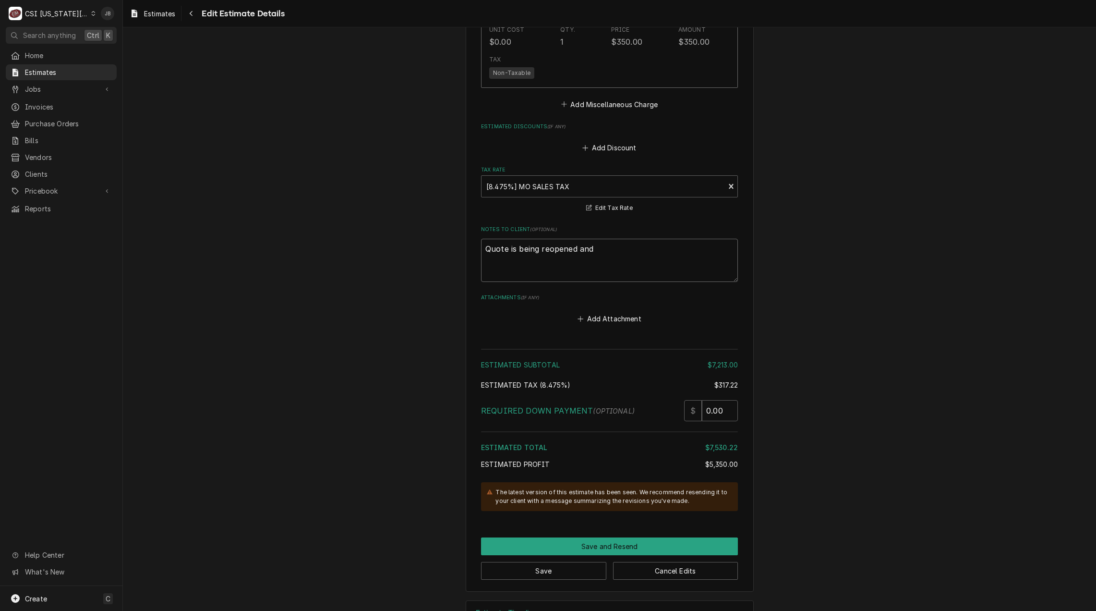
type textarea "x"
type textarea "Quote is being reopened and s"
type textarea "x"
type textarea "Quote is being reopened and su"
type textarea "x"
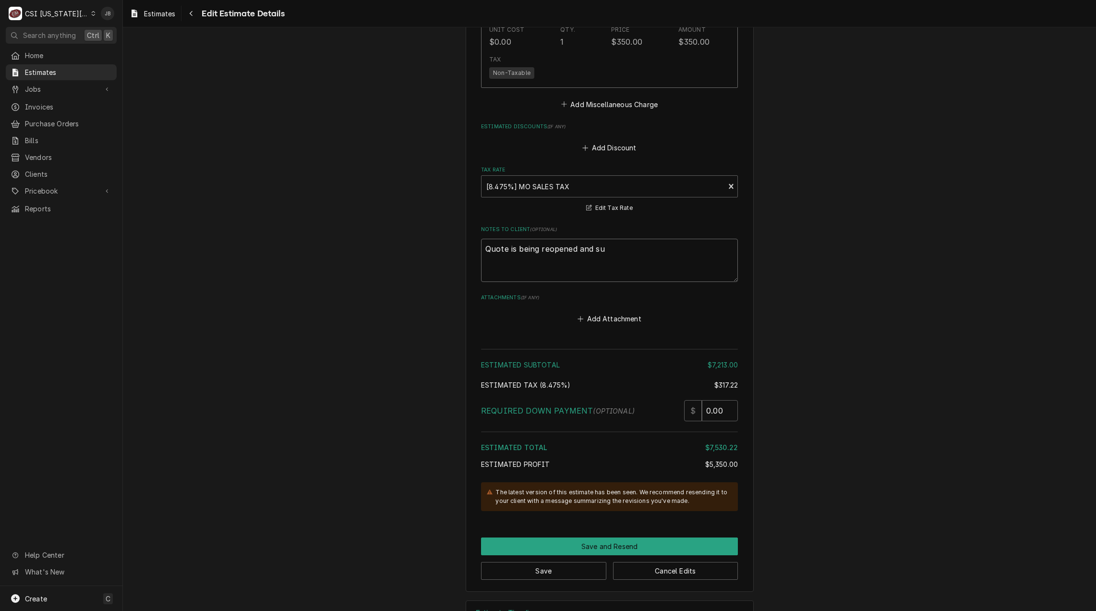
type textarea "Quote is being reopened and sub"
type textarea "x"
type textarea "Quote is being reopened and subm"
type textarea "x"
type textarea "Quote is being reopened and submit"
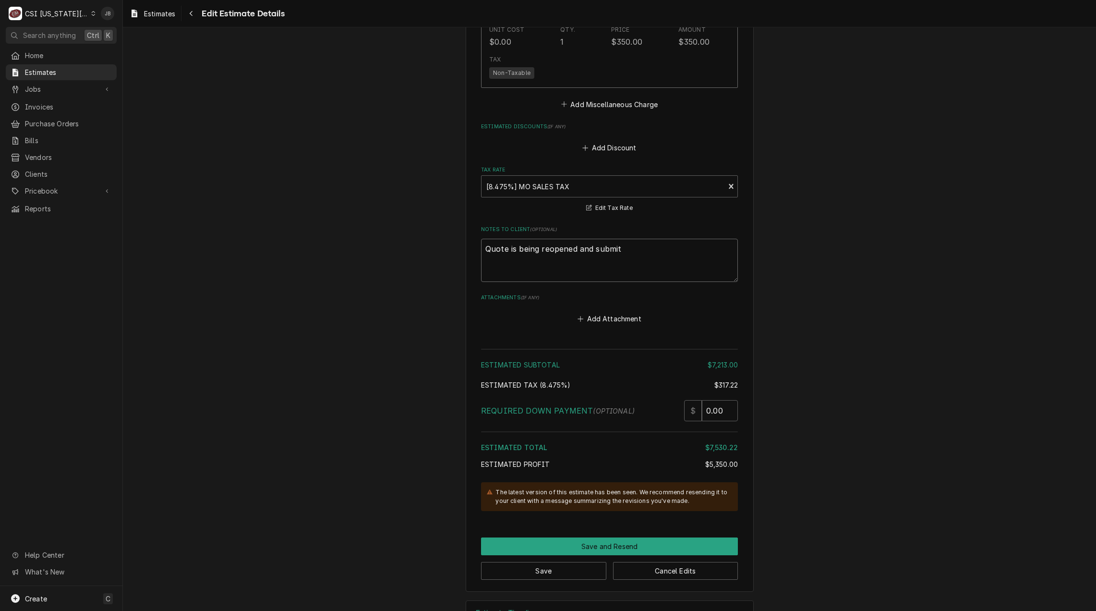
type textarea "x"
type textarea "Quote is being reopened and submitt"
type textarea "x"
type textarea "Quote is being reopened and submitte"
type textarea "x"
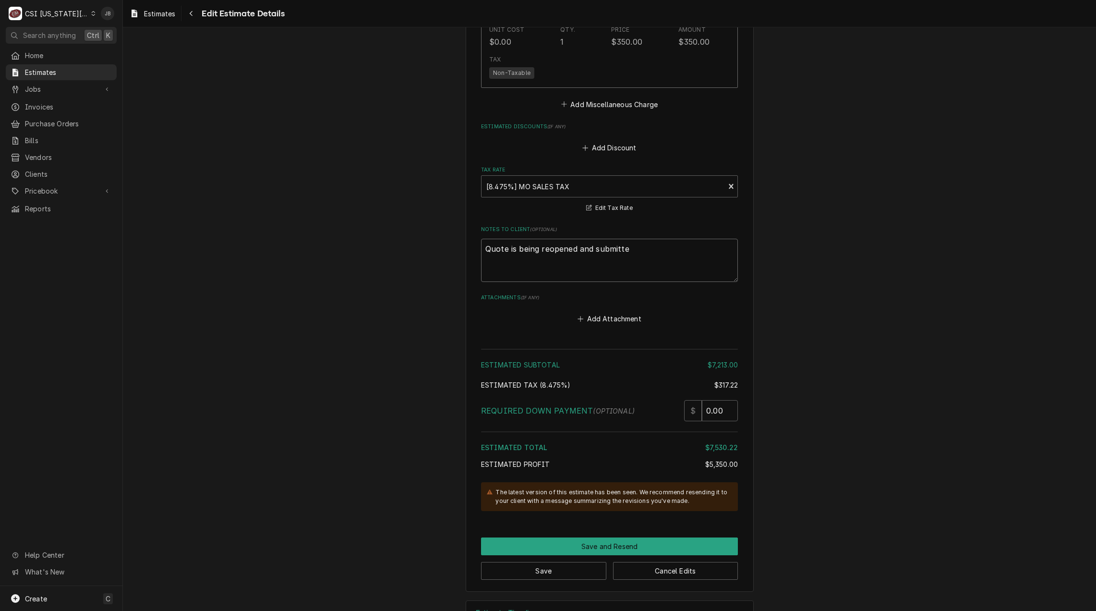
type textarea "Quote is being reopened and submitted"
type textarea "x"
type textarea "Quote is being reopened and submitted"
type textarea "x"
type textarea "Quote is being reopened and submitted d"
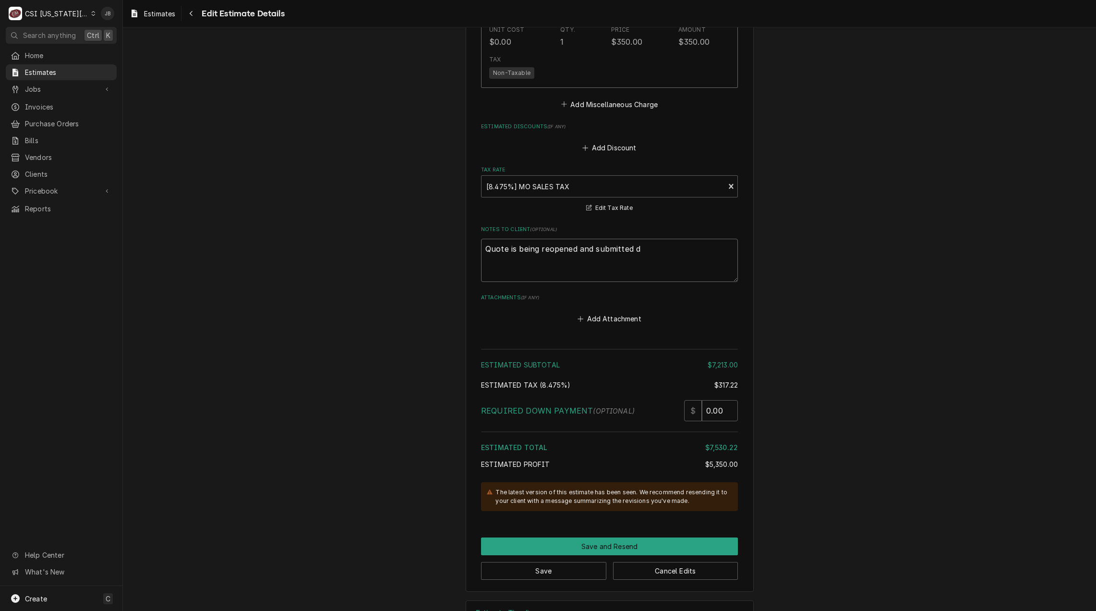
type textarea "x"
type textarea "Quote is being reopened and submitted du"
type textarea "x"
type textarea "Quote is being reopened and submitted due"
type textarea "x"
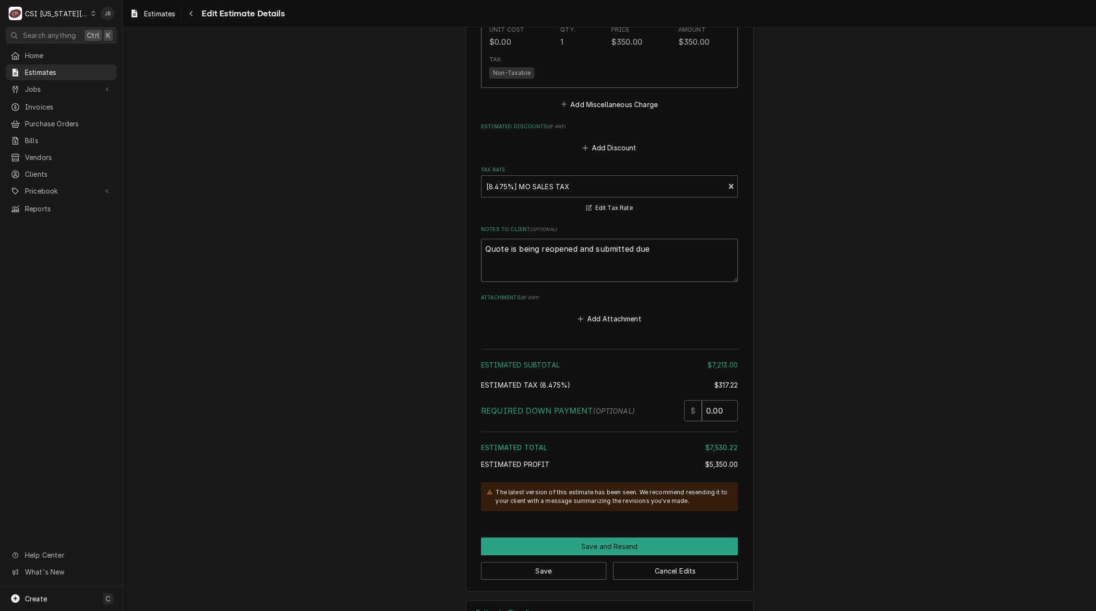
type textarea "Quote is being reopened and submitted due"
type textarea "x"
type textarea "Quote is being reopened and submitted due t"
type textarea "x"
type textarea "Quote is being reopened and submitted due to"
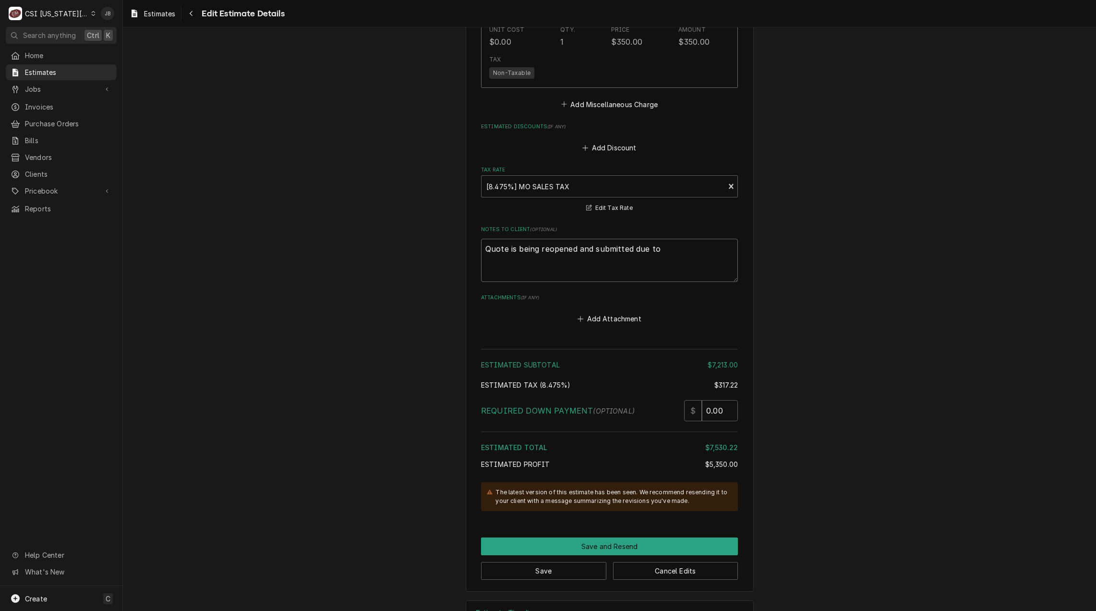
type textarea "x"
type textarea "Quote is being reopened and submitted due to"
type textarea "x"
type textarea "Quote is being reopened and submitted due to s"
type textarea "x"
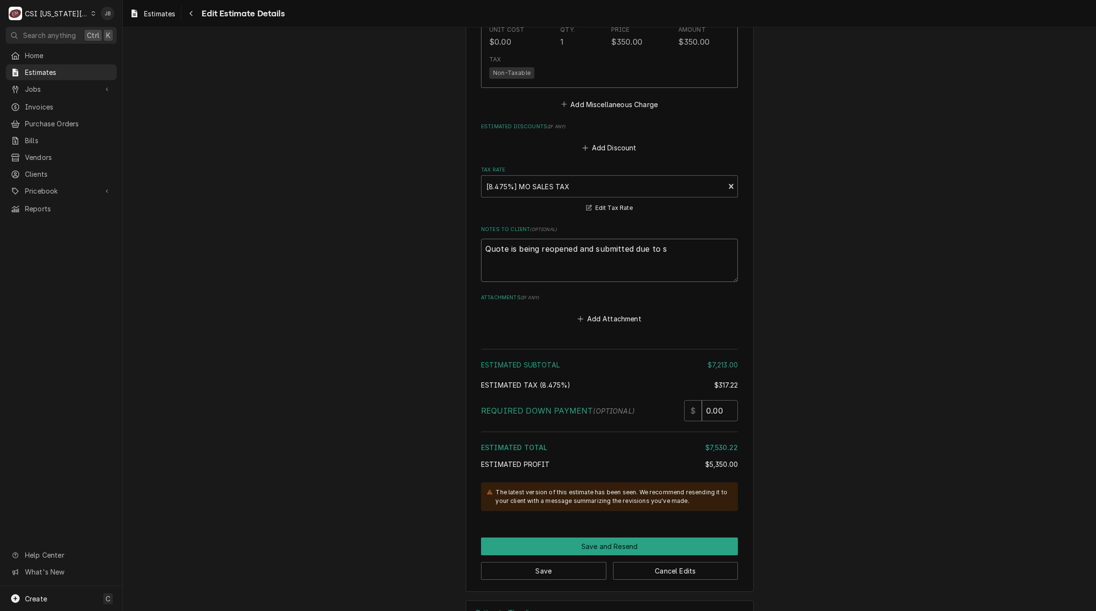
type textarea "Quote is being reopened and submitted due to se"
type textarea "x"
type textarea "Quote is being reopened and submitted due to ser"
type textarea "x"
type textarea "Quote is being reopened and submitted due to serv"
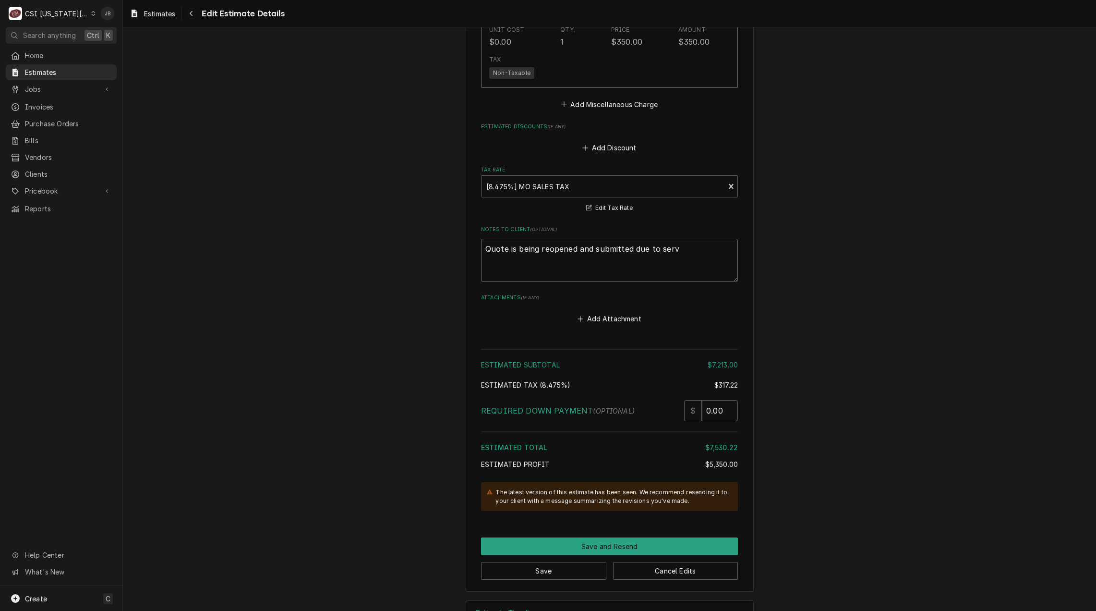
type textarea "x"
type textarea "Quote is being reopened and submitted due to servi"
type textarea "x"
type textarea "Quote is being reopened and submitted due to servic"
type textarea "x"
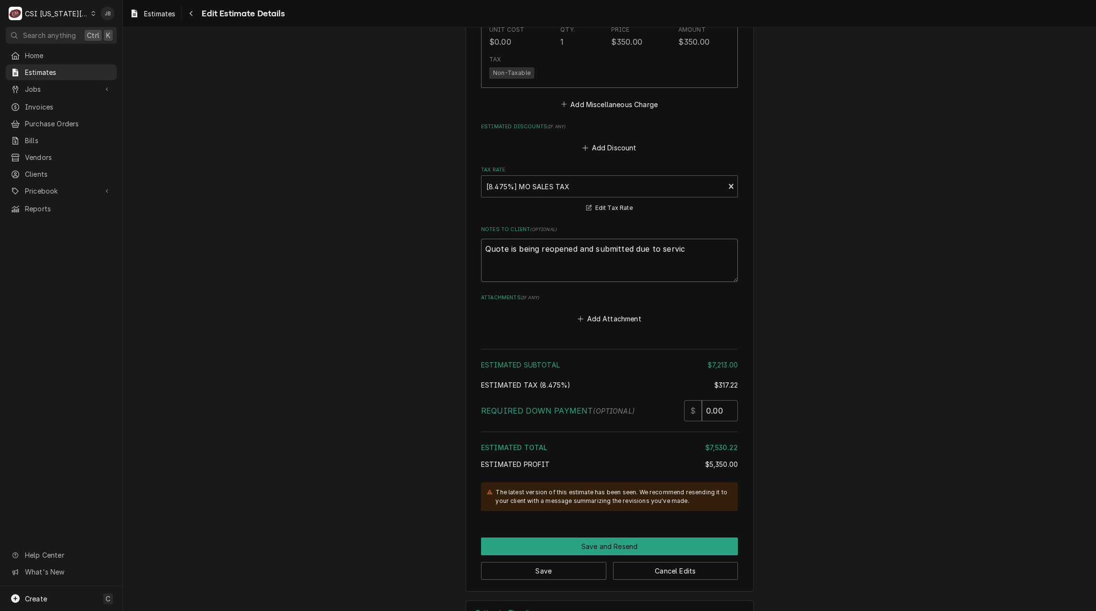
type textarea "Quote is being reopened and submitted due to service"
type textarea "x"
type textarea "Quote is being reopened and submitted due to service"
type textarea "x"
type textarea "Quote is being reopened and submitted due to service c"
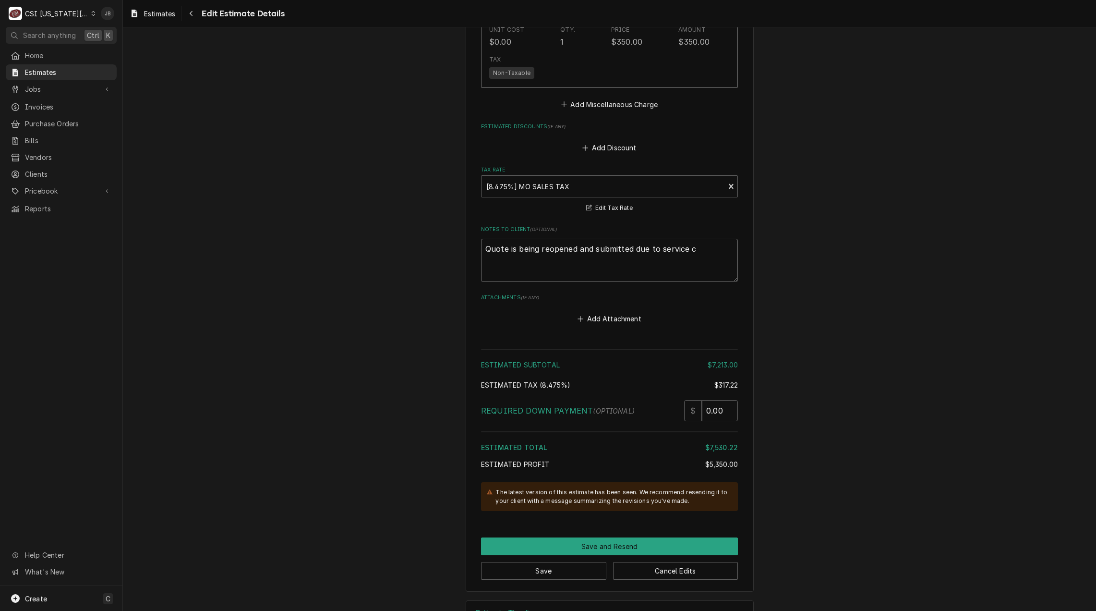
type textarea "x"
type textarea "Quote is being reopened and submitted due to service ca"
click at [548, 562] on button "Save" at bounding box center [543, 571] width 125 height 18
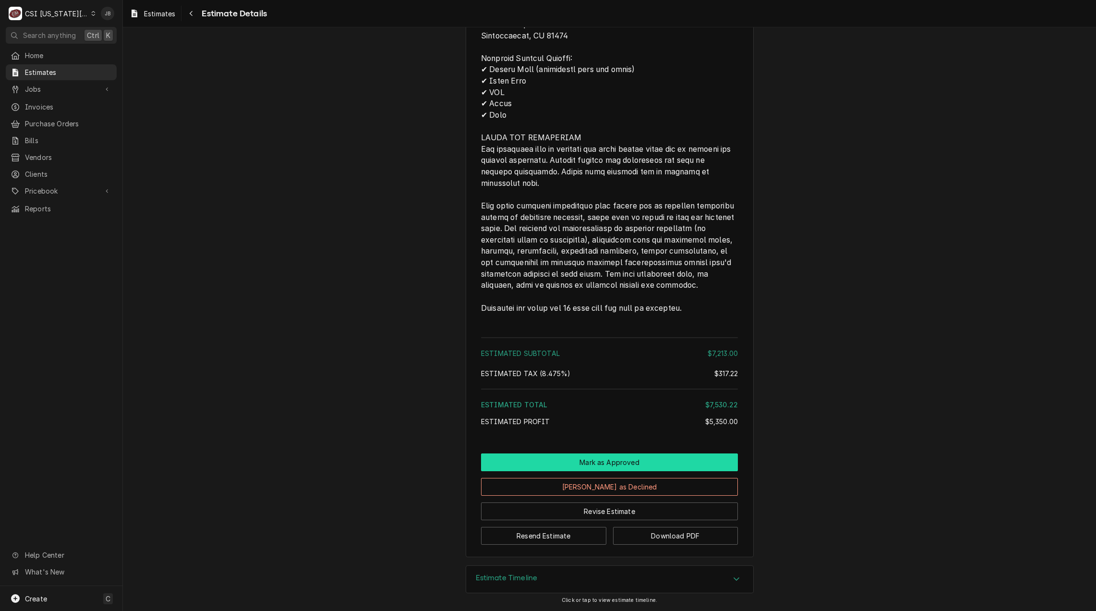
scroll to position [2667, 0]
click at [549, 536] on button "Resend Estimate" at bounding box center [543, 536] width 125 height 18
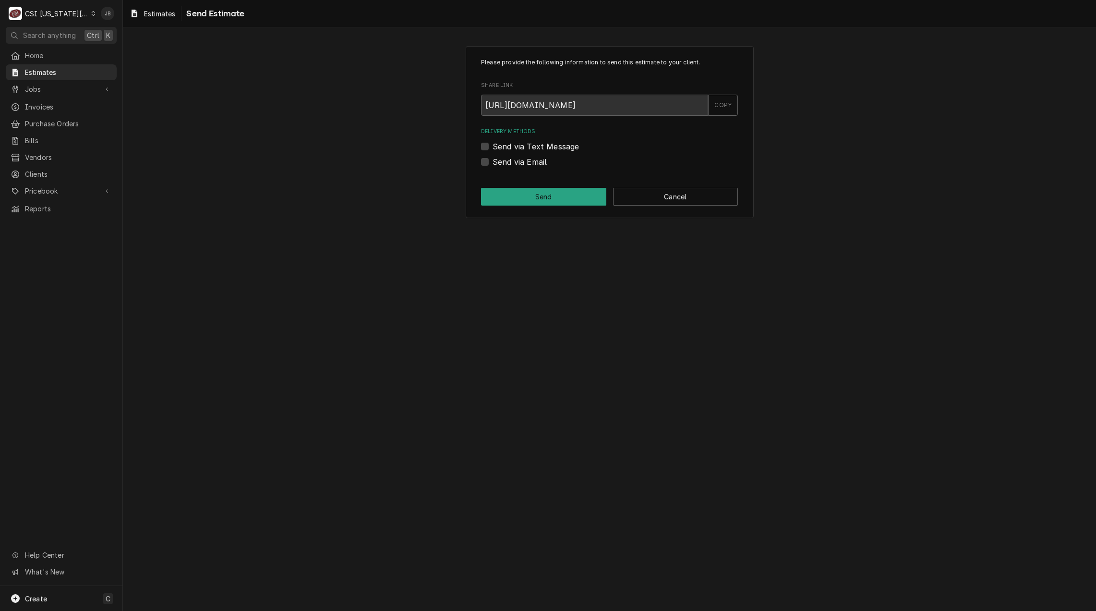
click at [525, 158] on label "Send via Email" at bounding box center [520, 162] width 54 height 12
click at [525, 158] on input "Send via Email" at bounding box center [621, 166] width 257 height 21
checkbox input "true"
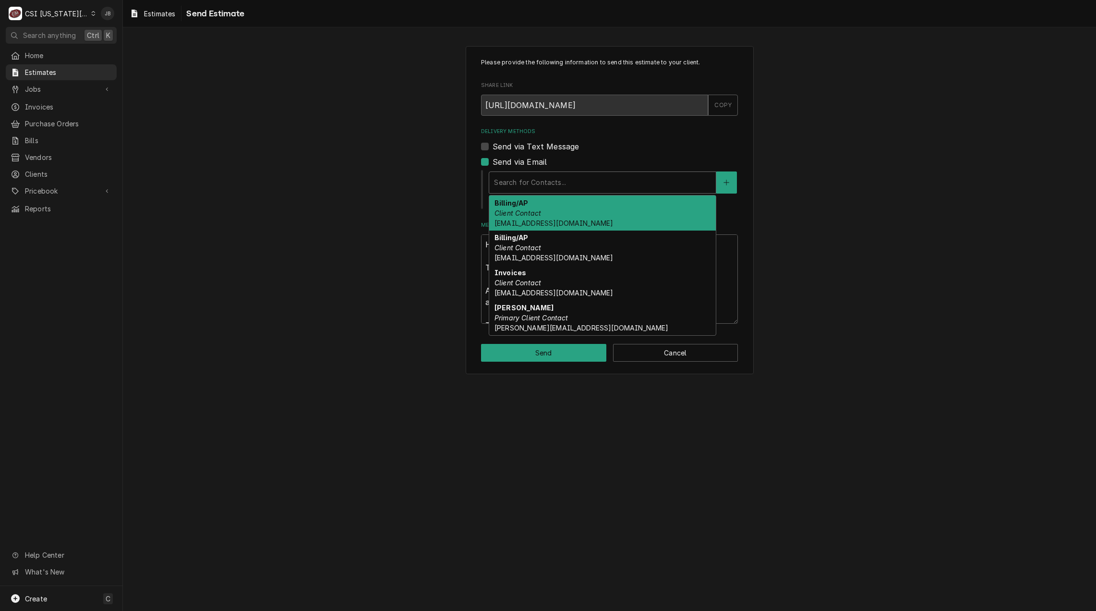
click at [557, 182] on div "Delivery Methods" at bounding box center [602, 182] width 217 height 17
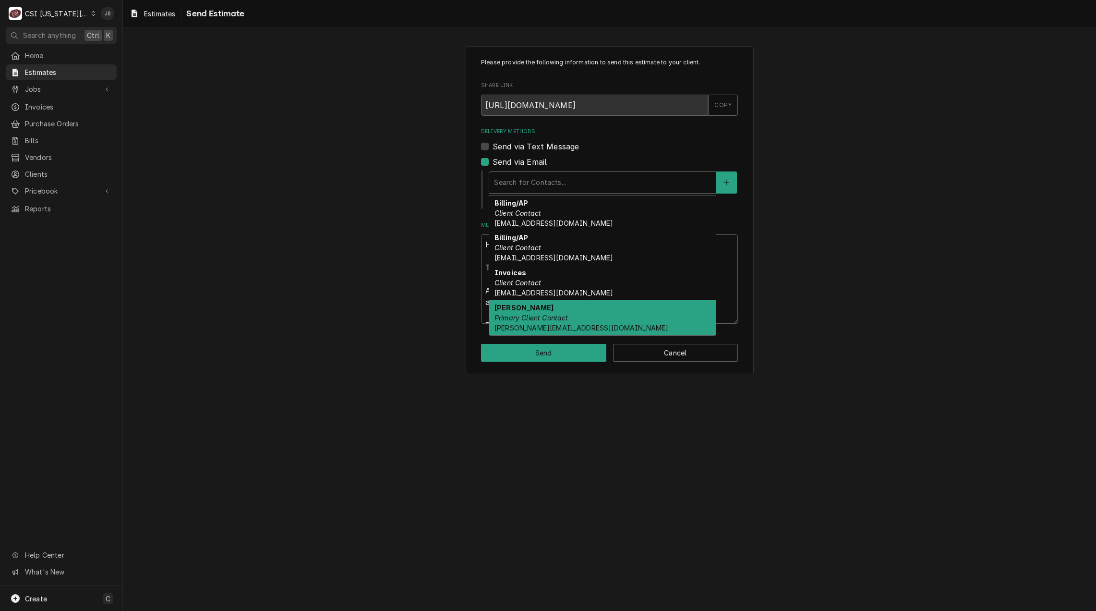
click at [592, 314] on div "[PERSON_NAME] Primary Client Contact [PERSON_NAME][EMAIL_ADDRESS][DOMAIN_NAME]" at bounding box center [602, 317] width 227 height 35
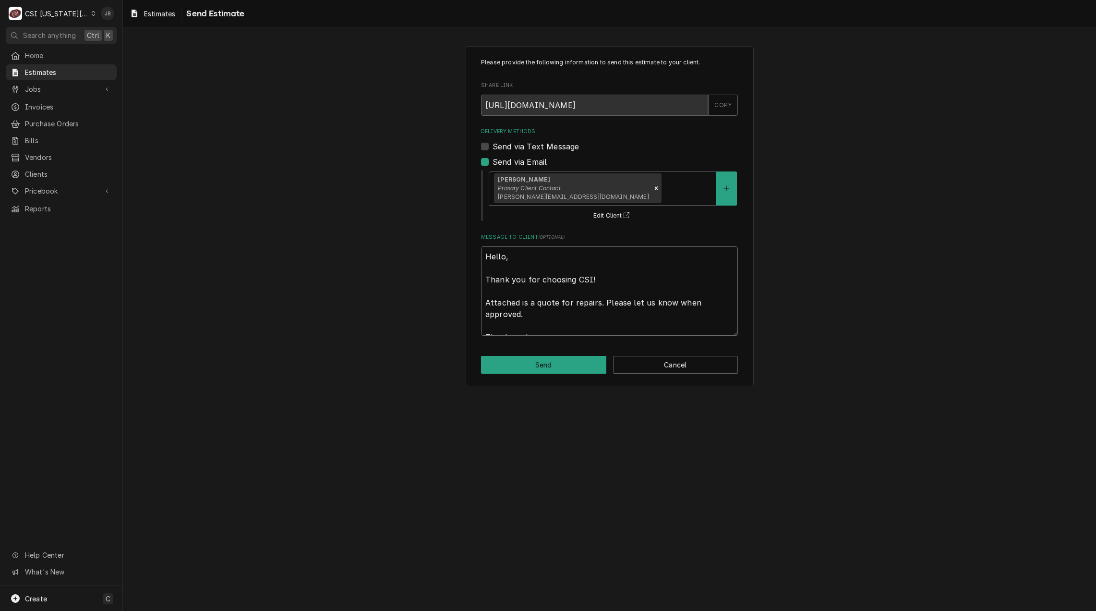
drag, startPoint x: 523, startPoint y: 315, endPoint x: 386, endPoint y: 225, distance: 164.5
click at [386, 225] on div "Please provide the following information to send this estimate to your client. …" at bounding box center [609, 215] width 973 height 357
type textarea "x"
type textarea "G"
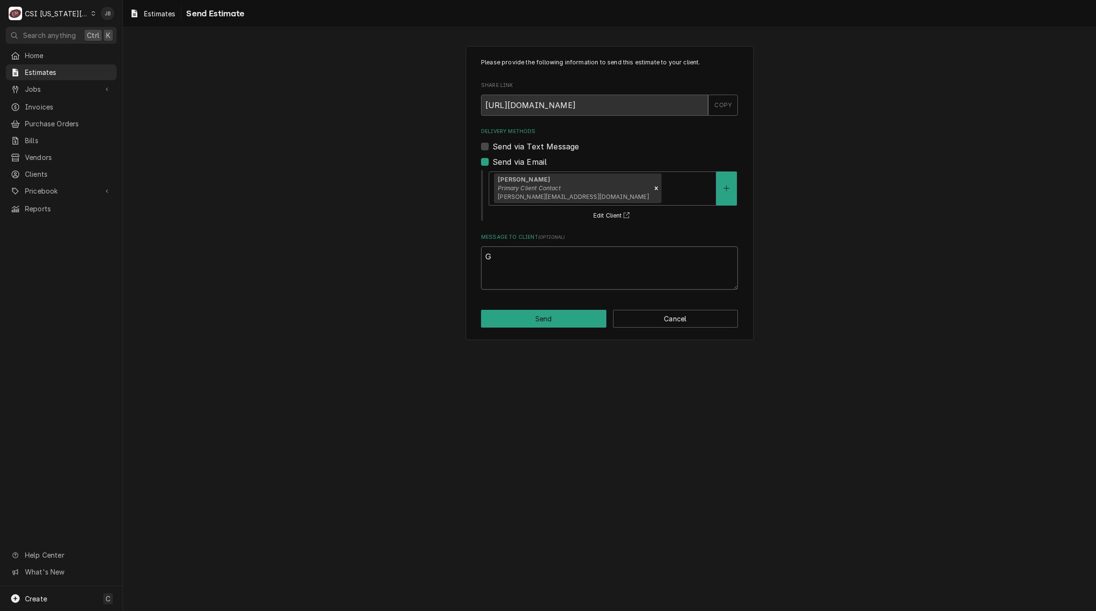
type textarea "x"
type textarea "Go"
type textarea "x"
type textarea "Goo"
type textarea "x"
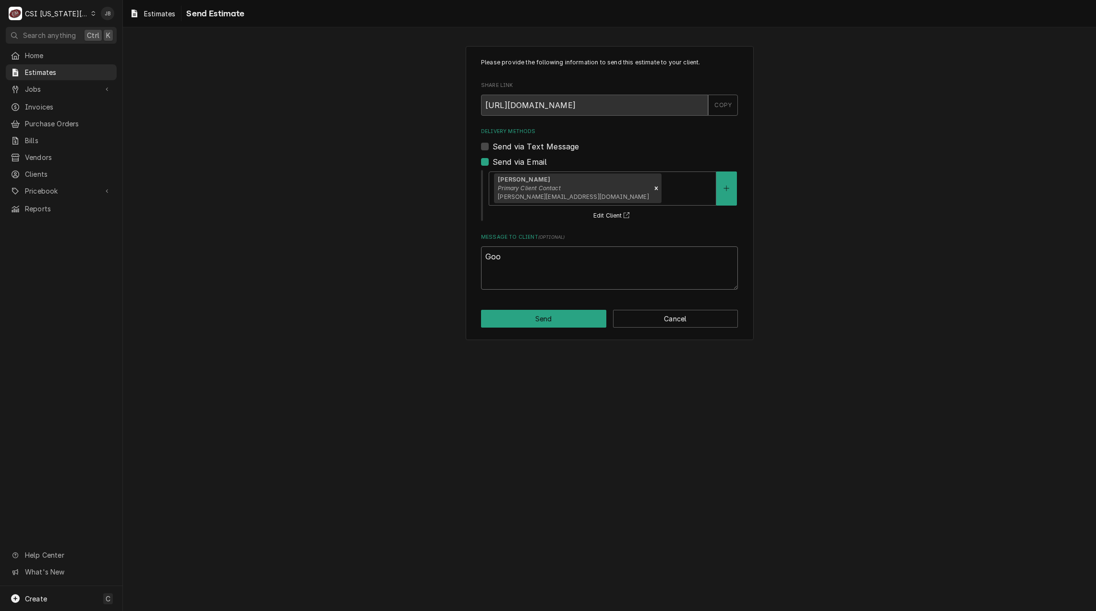
type textarea "Good"
type textarea "x"
type textarea "Good"
type textarea "x"
type textarea "Good a"
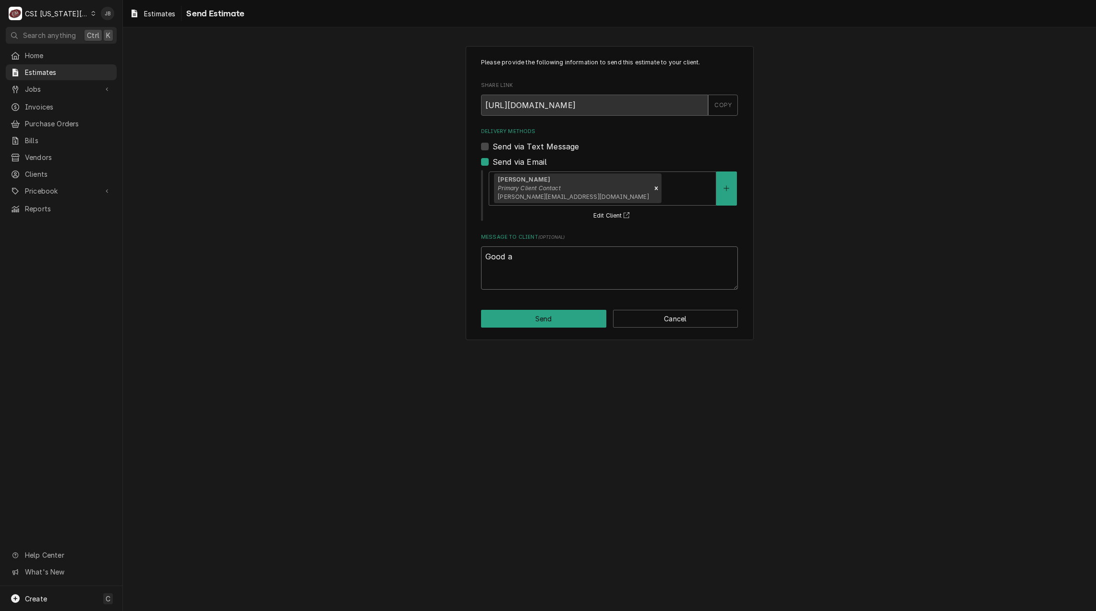
type textarea "x"
type textarea "Good af"
type textarea "x"
type textarea "Good a"
type textarea "x"
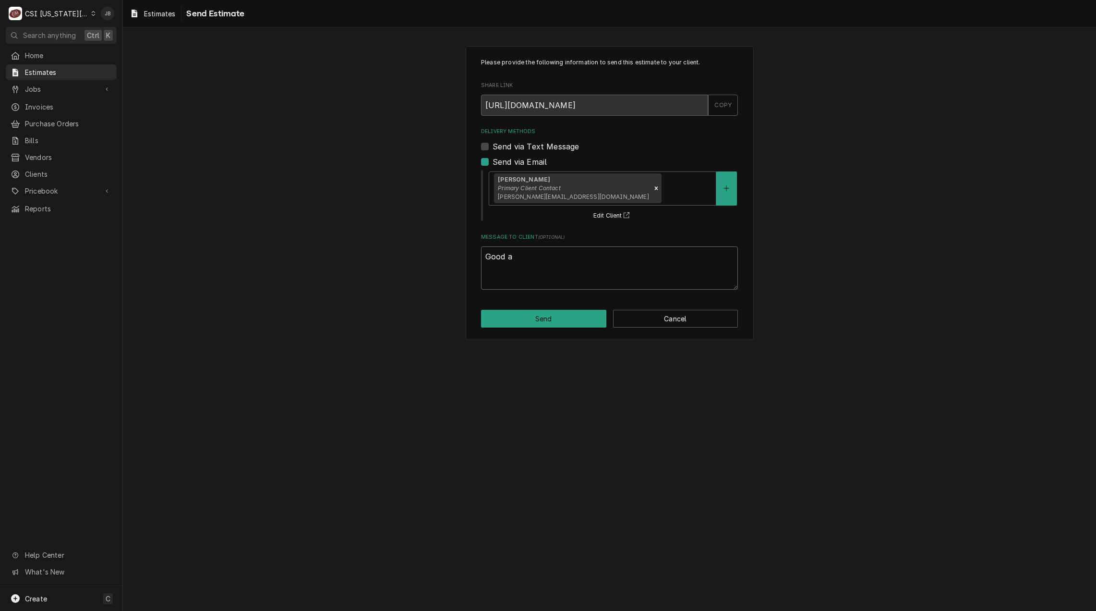
type textarea "Good af"
type textarea "x"
type textarea "Good aft"
type textarea "x"
type textarea "Good afte"
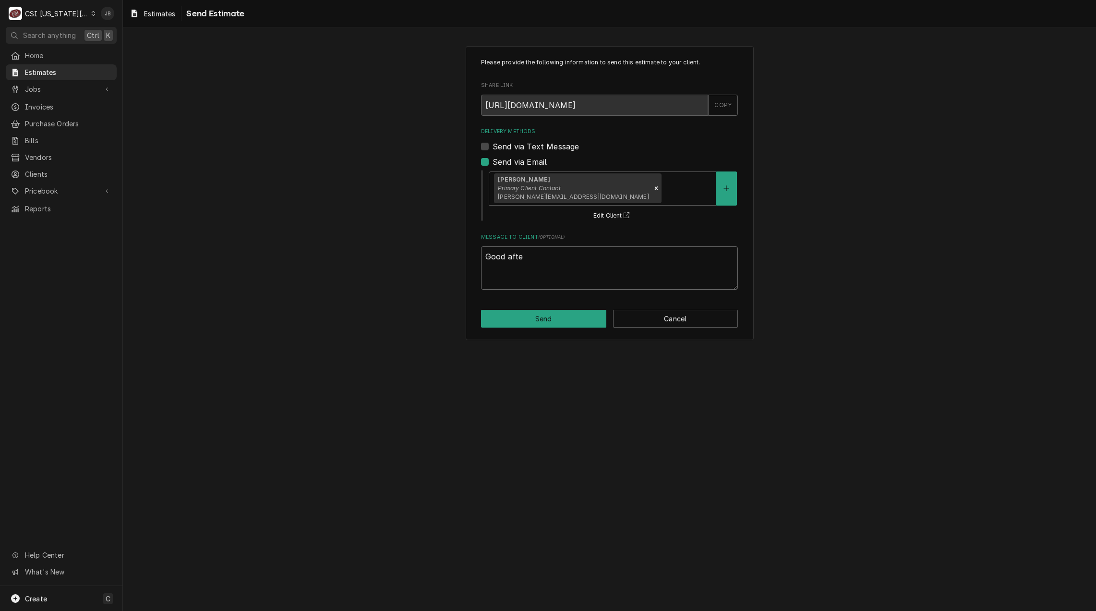
type textarea "x"
type textarea "Good after"
type textarea "x"
type textarea "Good aftern"
type textarea "x"
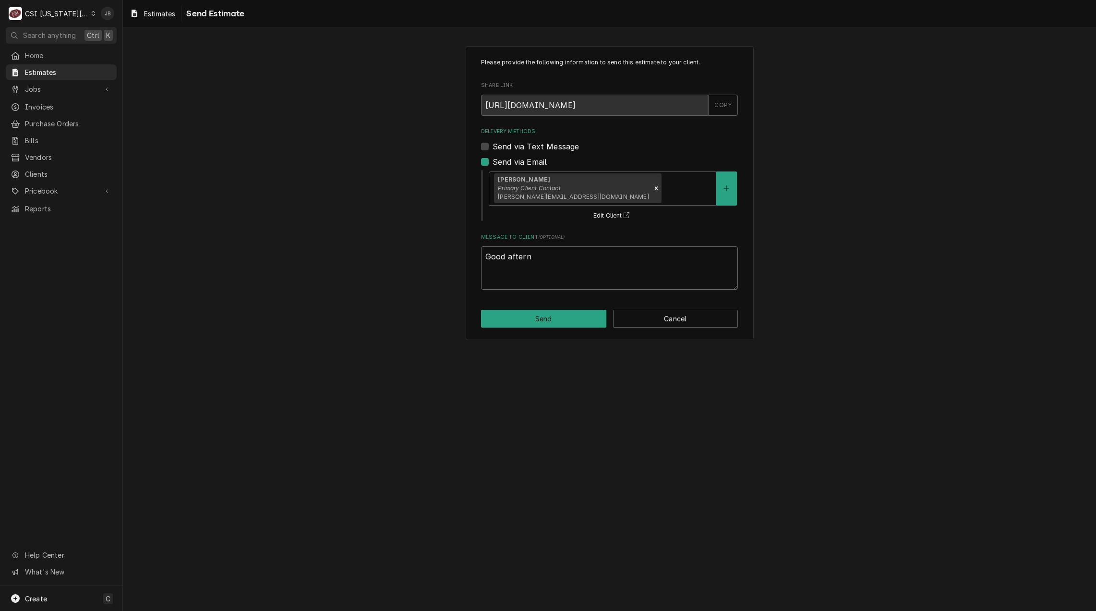
type textarea "Good afterno"
type textarea "x"
type textarea "Good afternoo"
type textarea "x"
type textarea "Good afternoon"
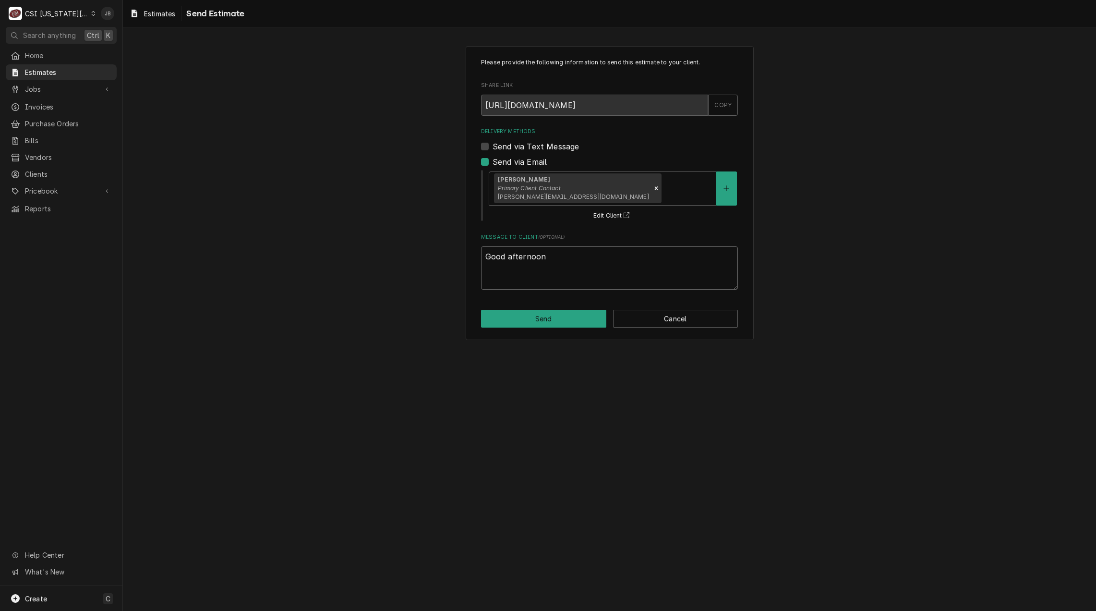
type textarea "x"
type textarea "Good afternoon"
type textarea "x"
type textarea "Good afternoon P"
type textarea "x"
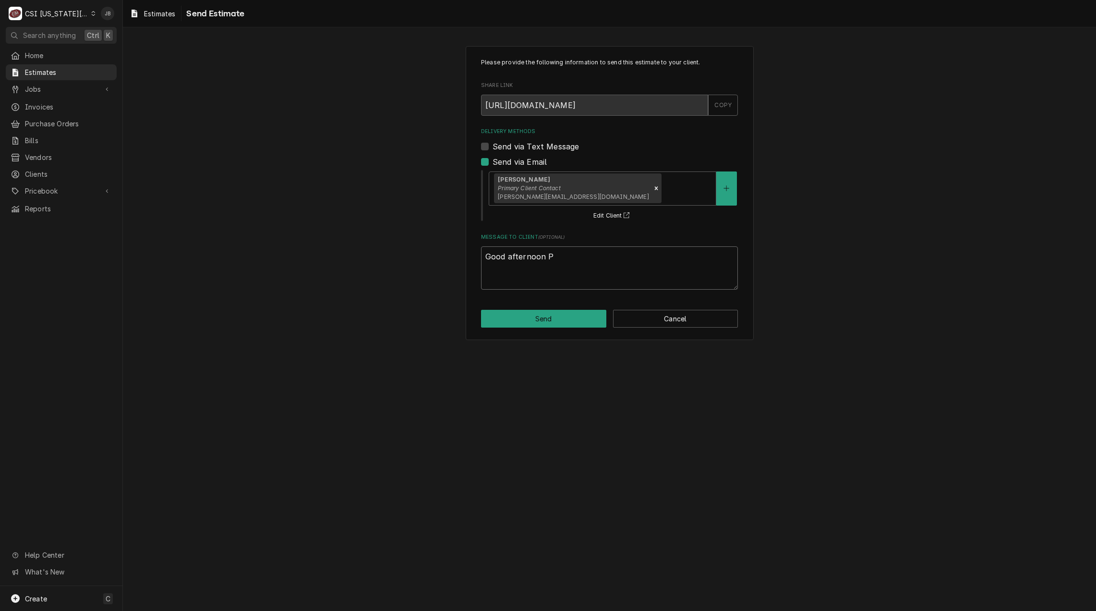
type textarea "Good afternoon Pa"
type textarea "x"
type textarea "Good afternoon Pat"
type textarea "x"
type textarea "Good afternoon Patr"
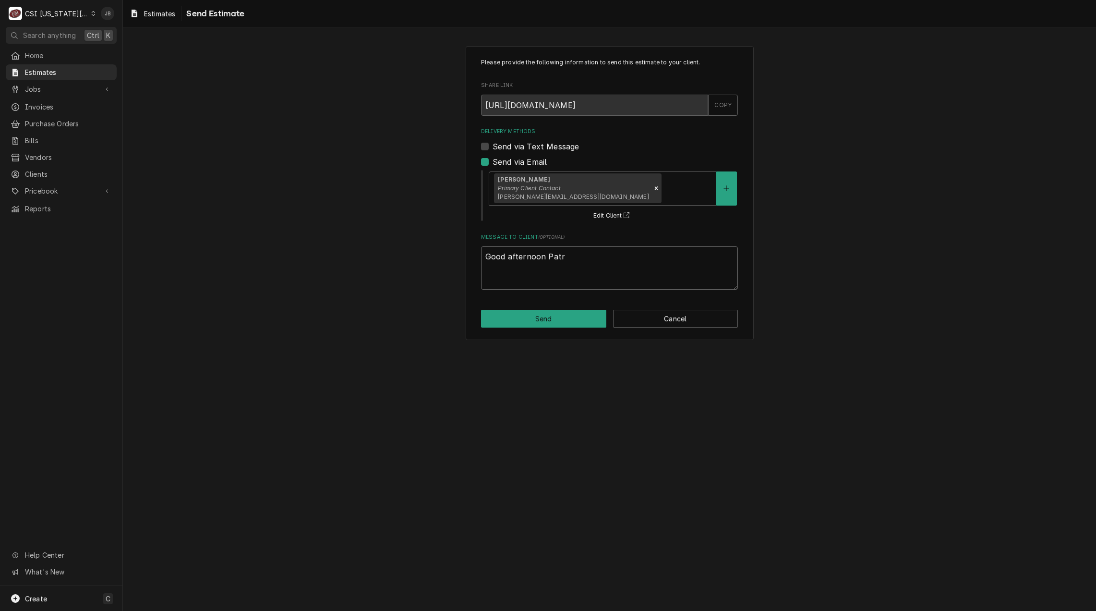
type textarea "x"
type textarea "Good afternoon Patri"
type textarea "x"
type textarea "Good afternoon Patric"
type textarea "x"
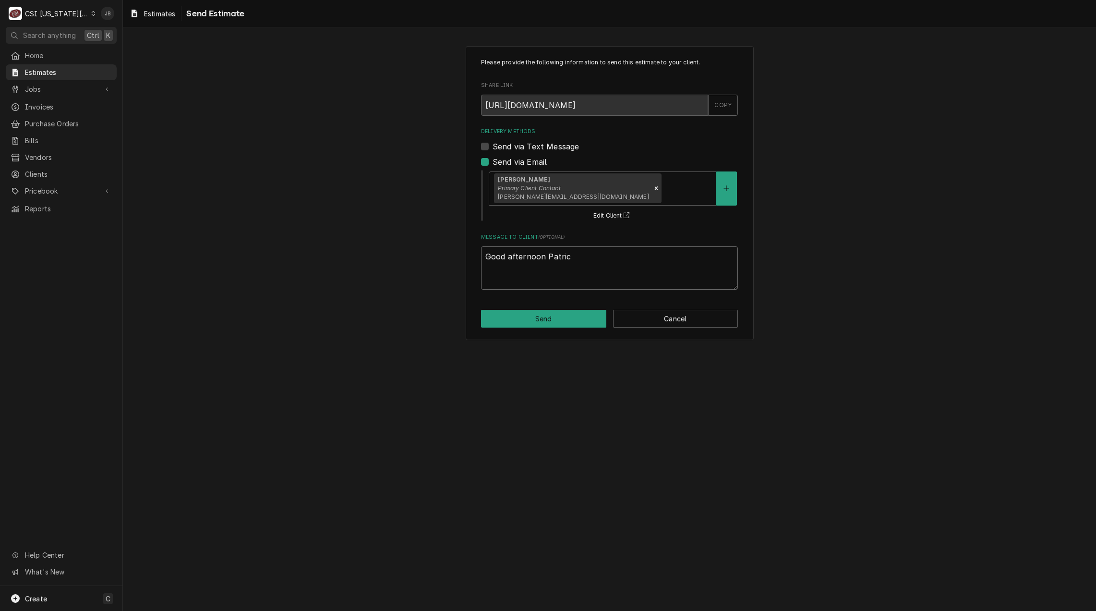
type textarea "Good afternoon Patrick"
type textarea "x"
type textarea "Good afternoon Patrick,"
type textarea "x"
type textarea "Good afternoon Patrick,"
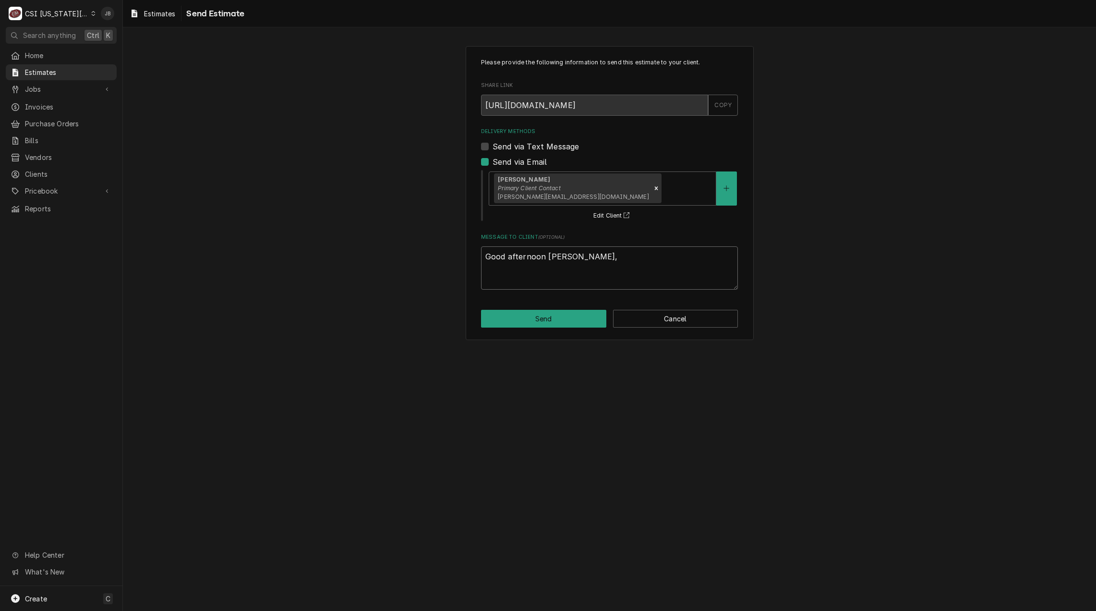
type textarea "x"
type textarea "Good afternoon Patrick,"
type textarea "x"
type textarea "Good afternoon Patrick,"
type textarea "x"
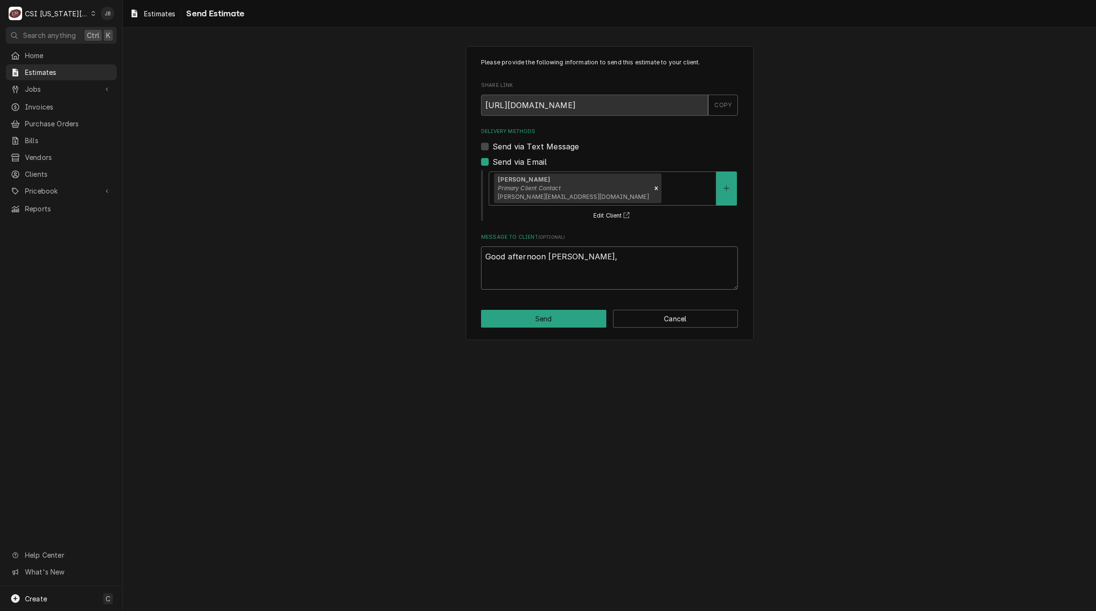
type textarea "Good afternoon Patrick, T"
type textarea "x"
type textarea "Good afternoon Patrick, Th"
type textarea "x"
type textarea "Good afternoon Patrick, Thi"
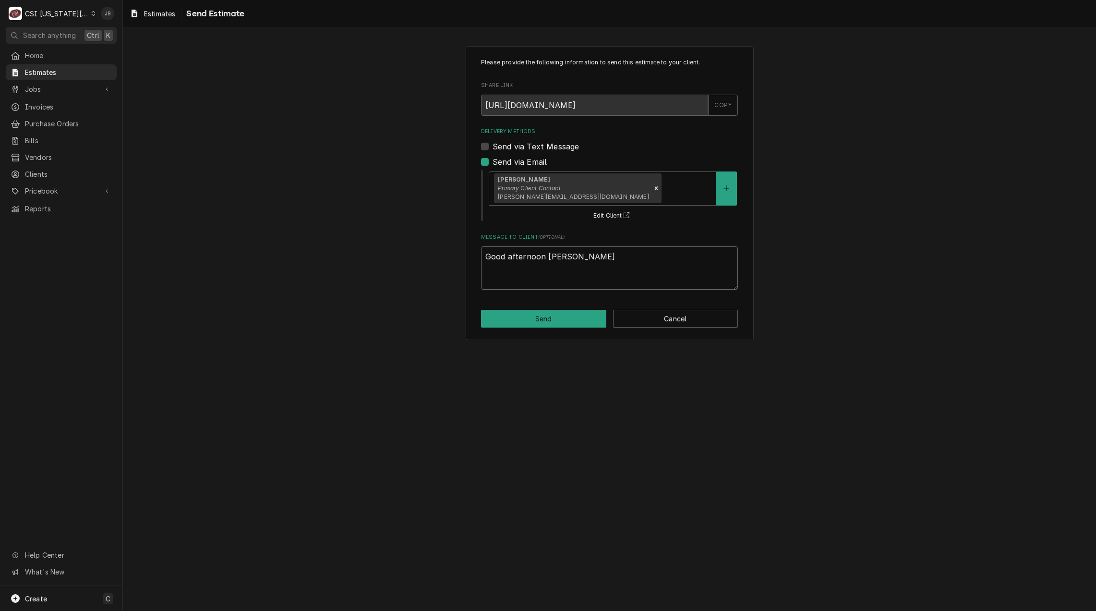
type textarea "x"
type textarea "Good afternoon Patrick, This"
type textarea "x"
type textarea "Good afternoon Patrick, Thi"
type textarea "x"
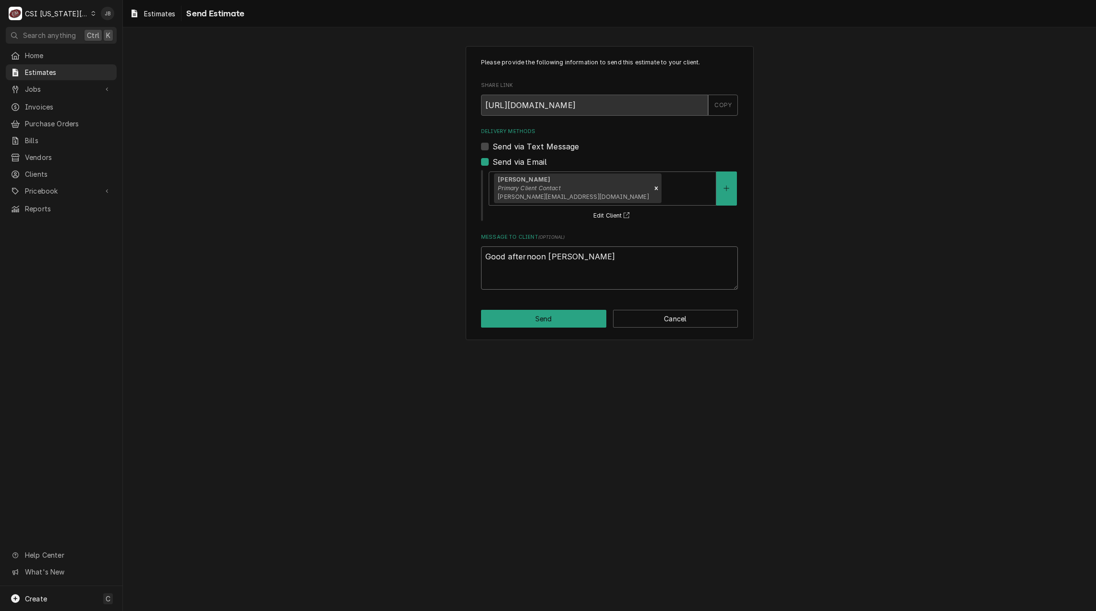
type textarea "Good afternoon Patrick, Th"
type textarea "x"
type textarea "Good afternoon Patrick, T"
type textarea "x"
type textarea "Good afternoon Patrick,"
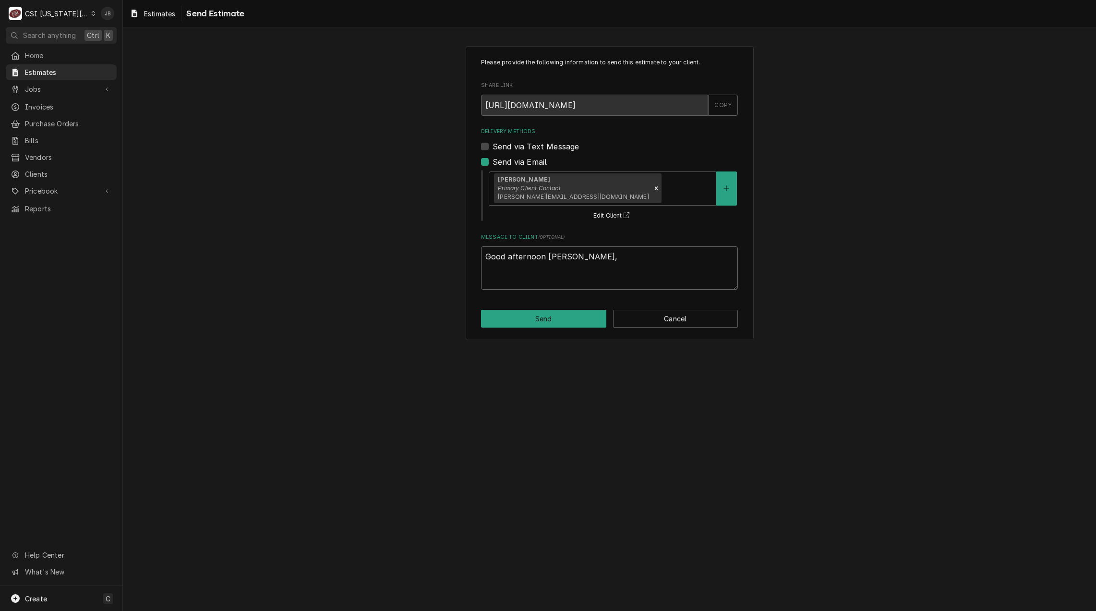
type textarea "x"
type textarea "Good afternoon Patrick, P"
type textarea "x"
type textarea "Good afternoon Patrick, Pl"
type textarea "x"
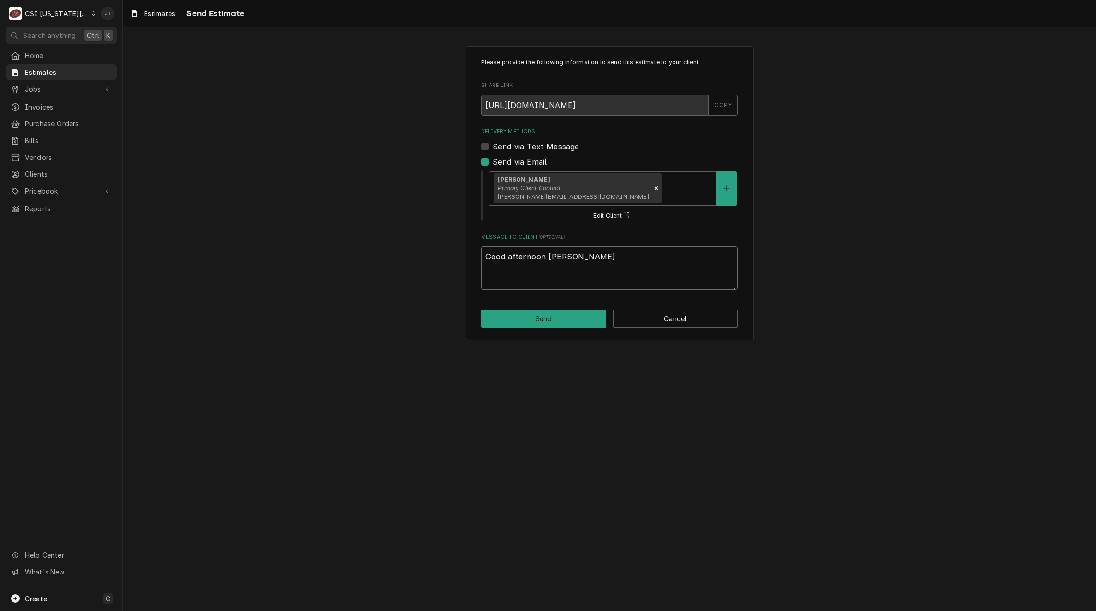
type textarea "Good afternoon Patrick, Ple"
type textarea "x"
type textarea "Good afternoon Patrick, Plea"
type textarea "x"
type textarea "Good afternoon Patrick, Pleas"
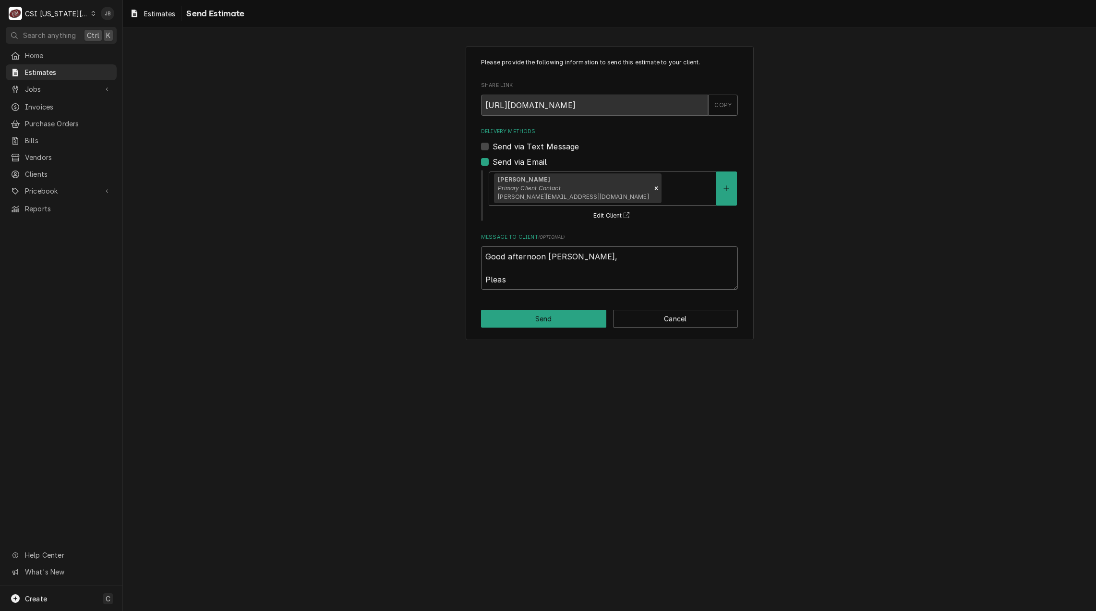
type textarea "x"
type textarea "Good afternoon Patrick, Please"
type textarea "x"
type textarea "Good afternoon Patrick, Please"
type textarea "x"
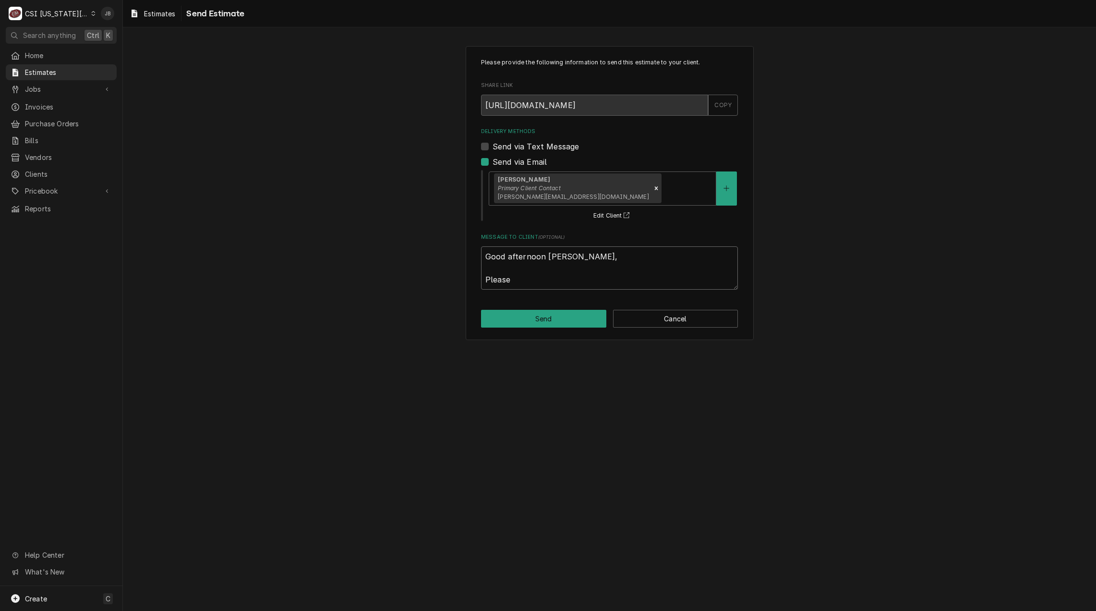
type textarea "Good afternoon Patrick, Please s"
type textarea "x"
type textarea "Good afternoon Patrick, Please se"
type textarea "x"
type textarea "Good afternoon Patrick, Please see"
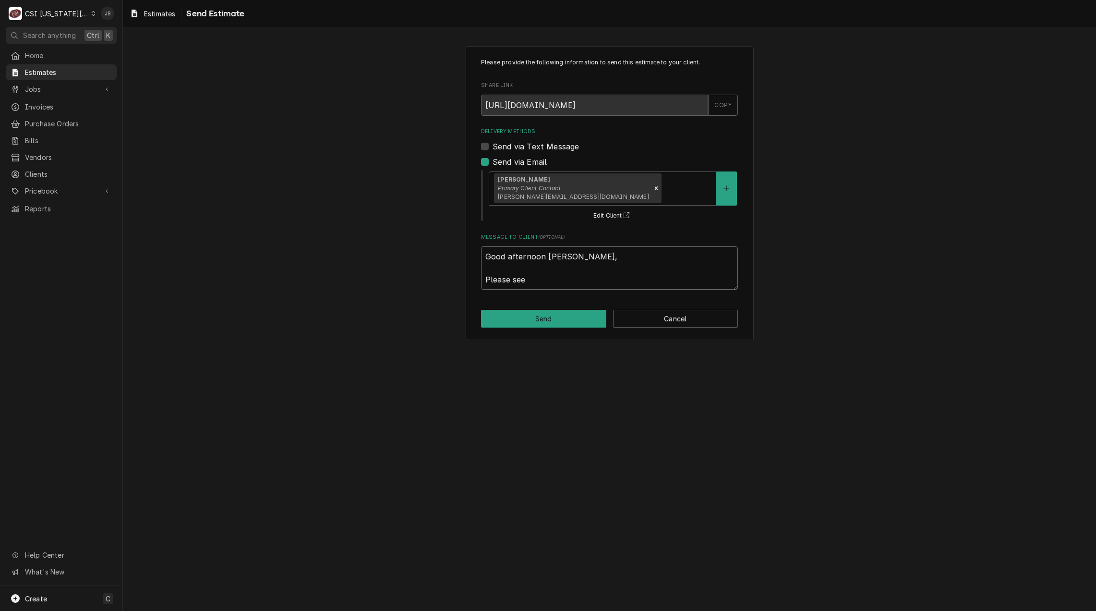
type textarea "x"
type textarea "Good afternoon Patrick, Please see"
type textarea "x"
type textarea "Good afternoon Patrick, Please see a"
type textarea "x"
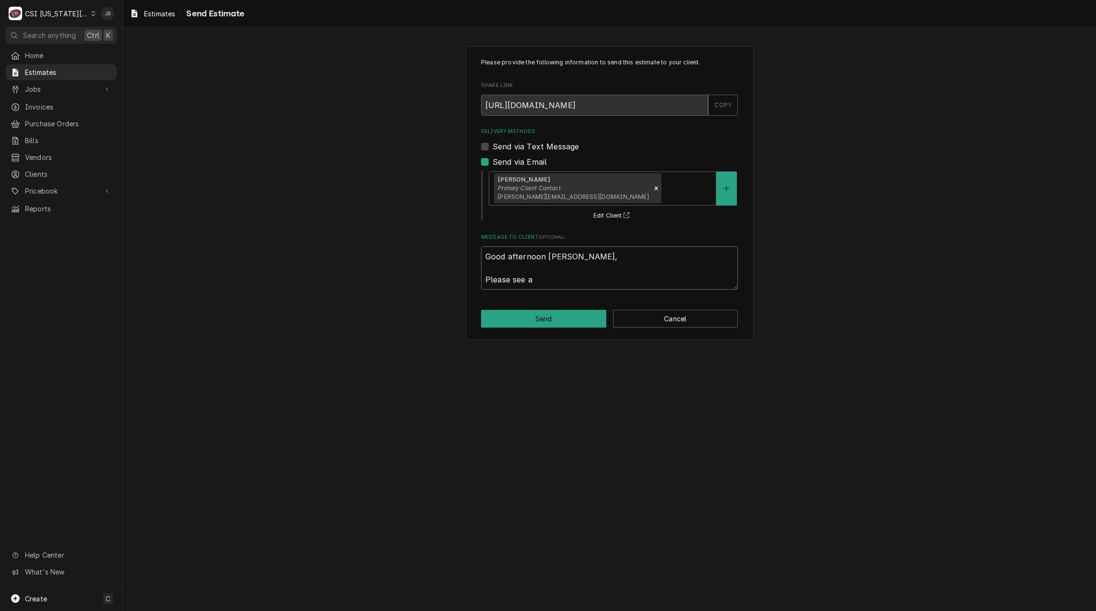
type textarea "Good afternoon Patrick, Please see at"
type textarea "x"
type textarea "Good afternoon Patrick, Please see att"
type textarea "x"
type textarea "Good afternoon Patrick, Please see attc"
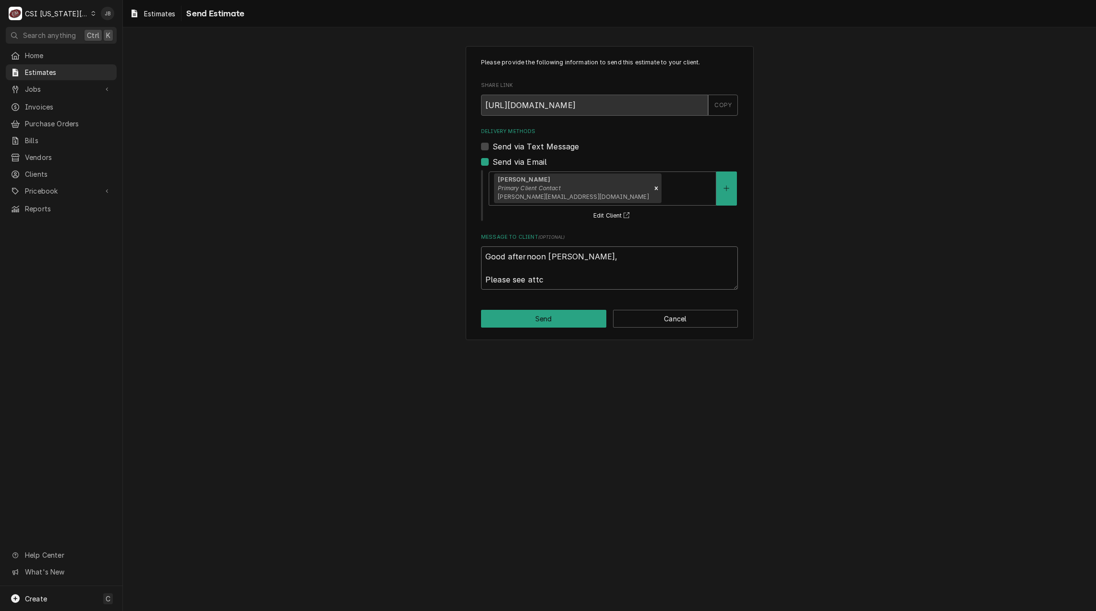
type textarea "x"
type textarea "Good afternoon Patrick, Please see attch"
type textarea "x"
type textarea "Good afternoon Patrick, Please see attc"
type textarea "x"
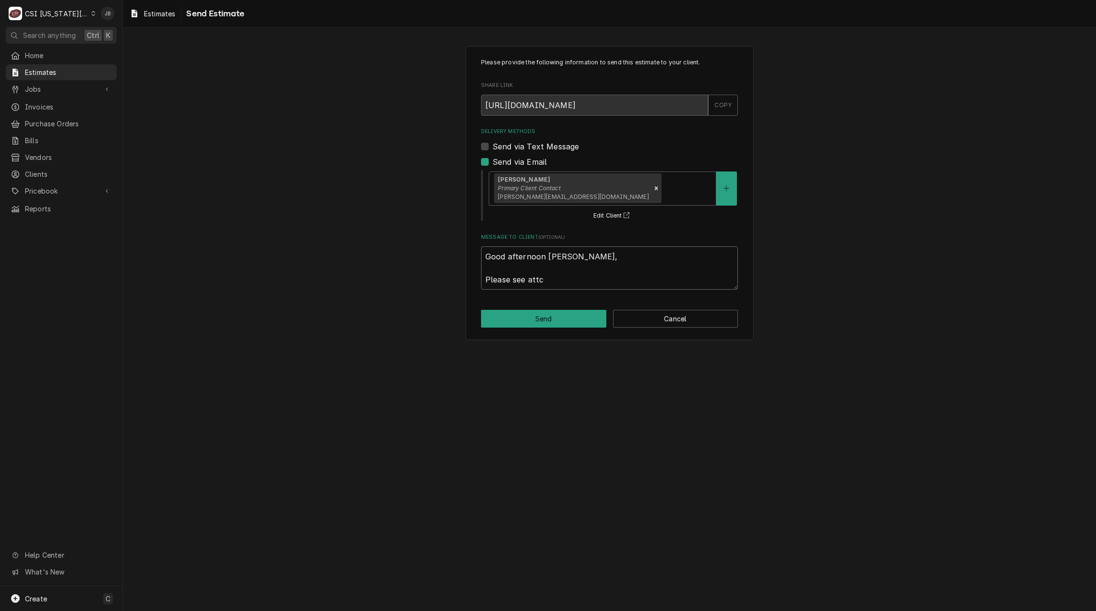
type textarea "Good afternoon Patrick, Please see att"
type textarea "x"
type textarea "Good afternoon Patrick, Please see atta"
type textarea "x"
type textarea "Good afternoon Patrick, Please see attac"
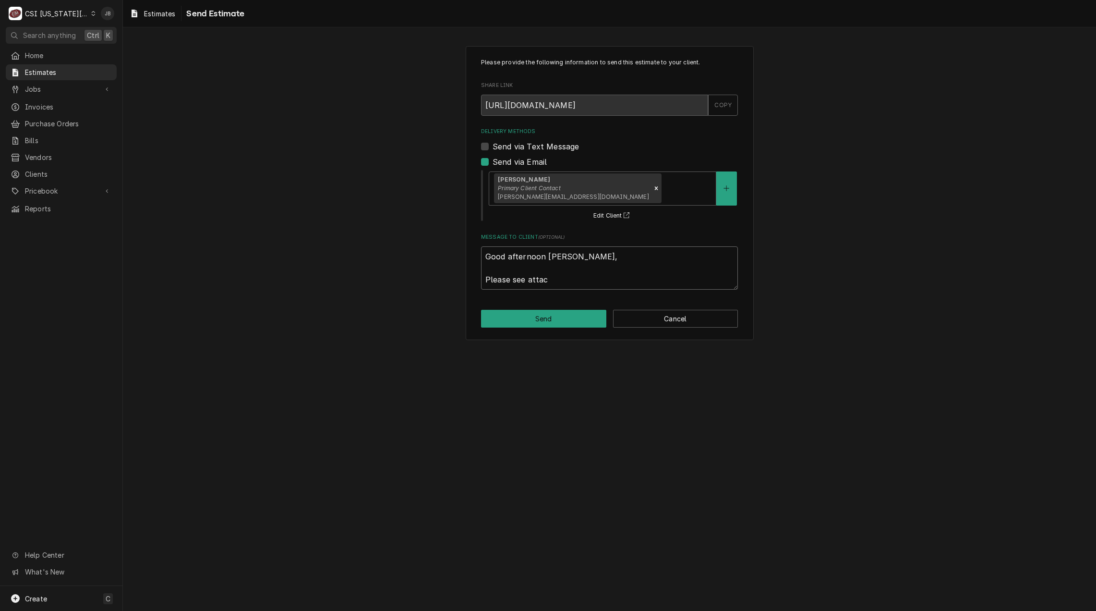
type textarea "x"
type textarea "Good afternoon Patrick, Please see attach"
type textarea "x"
type textarea "Good afternoon Patrick, Please see attache"
type textarea "x"
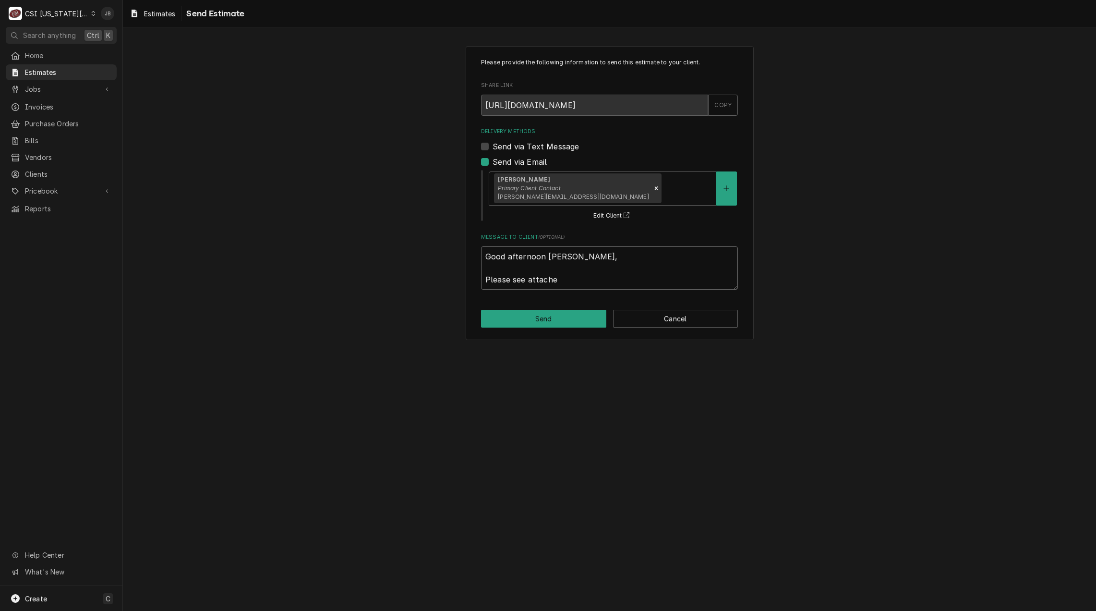
type textarea "Good afternoon Patrick, Please see attached"
type textarea "x"
type textarea "Good afternoon Patrick, Please see attached"
type textarea "x"
type textarea "Good afternoon Patrick, Please see attached q"
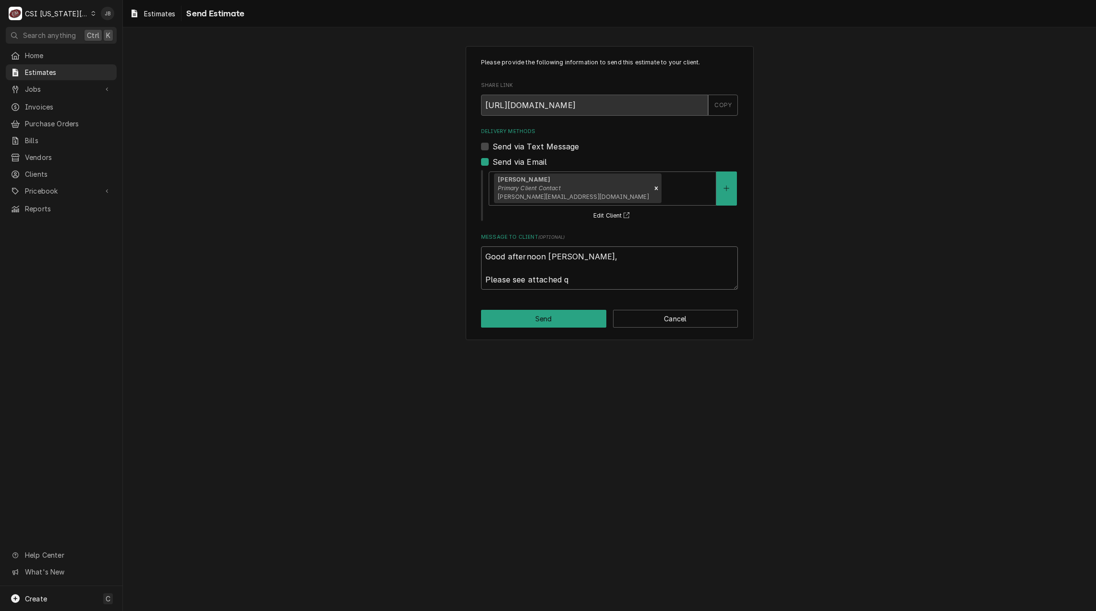
type textarea "x"
type textarea "Good afternoon Patrick, Please see attached qu"
type textarea "x"
type textarea "Good afternoon Patrick, Please see attached quo"
type textarea "x"
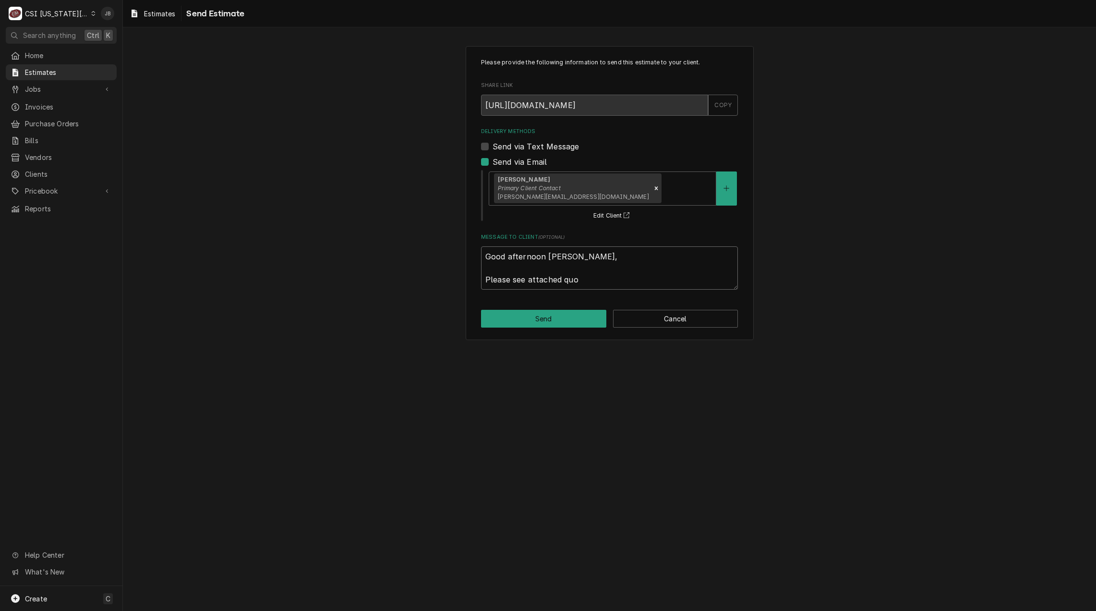
type textarea "Good afternoon Patrick, Please see attached quot"
type textarea "x"
type textarea "Good afternoon Patrick, Please see attached quote"
type textarea "x"
type textarea "Good afternoon Patrick, Please see attached quote"
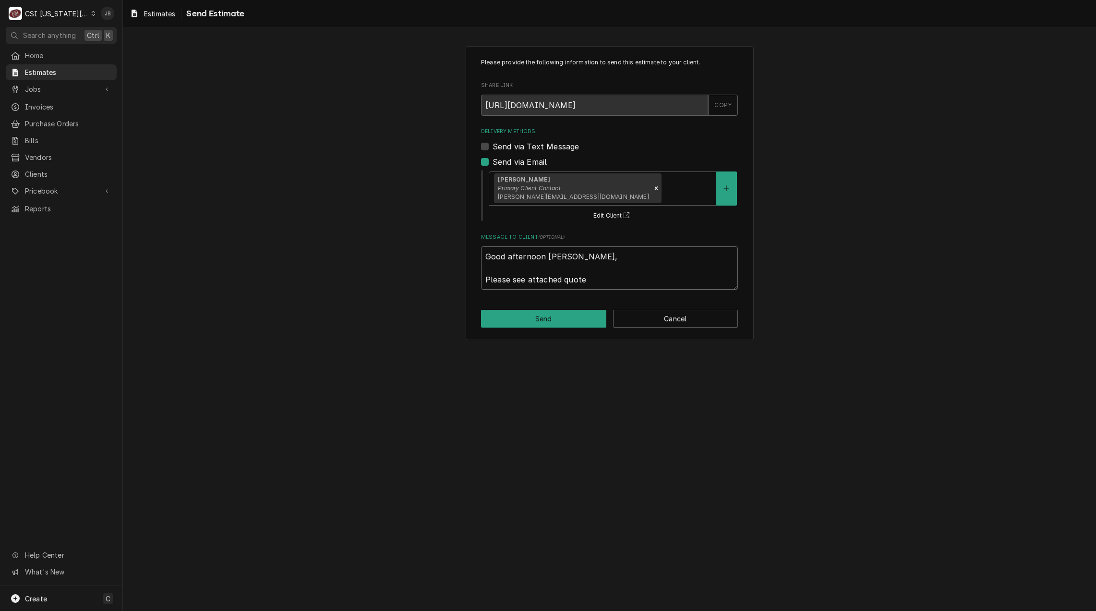
type textarea "x"
type textarea "Good afternoon Patrick, Please see attached quote f"
type textarea "x"
type textarea "Good afternoon Patrick, Please see attached quote fo"
type textarea "x"
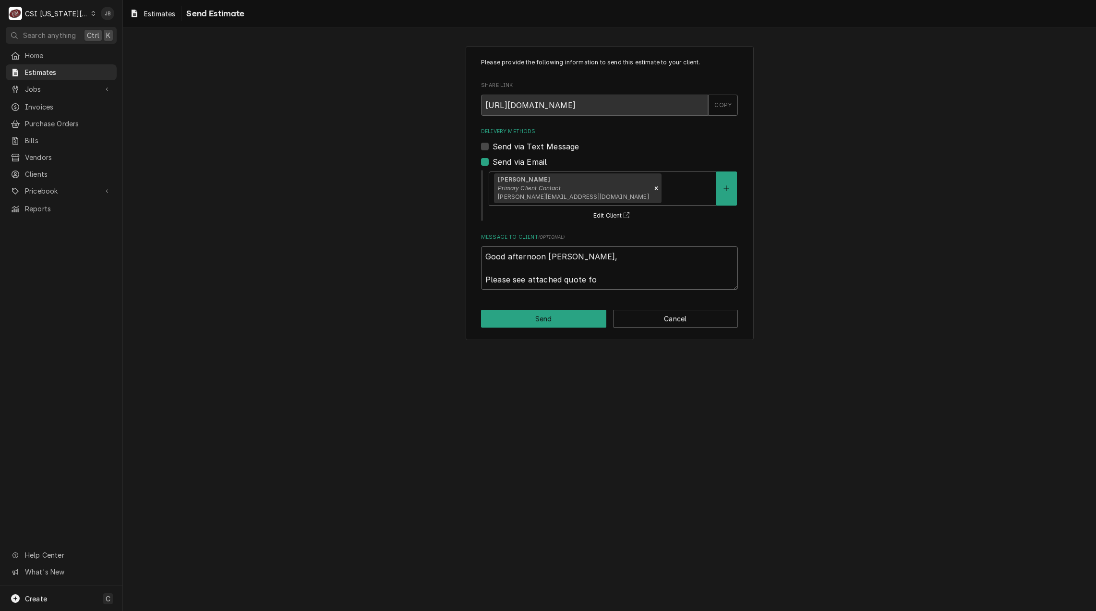
type textarea "Good afternoon Patrick, Please see attached quote for"
type textarea "x"
type textarea "Good afternoon Patrick, Please see attached quote for"
type textarea "x"
type textarea "Good afternoon Patrick, Please see attached quote for V"
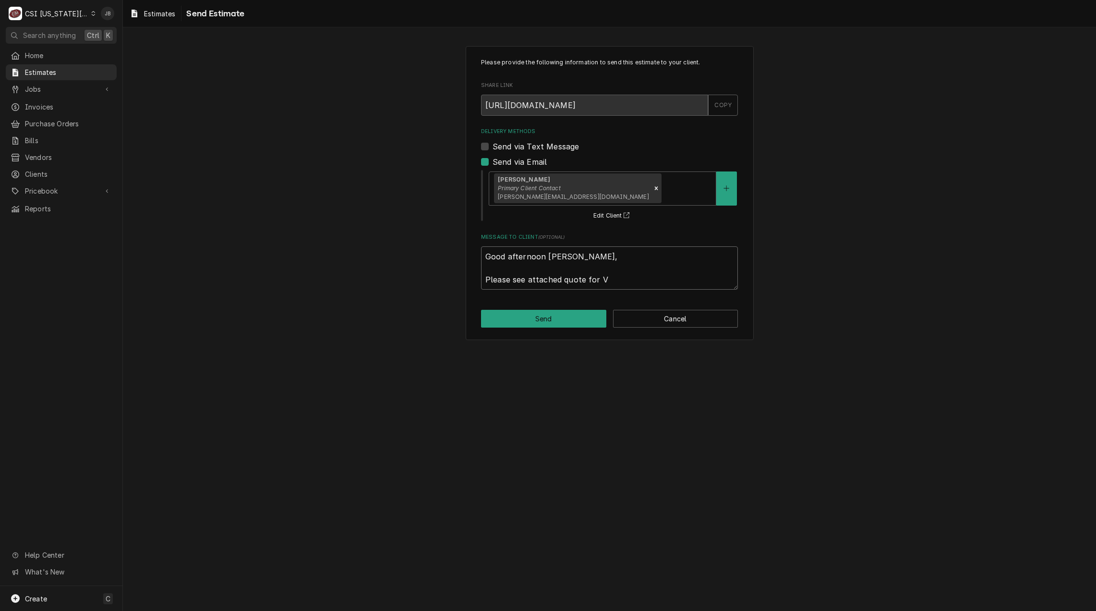
type textarea "x"
type textarea "Good afternoon Patrick, Please see attached quote for Va"
type textarea "x"
type textarea "Good afternoon Patrick, Please see attached quote for Vat"
type textarea "x"
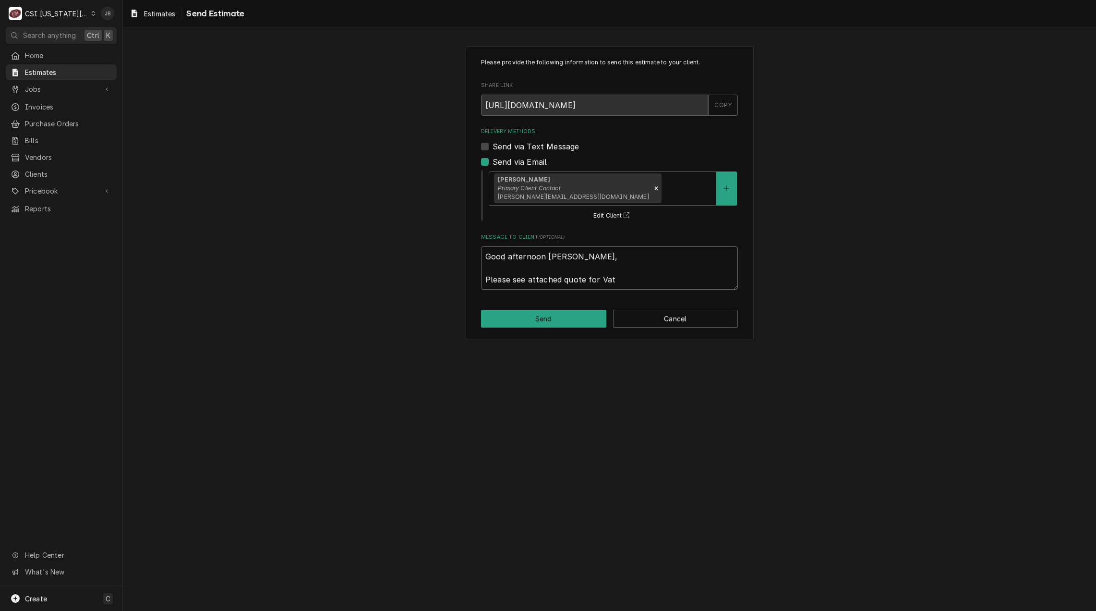
type textarea "Good afternoon Patrick, Please see attached quote for Vat"
type textarea "x"
type textarea "Good afternoon Patrick, Please see attached quote for Vat 1"
type textarea "x"
type textarea "Good afternoon Patrick, Please see attached quote for Vat 1."
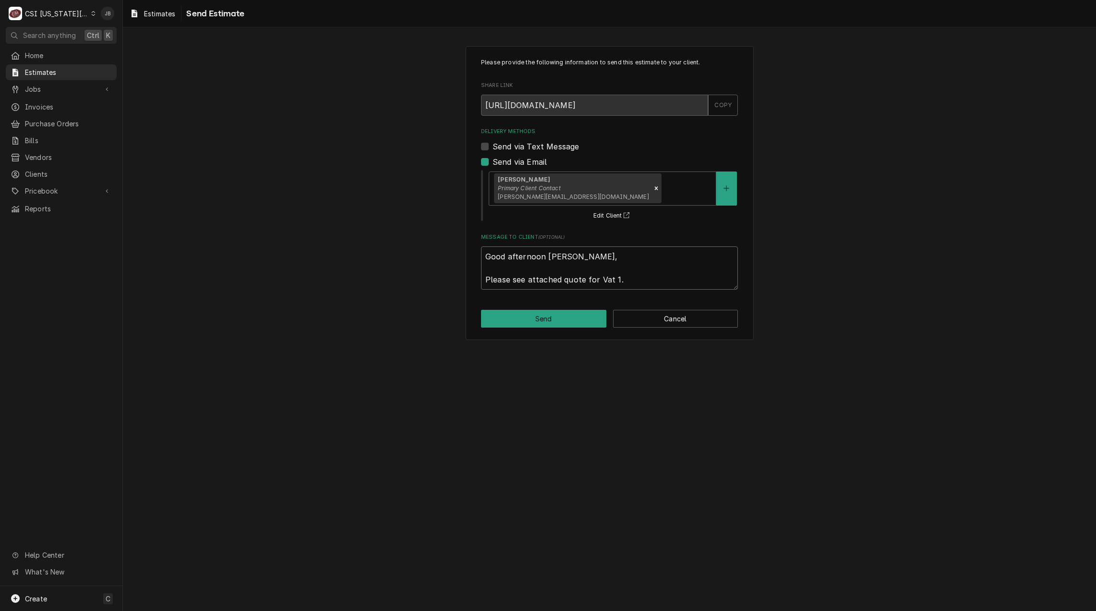
type textarea "x"
type textarea "Good afternoon Patrick, Please see attached quote for Vat 1."
type textarea "x"
type textarea "Good afternoon Patrick, Please see attached quote for Vat 1. T"
type textarea "x"
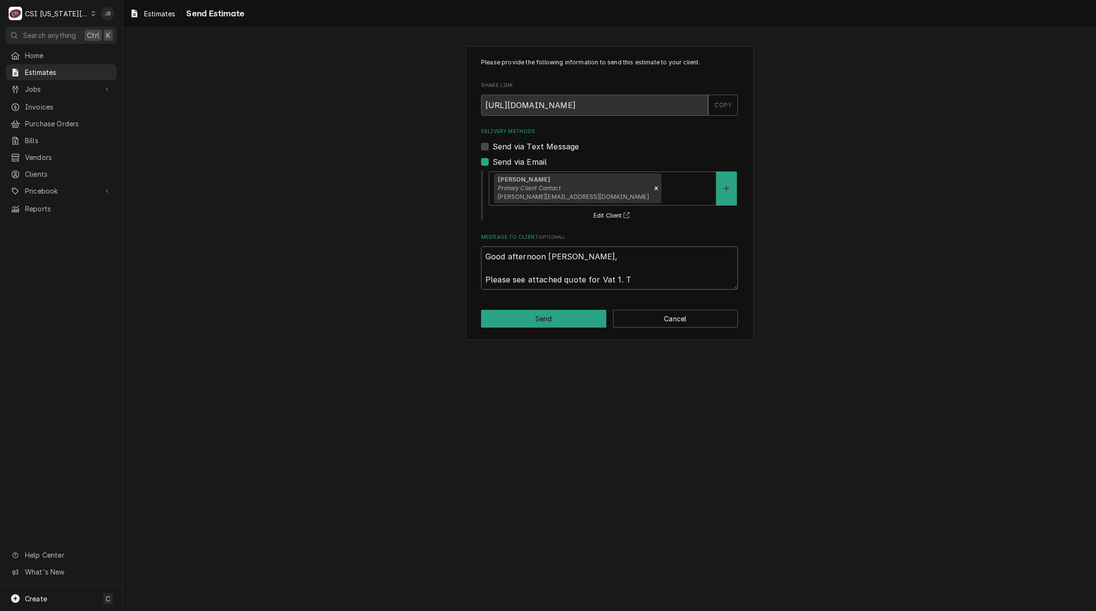
type textarea "Good afternoon Patrick, Please see attached quote for Vat 1. Th"
type textarea "x"
type textarea "Good afternoon Patrick, Please see attached quote for Vat 1. Thi"
type textarea "x"
type textarea "Good afternoon Patrick, Please see attached quote for Vat 1. This"
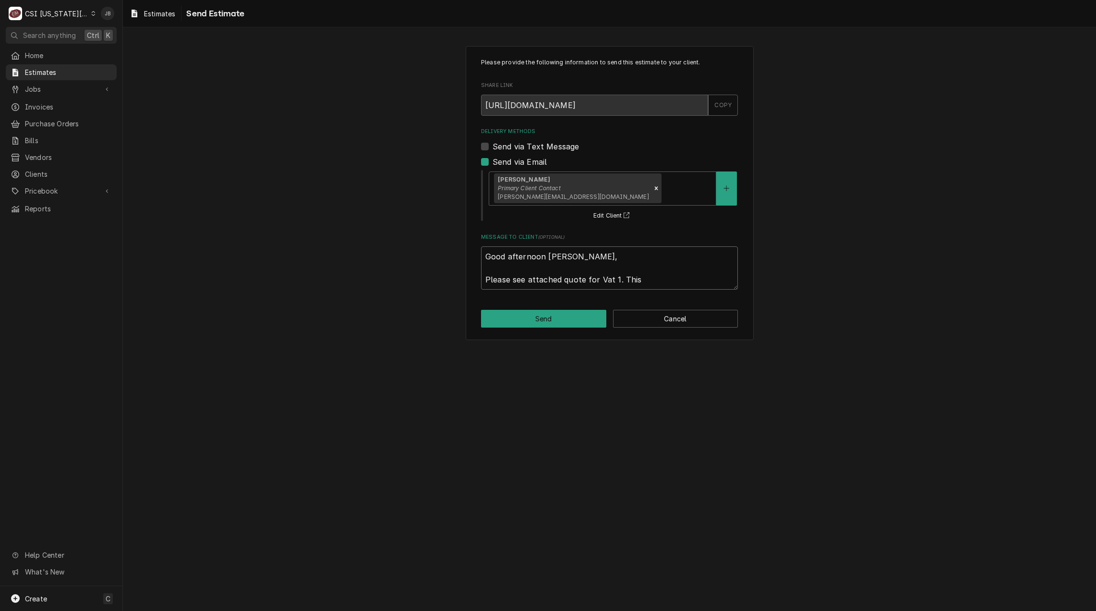
type textarea "x"
type textarea "Good afternoon Patrick, Please see attached quote for Vat 1. This"
type textarea "x"
type textarea "Good afternoon Patrick, Please see attached quote for Vat 1. This i"
type textarea "x"
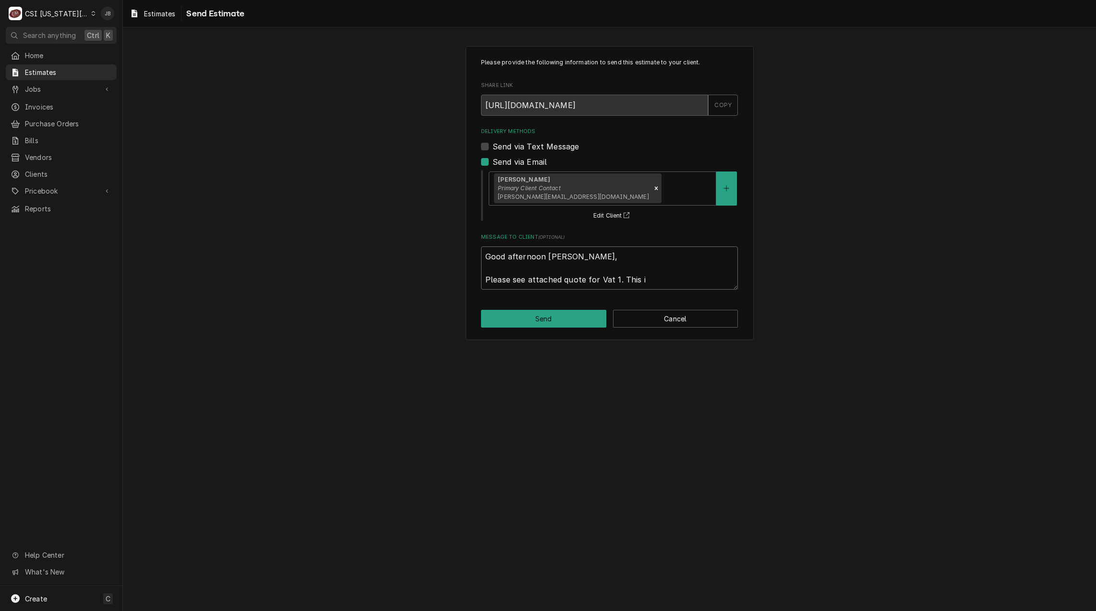
type textarea "Good afternoon Patrick, Please see attached quote for Vat 1. This is"
type textarea "x"
type textarea "Good afternoon Patrick, Please see attached quote for Vat 1. This is"
type textarea "x"
type textarea "Good afternoon Patrick, Please see attached quote for Vat 1. This is f"
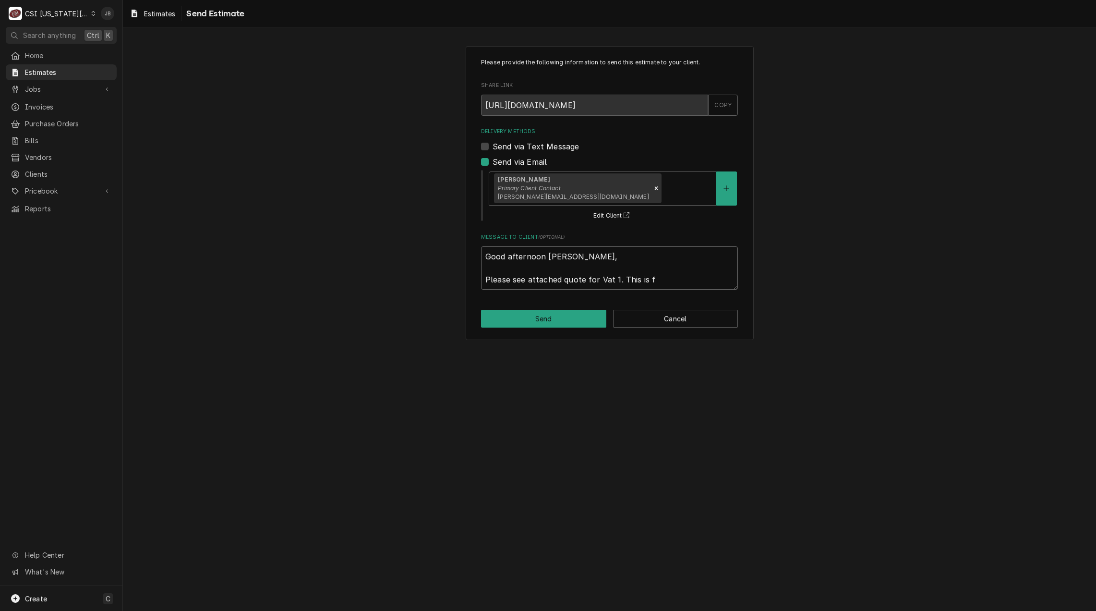
type textarea "x"
type textarea "Good afternoon Patrick, Please see attached quote for Vat 1. This is fr"
type textarea "x"
type textarea "Good afternoon Patrick, Please see attached quote for Vat 1. This is fro"
type textarea "x"
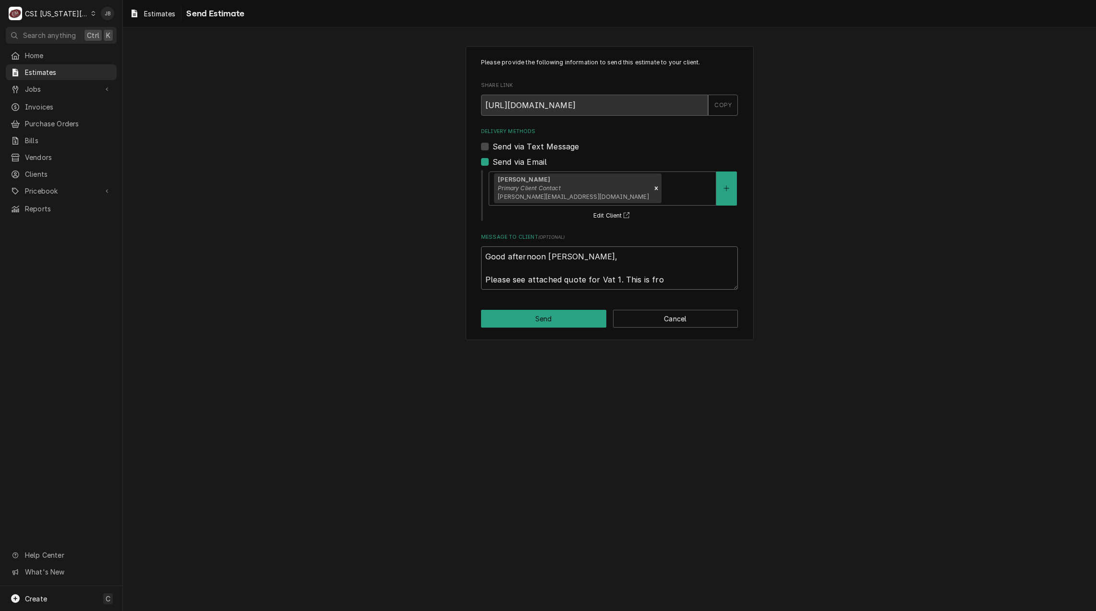
type textarea "Good afternoon Patrick, Please see attached quote for Vat 1. This is from"
type textarea "x"
type textarea "Good afternoon Patrick, Please see attached quote for Vat 1. This is from"
type textarea "x"
type textarea "Good afternoon Patrick, Please see attached quote for Vat 1. This is from p"
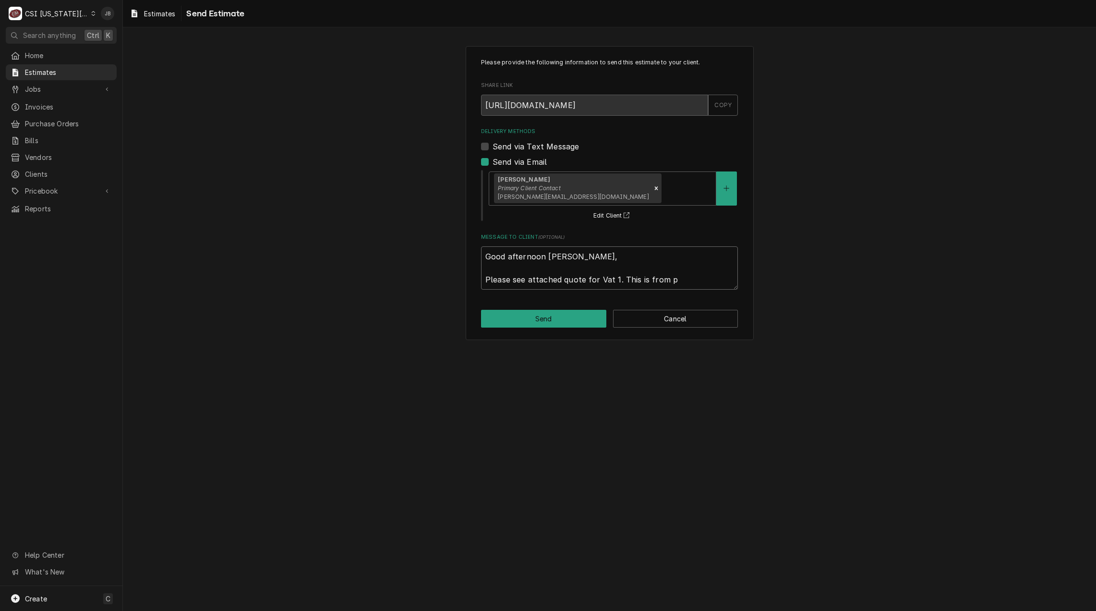
type textarea "x"
type textarea "Good afternoon Patrick, Please see attached quote for Vat 1. This is from pa"
type textarea "x"
type textarea "Good afternoon Patrick, Please see attached quote for Vat 1. This is from pas"
type textarea "x"
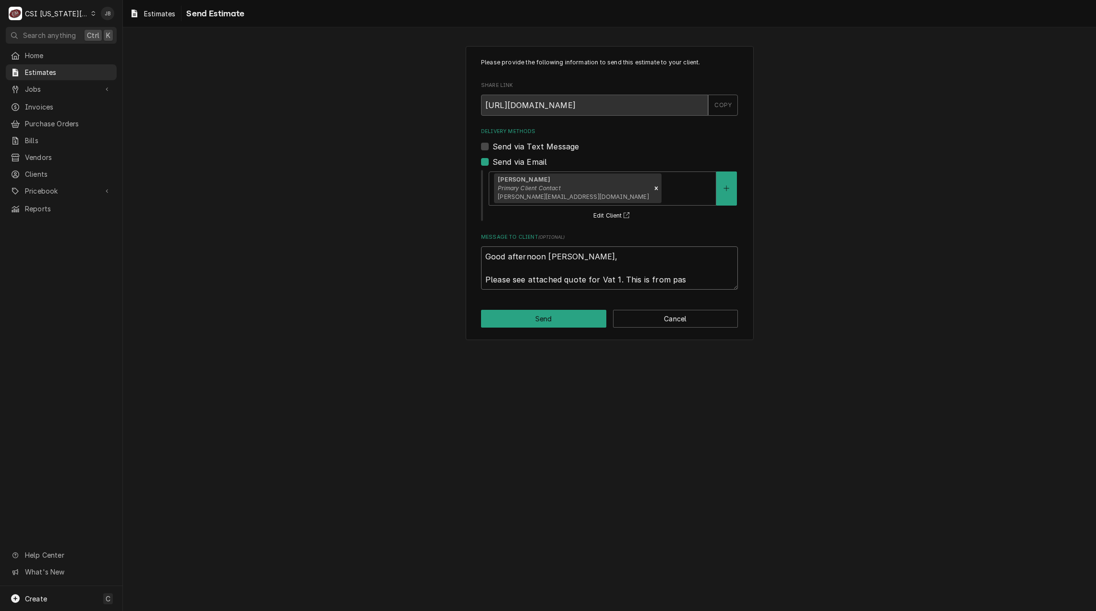
type textarea "Good afternoon Patrick, Please see attached quote for Vat 1. This is from past"
type textarea "x"
type textarea "Good afternoon Patrick, Please see attached quote for Vat 1. This is from past"
type textarea "x"
type textarea "Good afternoon Patrick, Please see attached quote for Vat 1. This is from past r"
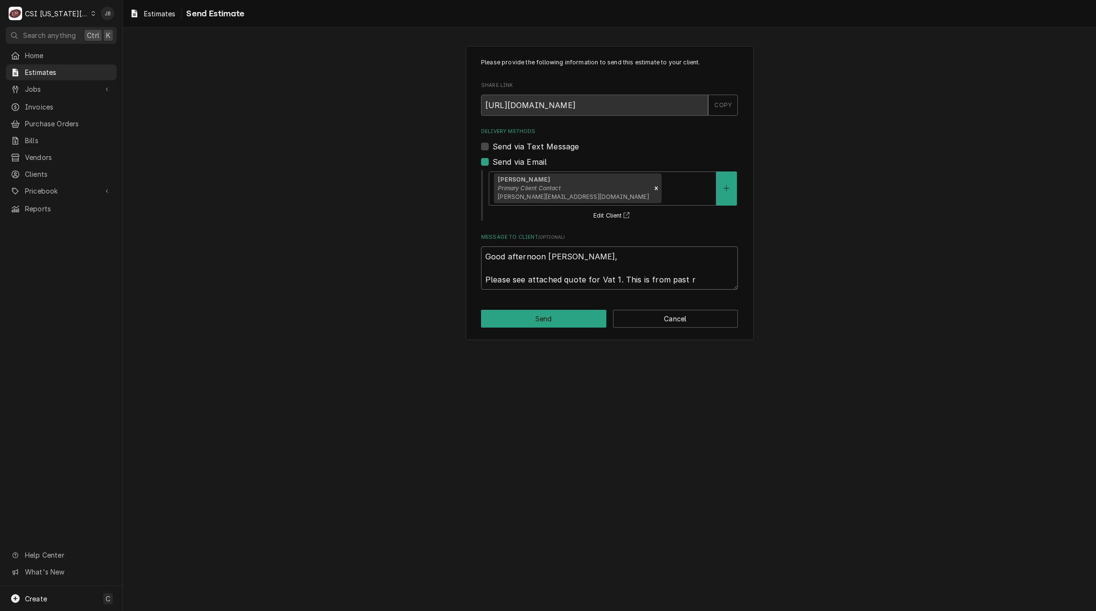
type textarea "x"
type textarea "Good afternoon Patrick, Please see attached quote for Vat 1. This is from past …"
type textarea "x"
type textarea "Good afternoon Patrick, Please see attached quote for Vat 1. This is from past …"
type textarea "x"
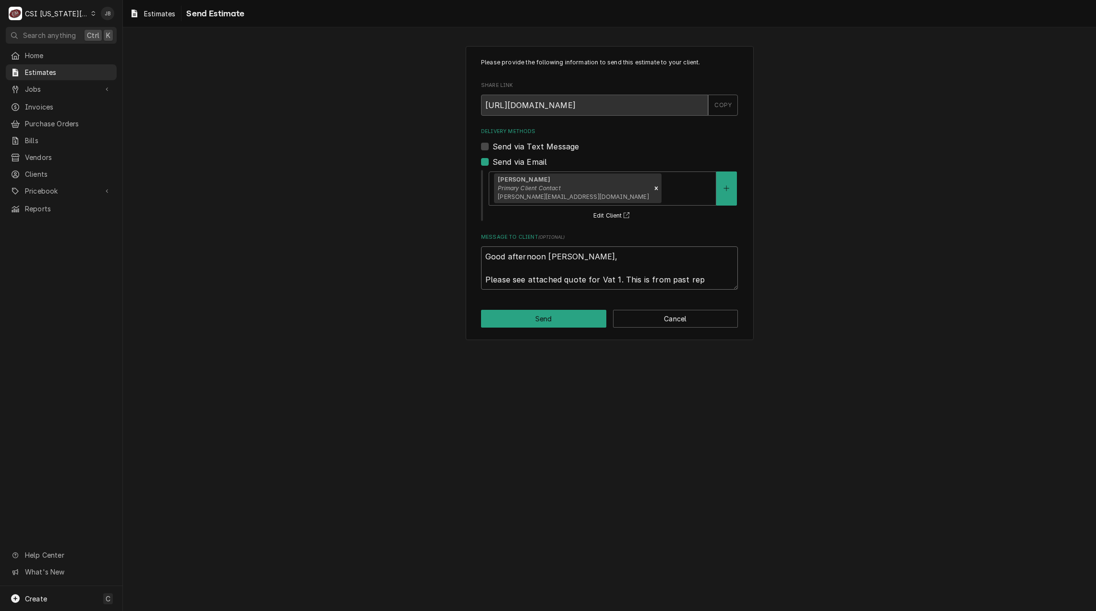
type textarea "Good afternoon Patrick, Please see attached quote for Vat 1. This is from past …"
type textarea "x"
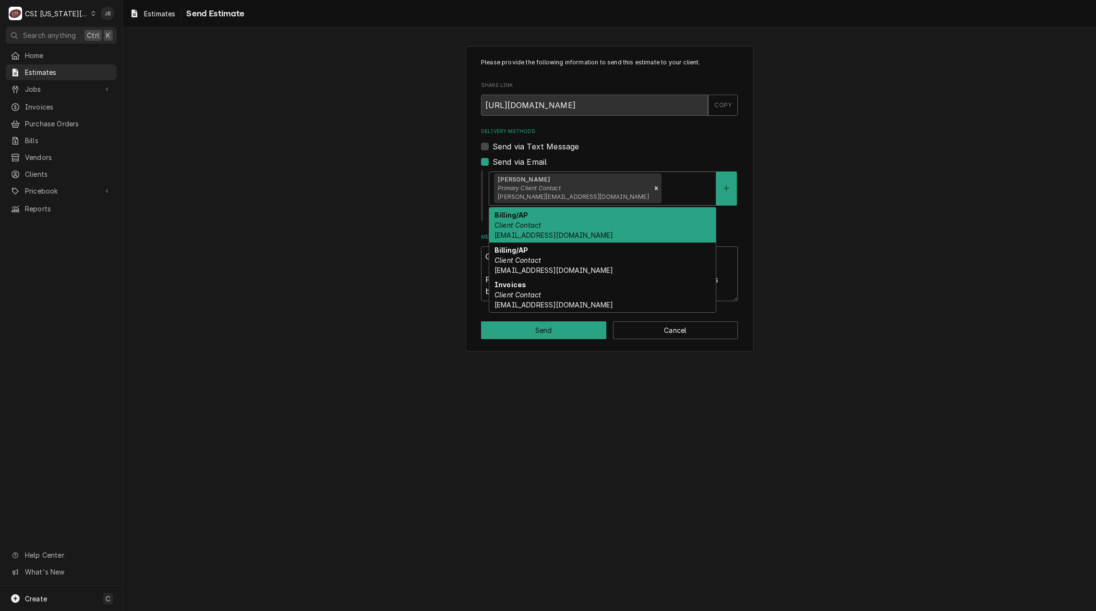
click at [664, 191] on div "Delivery Methods" at bounding box center [688, 188] width 48 height 17
click at [719, 185] on button "Delivery Methods" at bounding box center [727, 188] width 20 height 34
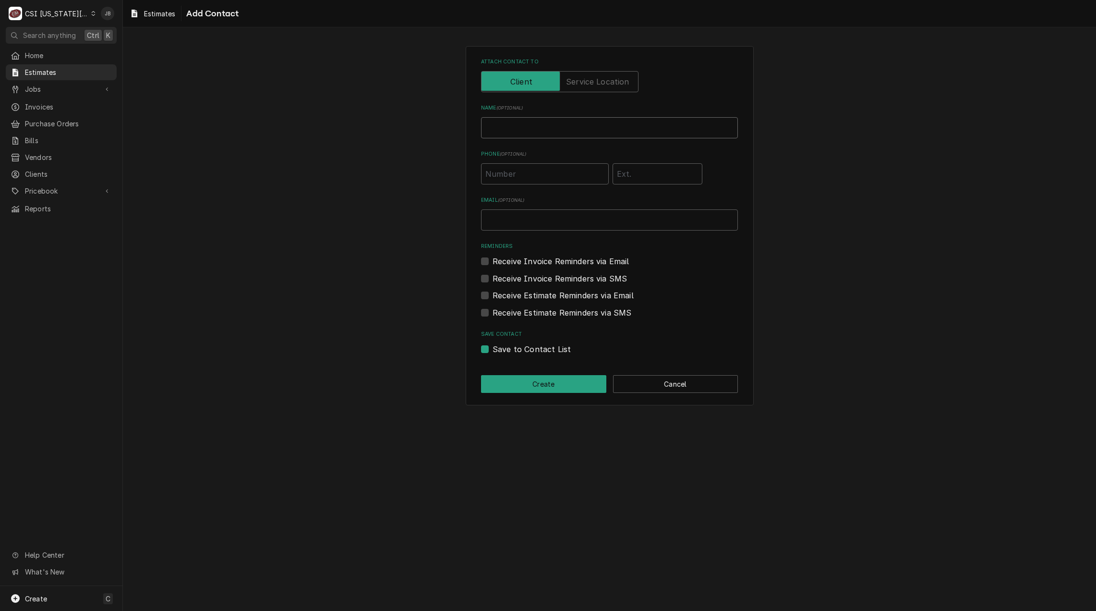
click at [517, 122] on input "Name ( optional )" at bounding box center [609, 127] width 257 height 21
click at [516, 217] on input "Email ( optional )" at bounding box center [609, 219] width 257 height 21
click at [493, 350] on label "Save to Contact List" at bounding box center [532, 349] width 78 height 12
click at [493, 350] on input "Save to Contact List" at bounding box center [621, 353] width 257 height 21
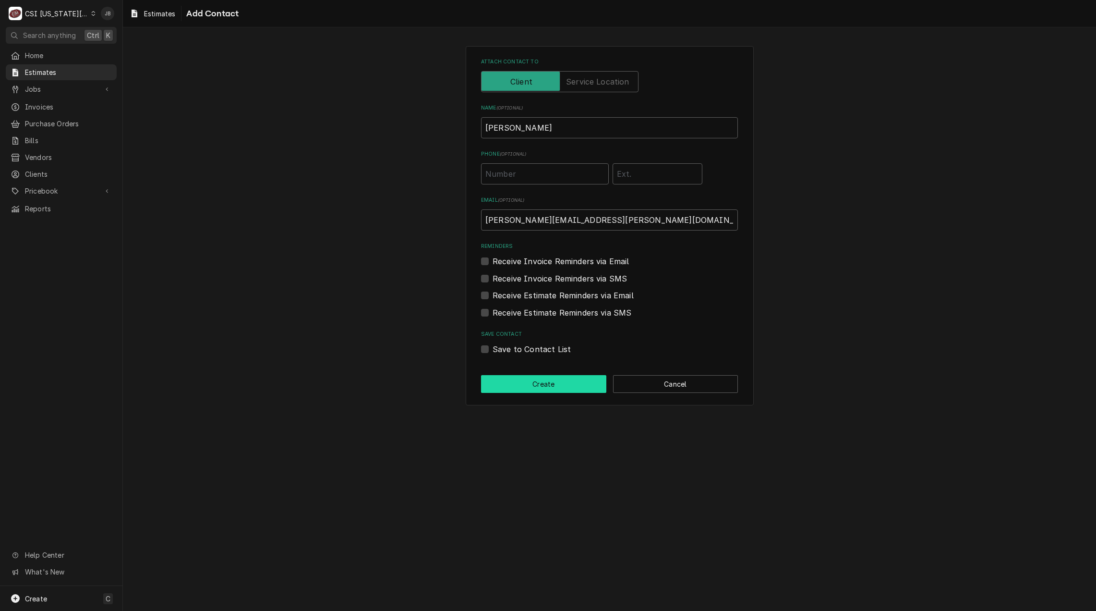
click at [520, 383] on button "Create" at bounding box center [543, 384] width 125 height 18
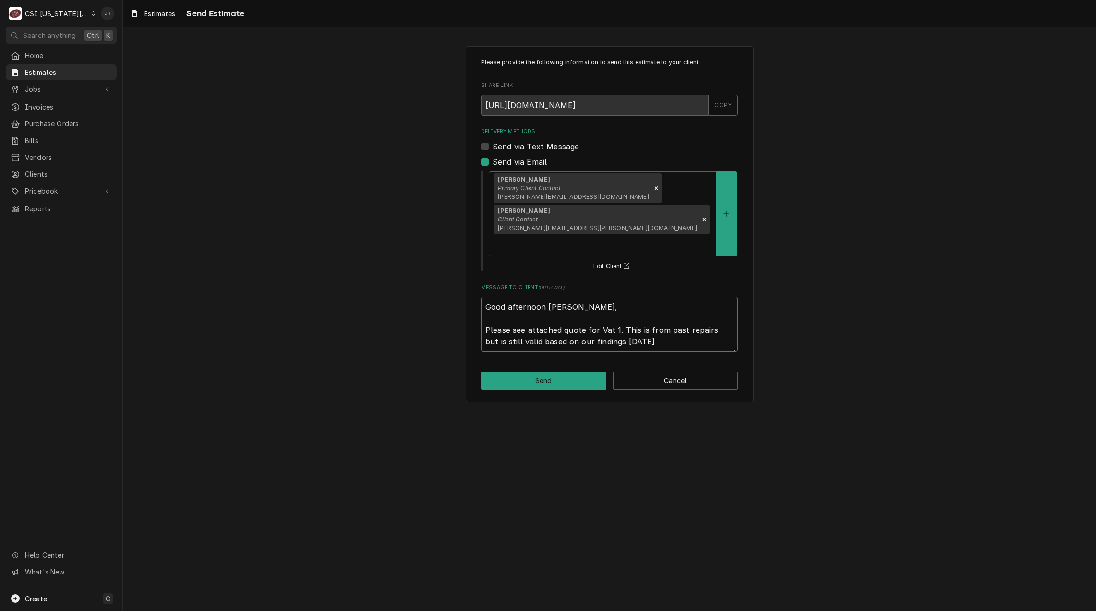
click at [637, 297] on textarea "Good afternoon Patrick, Please see attached quote for Vat 1. This is from past …" at bounding box center [609, 324] width 257 height 55
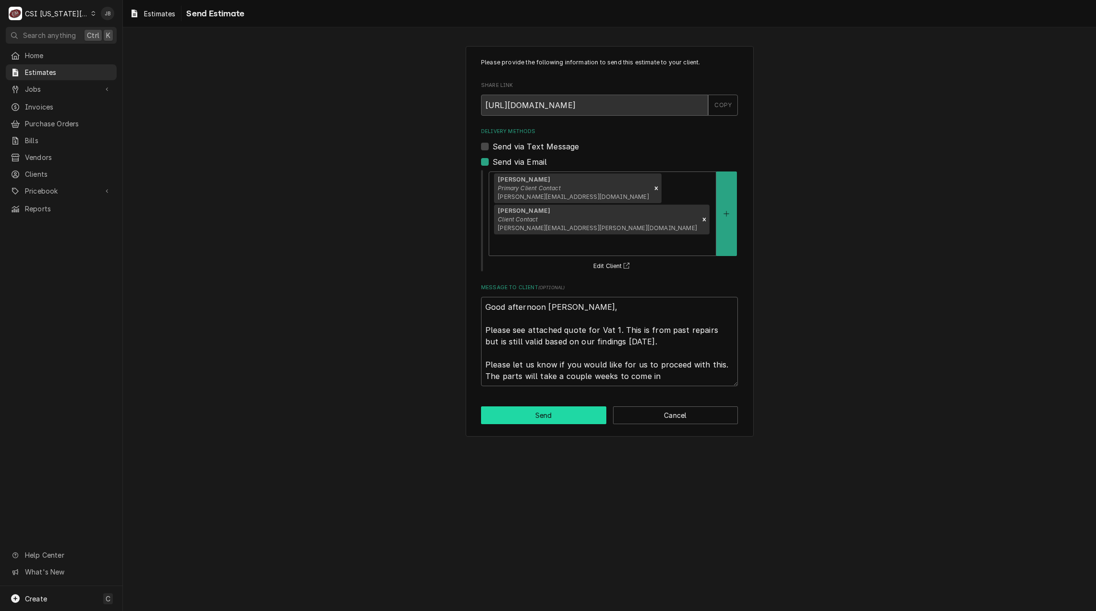
click at [533, 406] on button "Send" at bounding box center [543, 415] width 125 height 18
